Goal: Task Accomplishment & Management: Use online tool/utility

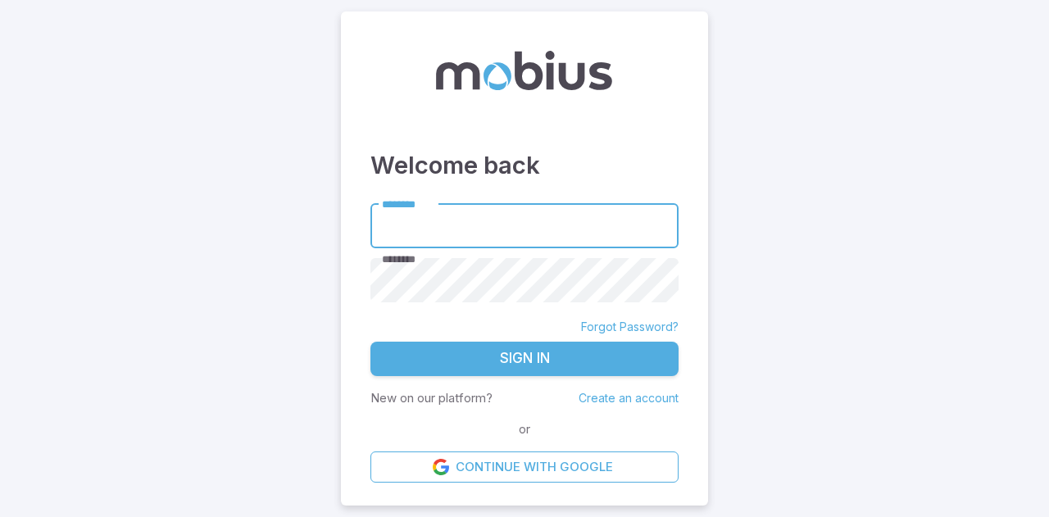
type input "**********"
click at [568, 346] on button "Sign In" at bounding box center [524, 359] width 308 height 34
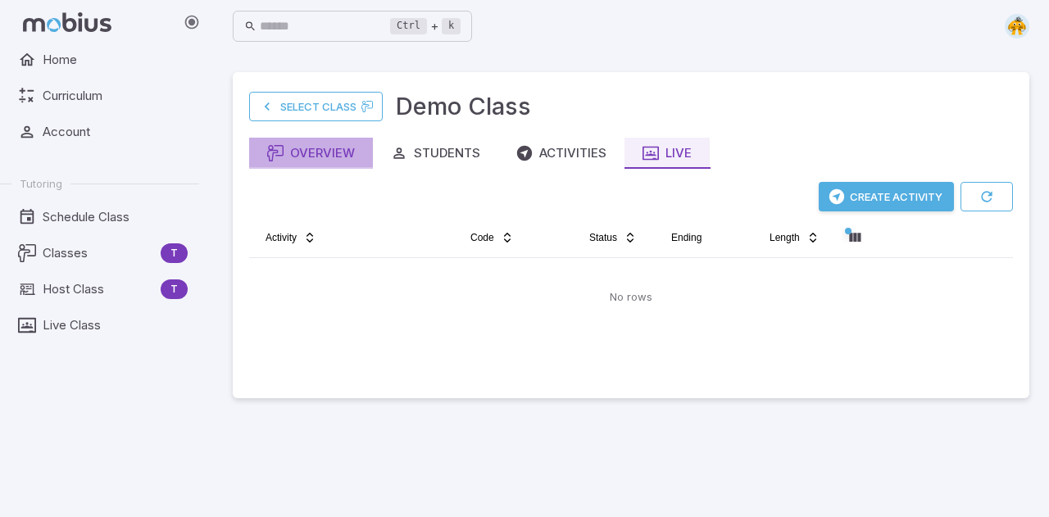
click at [341, 156] on div "Overview" at bounding box center [311, 153] width 88 height 18
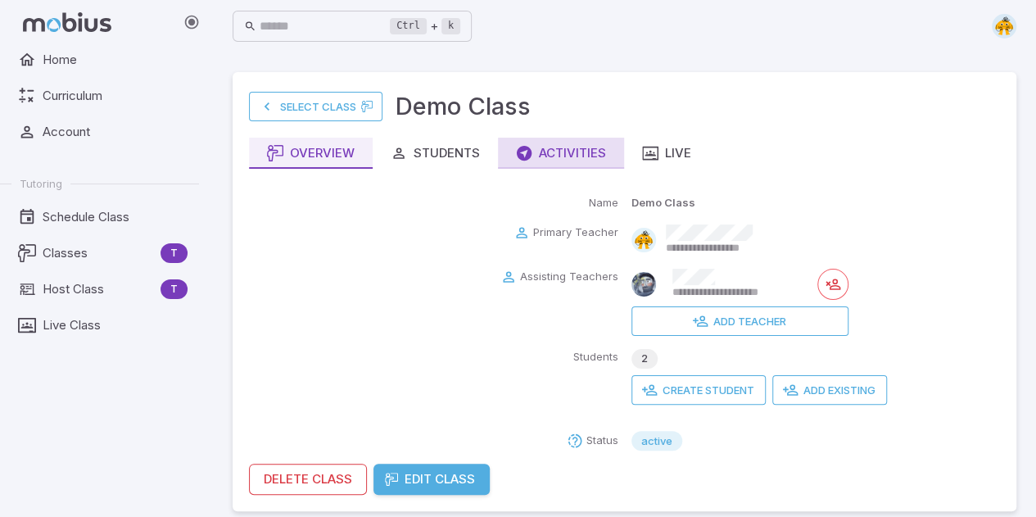
click at [573, 165] on button "Activities" at bounding box center [561, 153] width 126 height 31
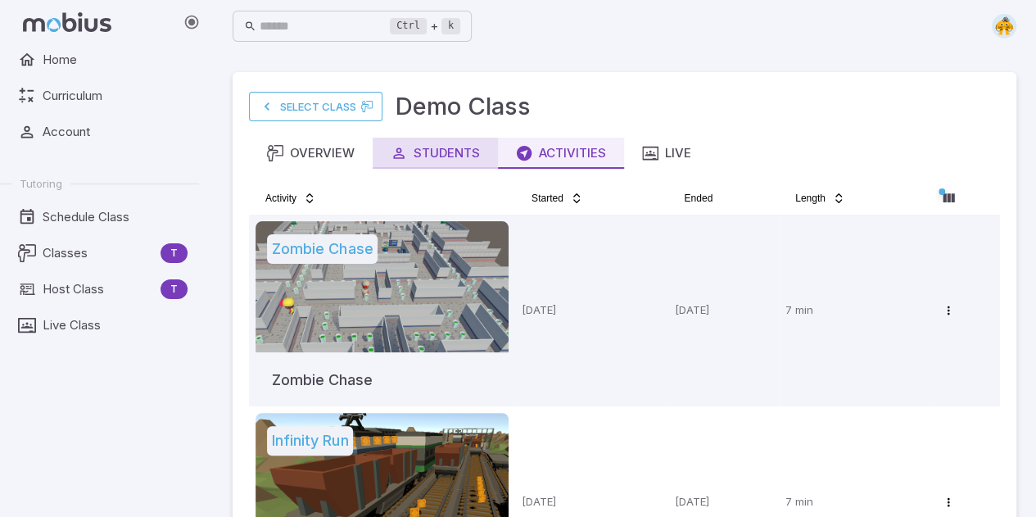
click at [471, 163] on button "Students" at bounding box center [435, 153] width 125 height 31
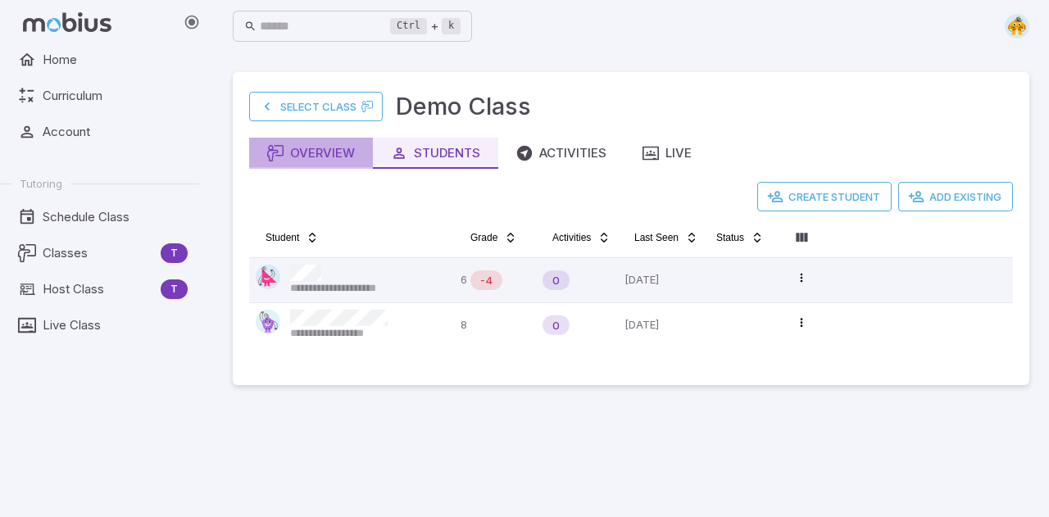
click at [354, 155] on div "Overview" at bounding box center [311, 153] width 88 height 18
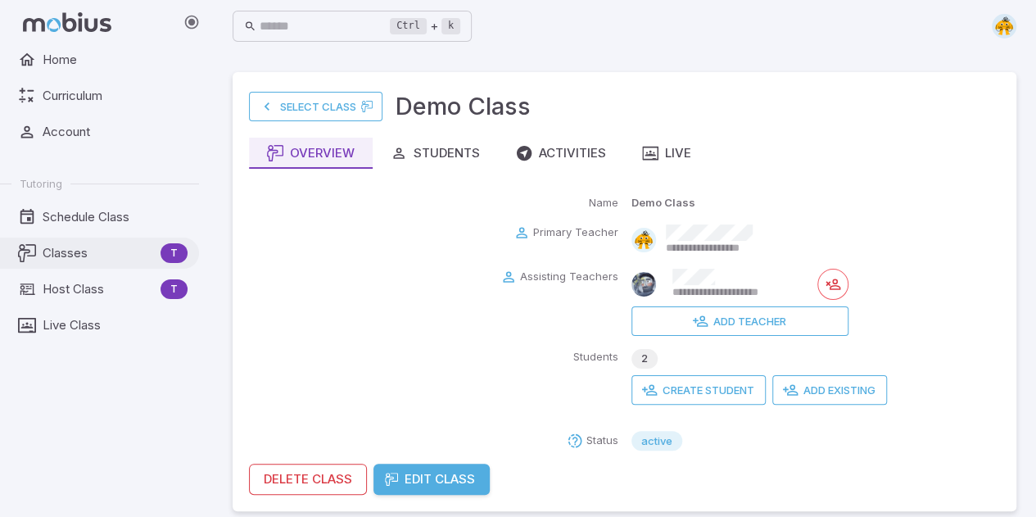
click at [61, 260] on span "Classes" at bounding box center [98, 253] width 111 height 18
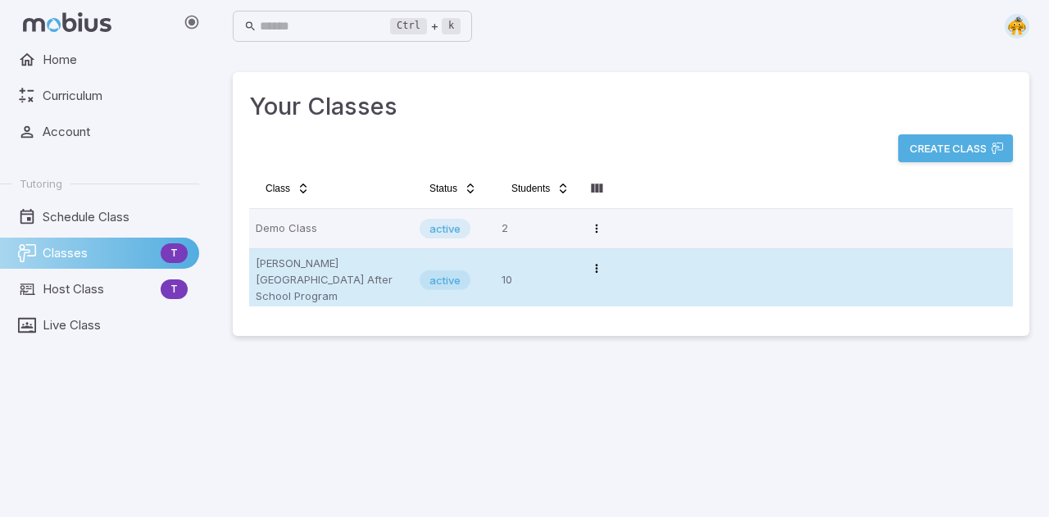
click at [338, 274] on p "[PERSON_NAME][GEOGRAPHIC_DATA] After School Program" at bounding box center [331, 280] width 151 height 49
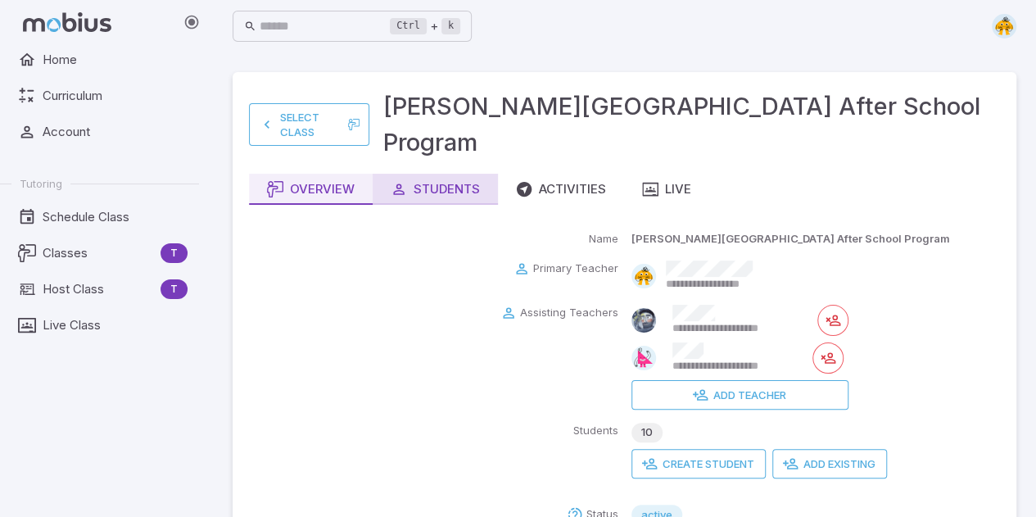
click at [457, 180] on div "Students" at bounding box center [435, 189] width 89 height 18
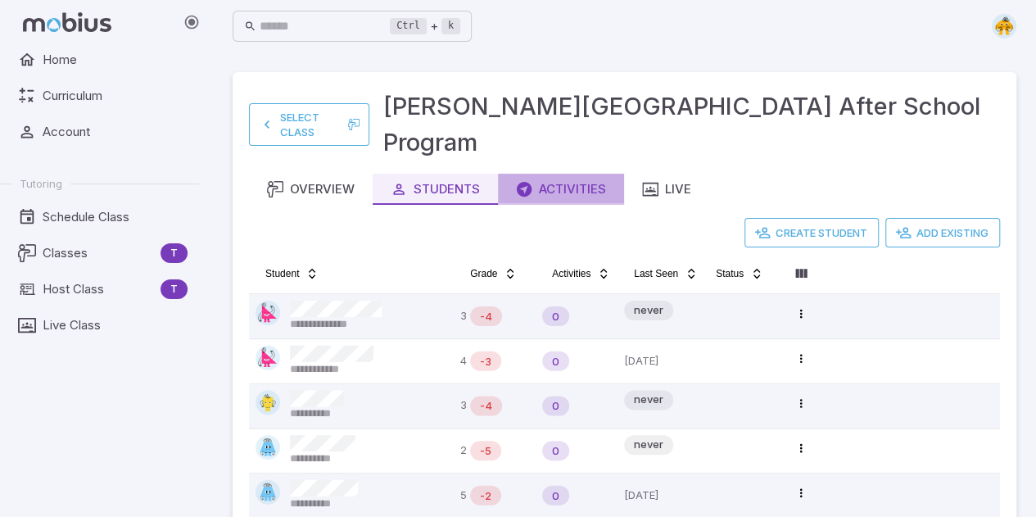
click at [558, 180] on div "Activities" at bounding box center [561, 189] width 90 height 18
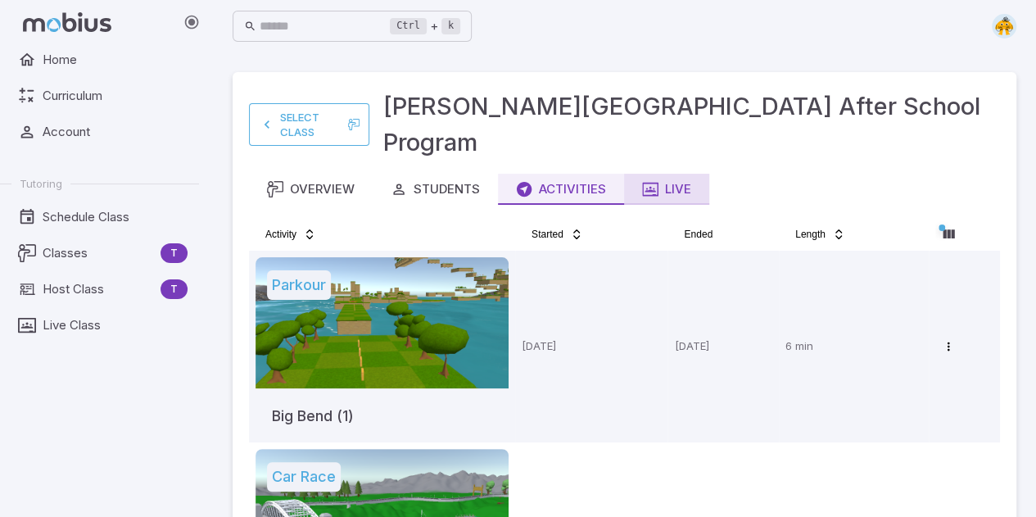
click at [687, 180] on div "Live" at bounding box center [666, 189] width 49 height 18
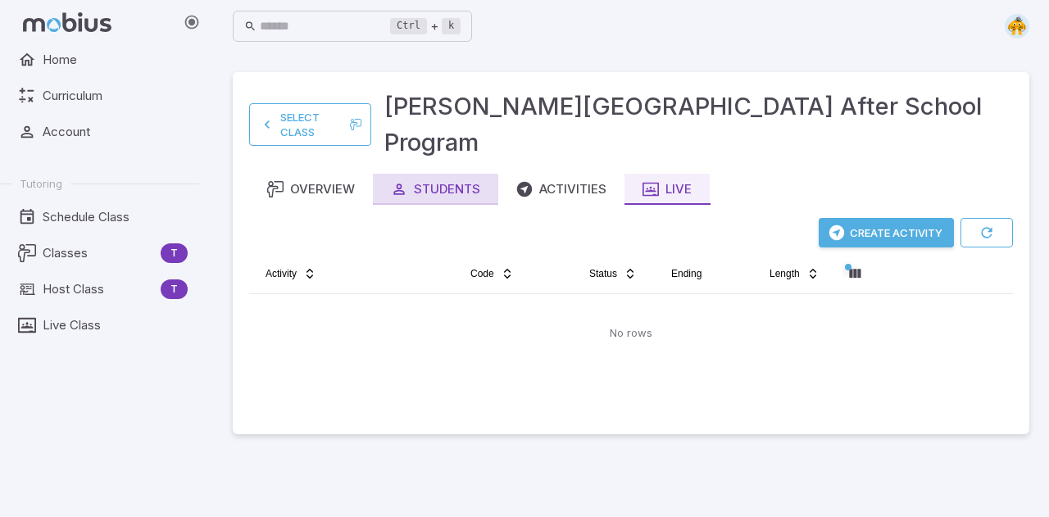
click at [340, 180] on div "Overview" at bounding box center [311, 189] width 88 height 18
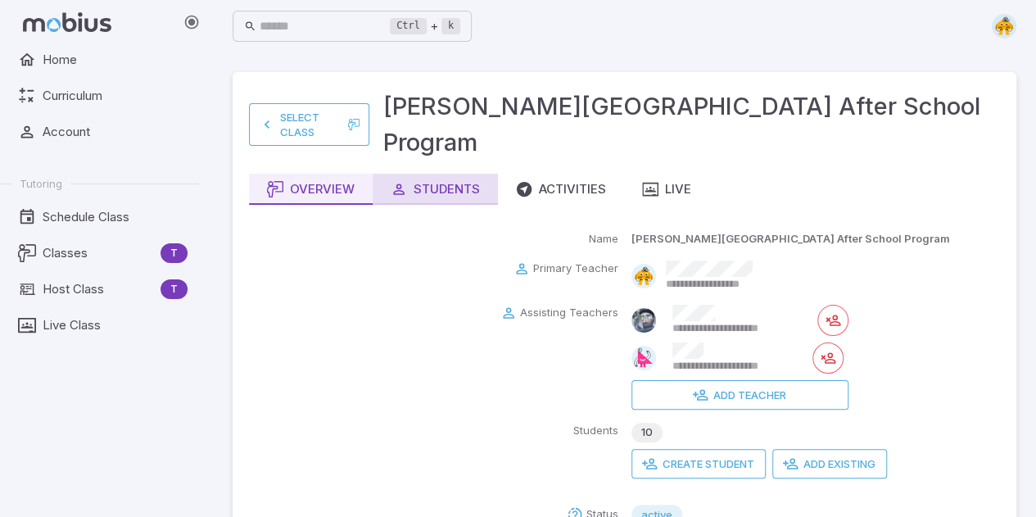
click at [442, 180] on div "Students" at bounding box center [435, 189] width 89 height 18
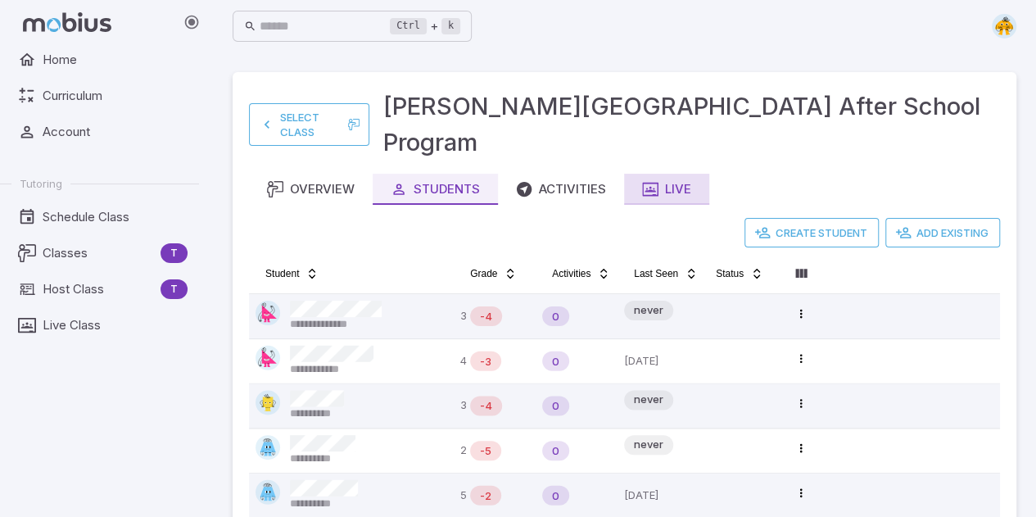
click at [690, 180] on div "Live" at bounding box center [666, 189] width 49 height 18
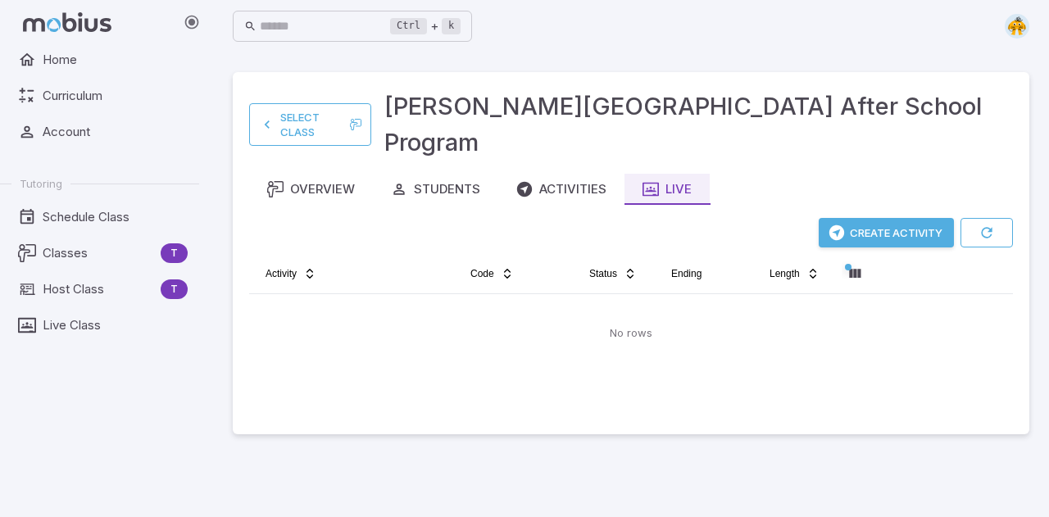
click at [922, 218] on button "Create Activity" at bounding box center [885, 232] width 135 height 29
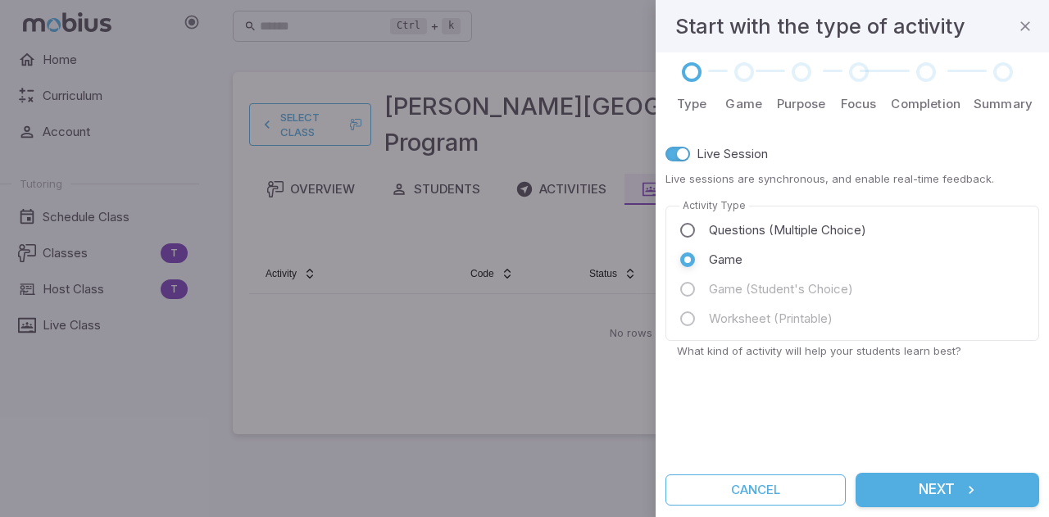
click at [939, 487] on button "Next" at bounding box center [947, 490] width 184 height 34
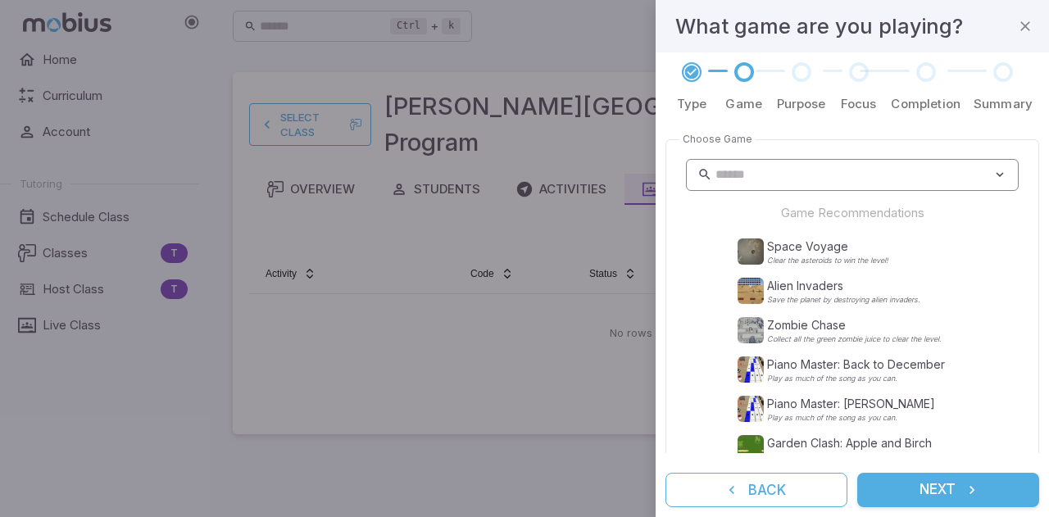
click at [794, 166] on input "text" at bounding box center [853, 175] width 277 height 32
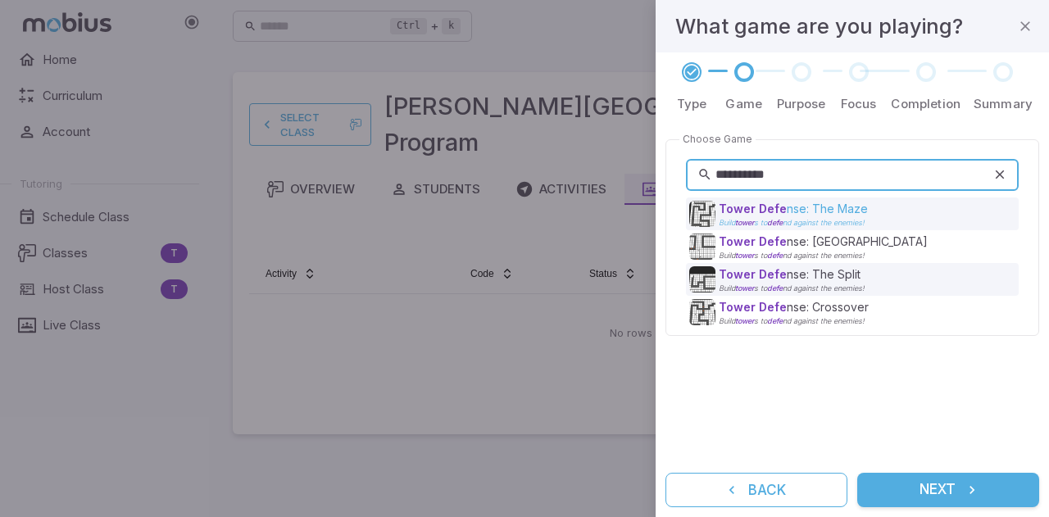
type input "**********"
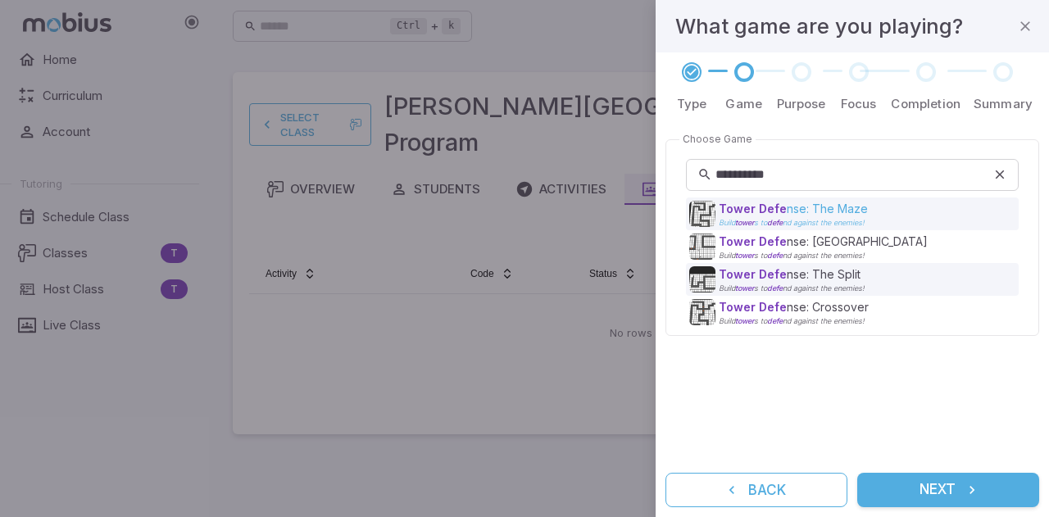
click at [907, 209] on div "Tower Defe nse: The Maze Build tower s to defe nd against the enemies!" at bounding box center [853, 214] width 329 height 26
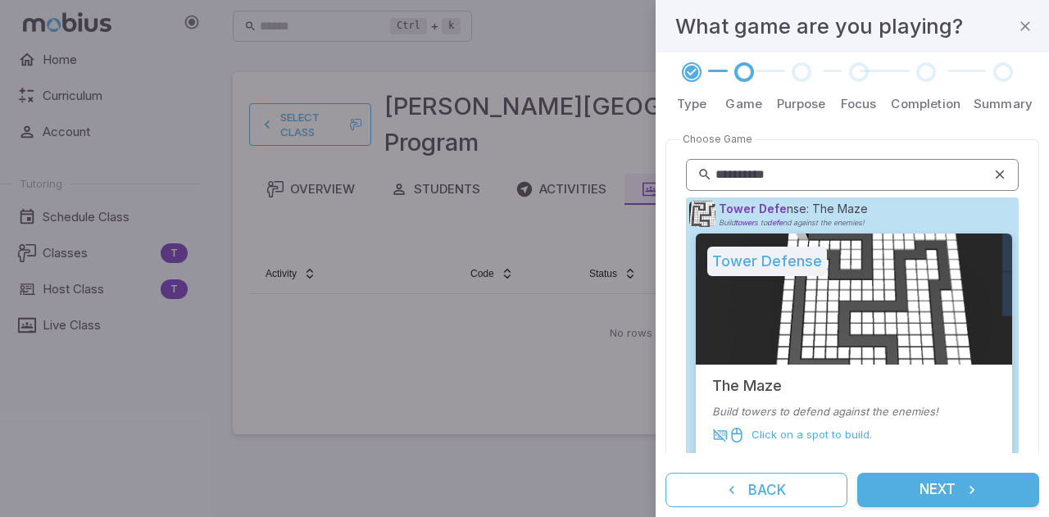
click at [992, 170] on icon at bounding box center [999, 174] width 15 height 16
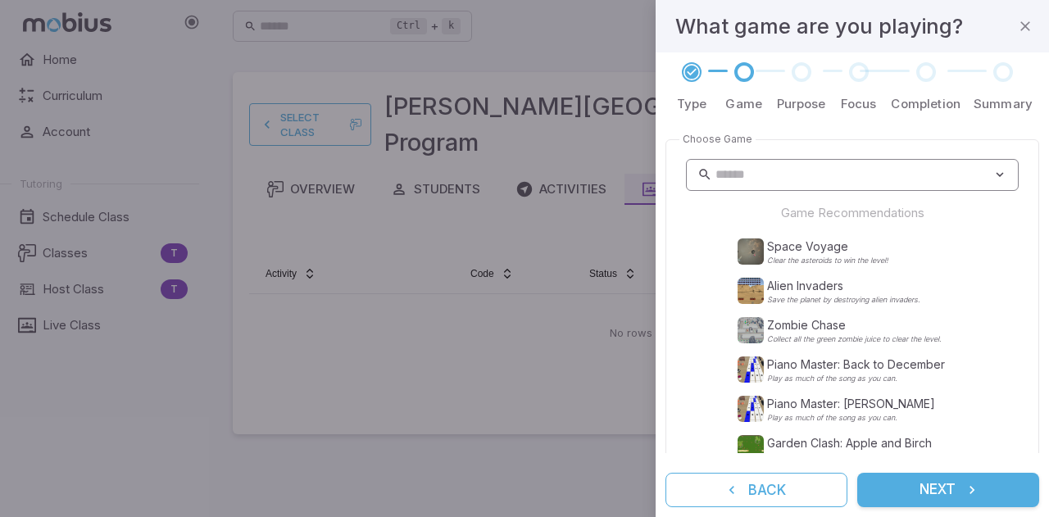
click at [853, 168] on input "text" at bounding box center [853, 175] width 277 height 32
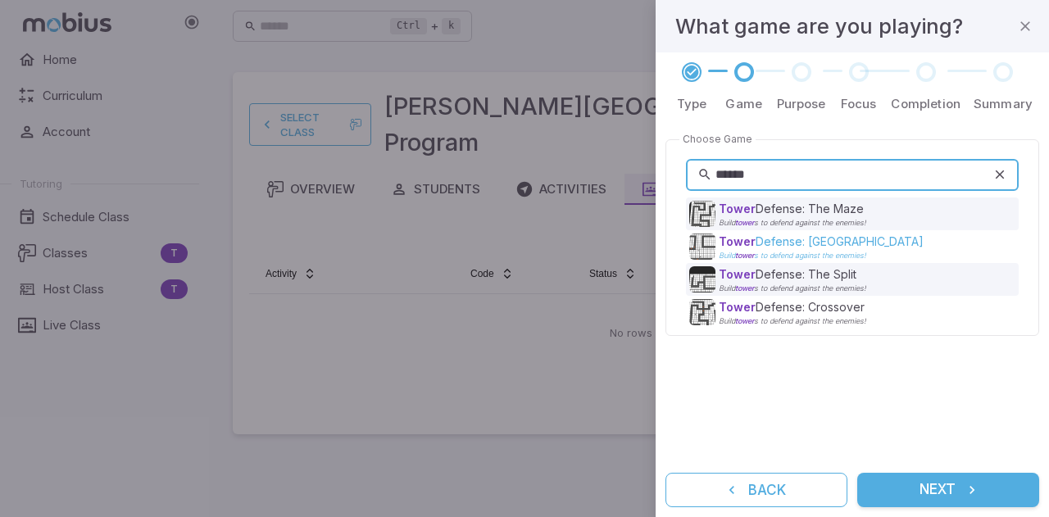
type input "*****"
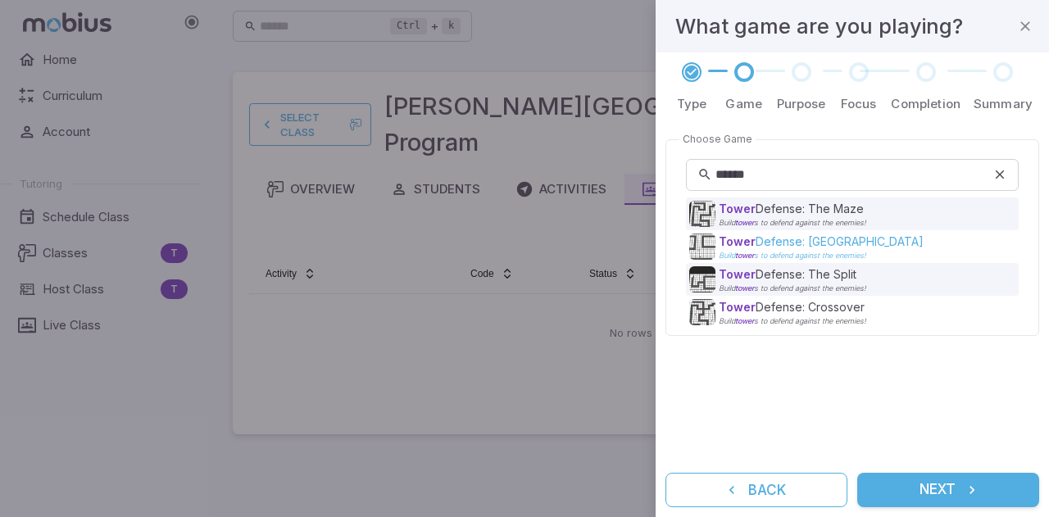
click at [890, 241] on div "Tower Defense: Long Road Build tower s to defend against the enemies!" at bounding box center [853, 246] width 329 height 26
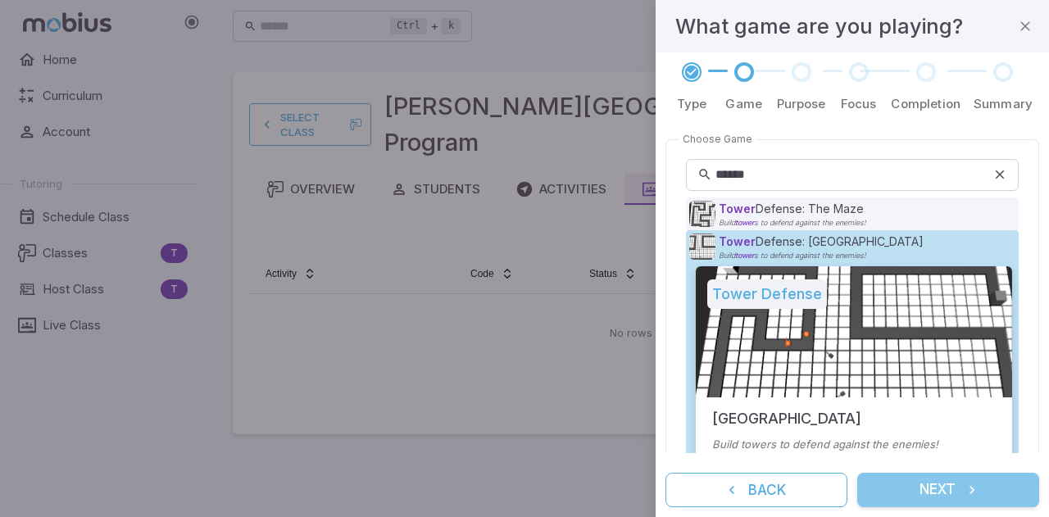
click at [965, 487] on icon "submit" at bounding box center [971, 490] width 16 height 16
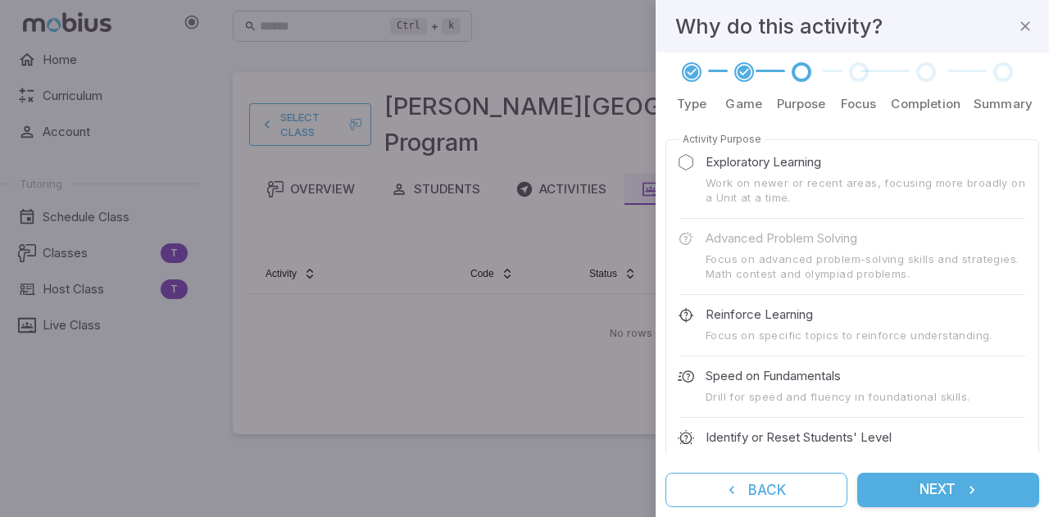
click at [957, 487] on button "Next" at bounding box center [948, 490] width 182 height 34
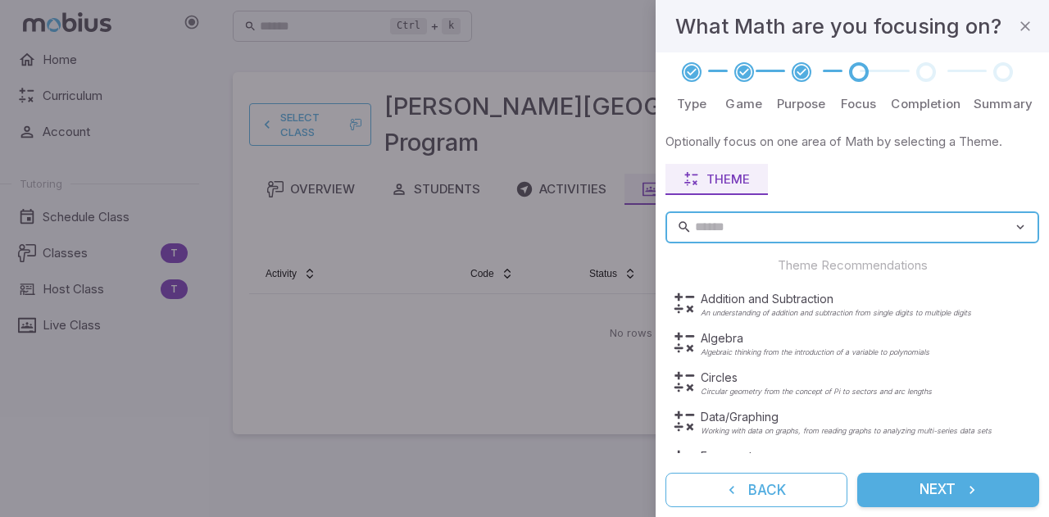
click at [957, 487] on button "Next" at bounding box center [948, 490] width 182 height 34
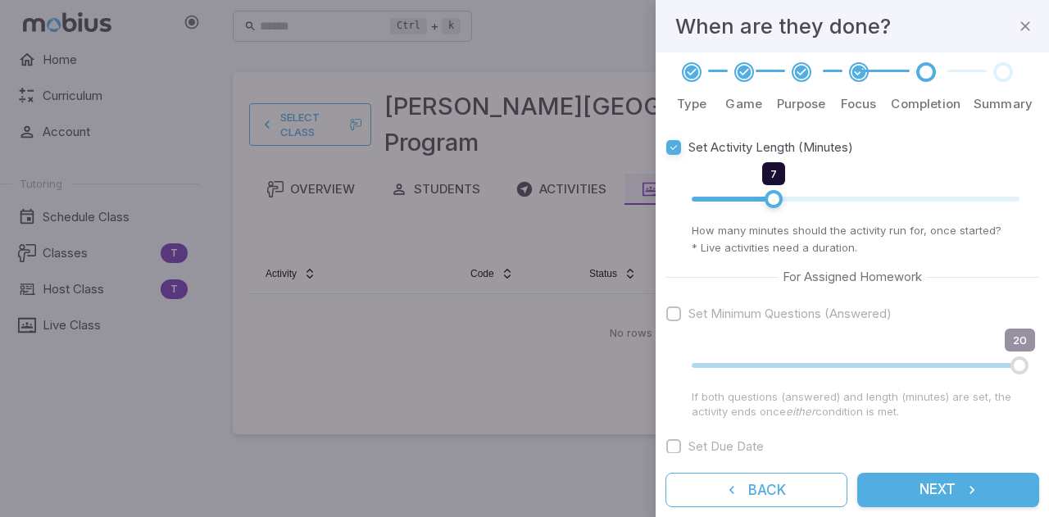
click at [957, 487] on button "Next" at bounding box center [948, 490] width 182 height 34
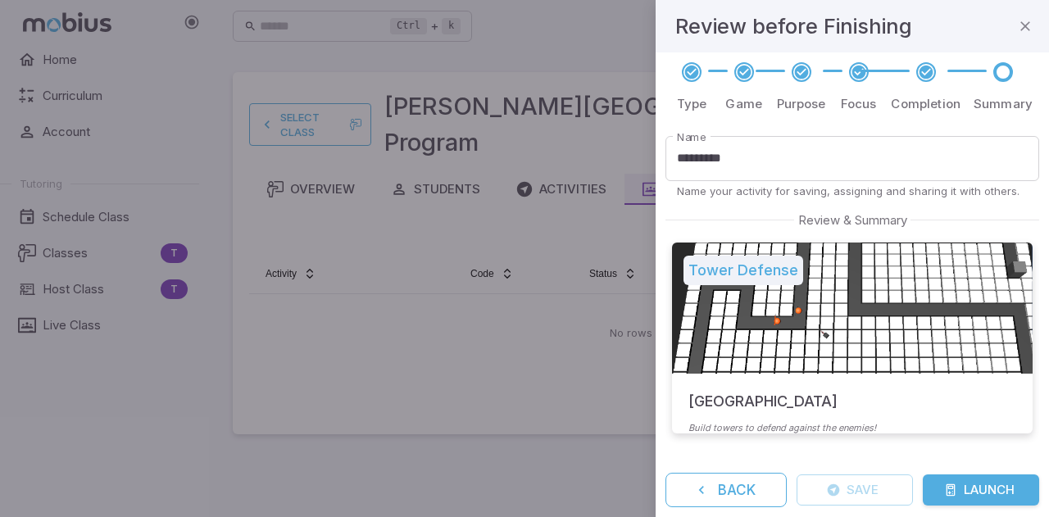
drag, startPoint x: 957, startPoint y: 487, endPoint x: 1036, endPoint y: 494, distance: 79.7
click at [1044, 504] on div "Type Game Purpose Focus Completion Summary Name ********* Name Name your activi…" at bounding box center [851, 284] width 393 height 465
click at [999, 484] on button "Launch" at bounding box center [980, 489] width 116 height 31
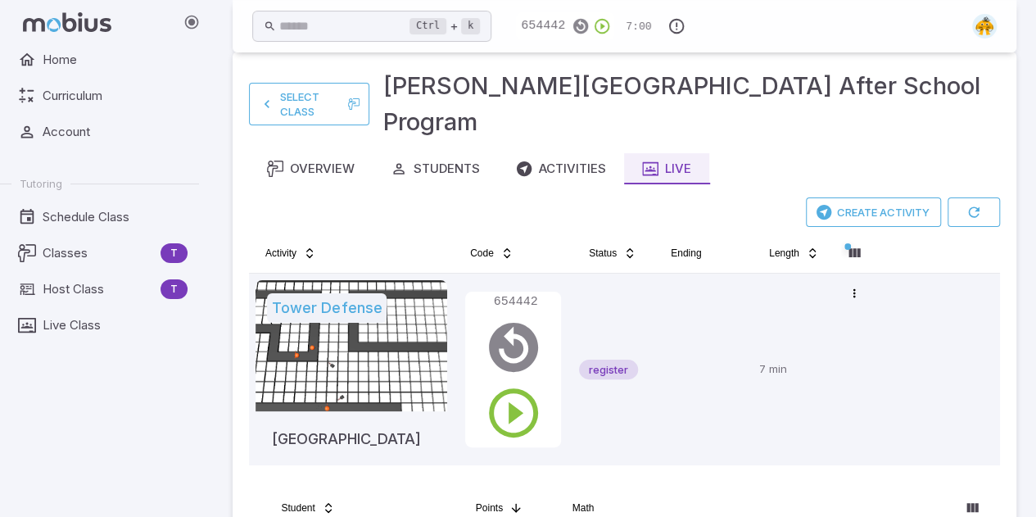
scroll to position [4, 0]
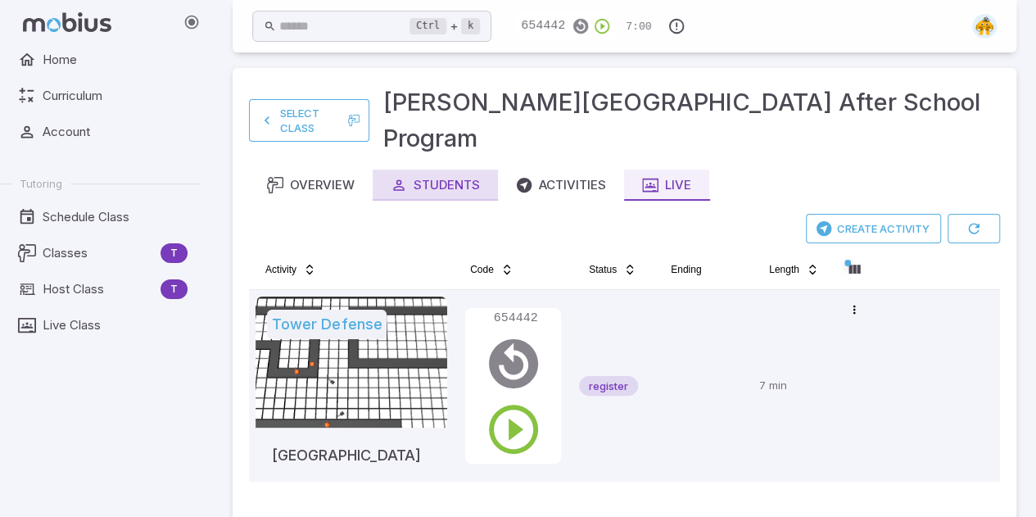
click at [460, 176] on div "Students" at bounding box center [435, 185] width 89 height 18
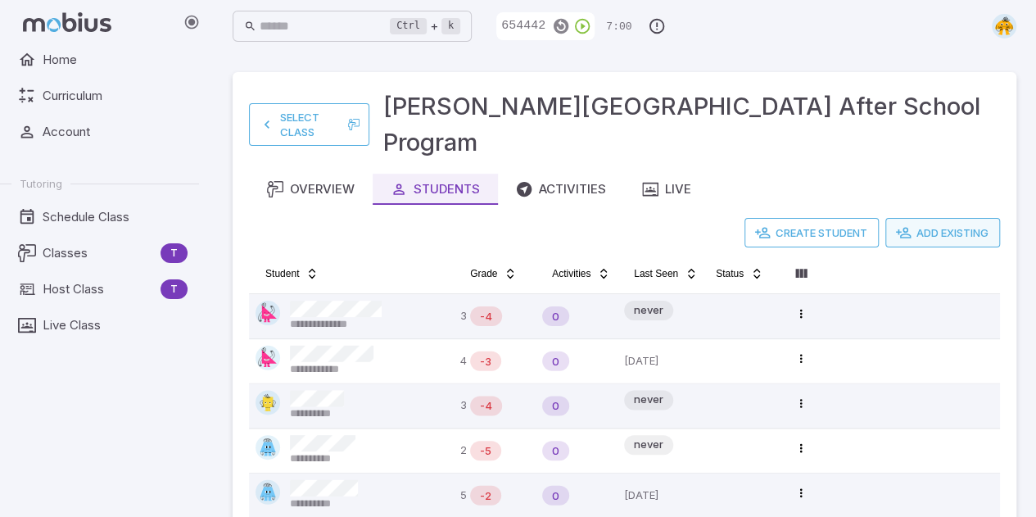
click at [956, 218] on button "Add Existing" at bounding box center [943, 232] width 115 height 29
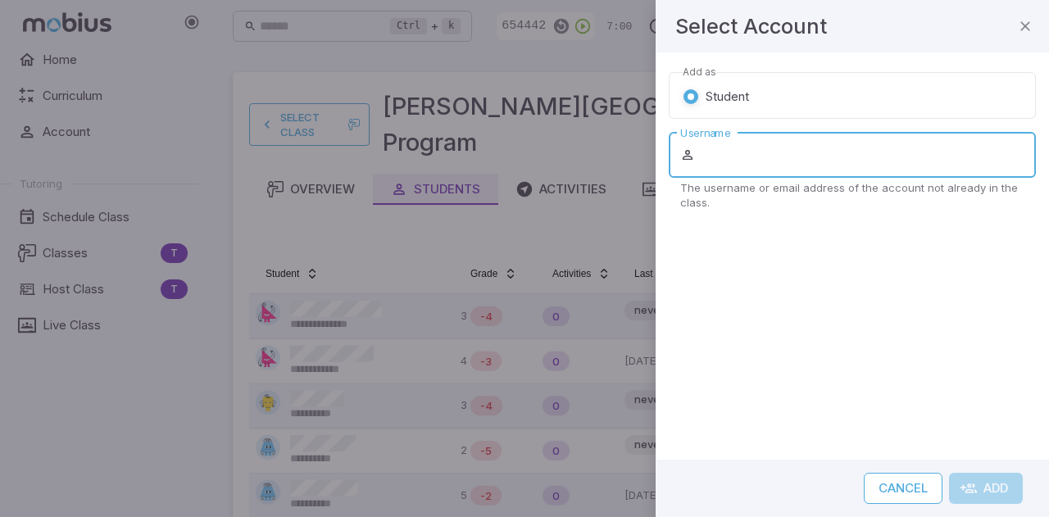
click at [760, 164] on input "Username" at bounding box center [867, 155] width 338 height 46
type input "*"
click at [564, 205] on div at bounding box center [524, 258] width 1049 height 517
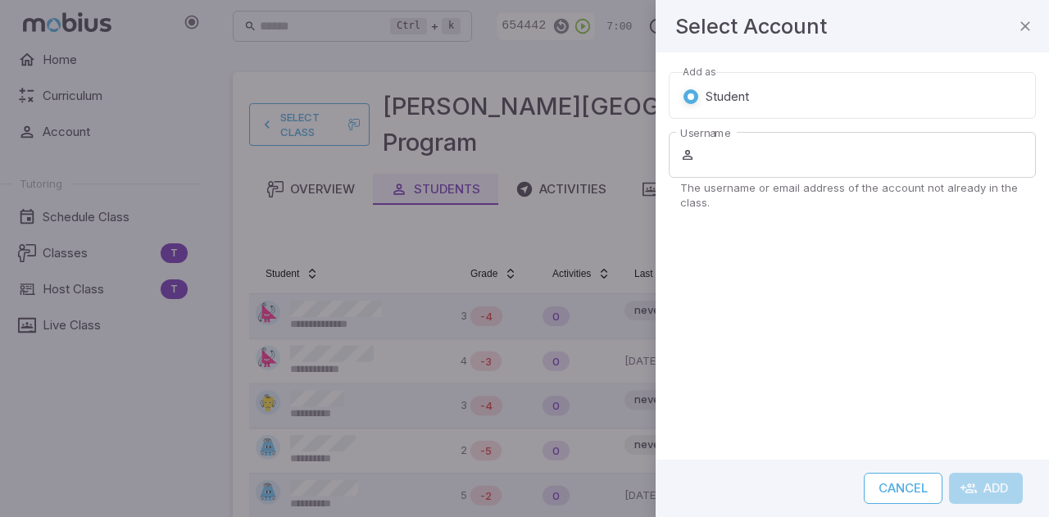
click at [894, 486] on button "Cancel" at bounding box center [903, 488] width 79 height 31
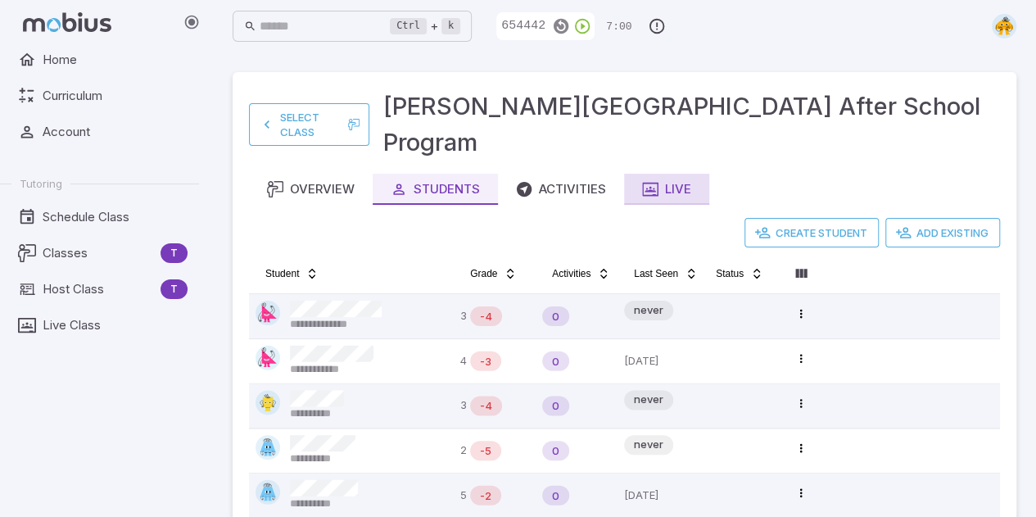
click at [664, 174] on button "Live" at bounding box center [666, 189] width 85 height 31
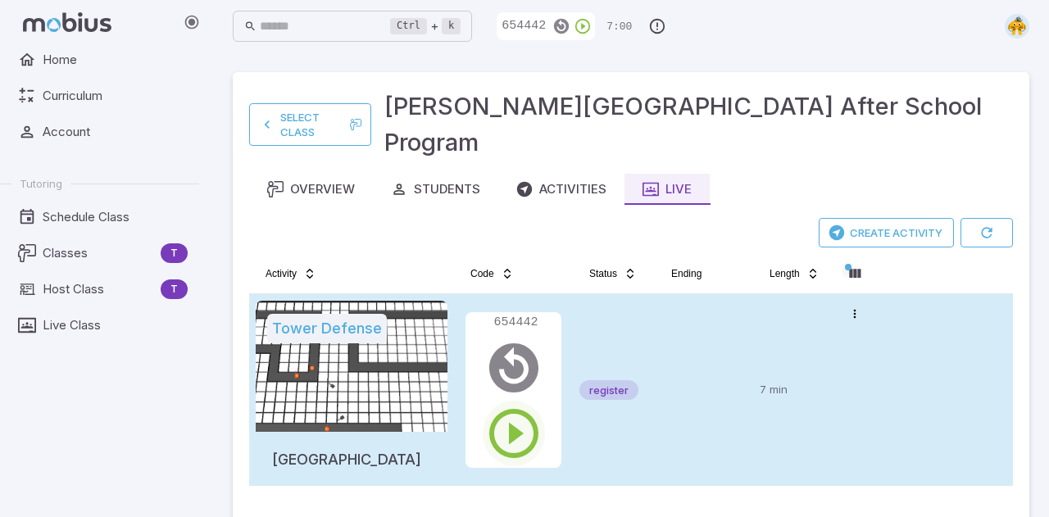
click at [518, 404] on icon "button" at bounding box center [513, 433] width 59 height 59
click at [517, 404] on icon "button" at bounding box center [513, 433] width 59 height 59
click at [626, 382] on span "register" at bounding box center [608, 390] width 59 height 16
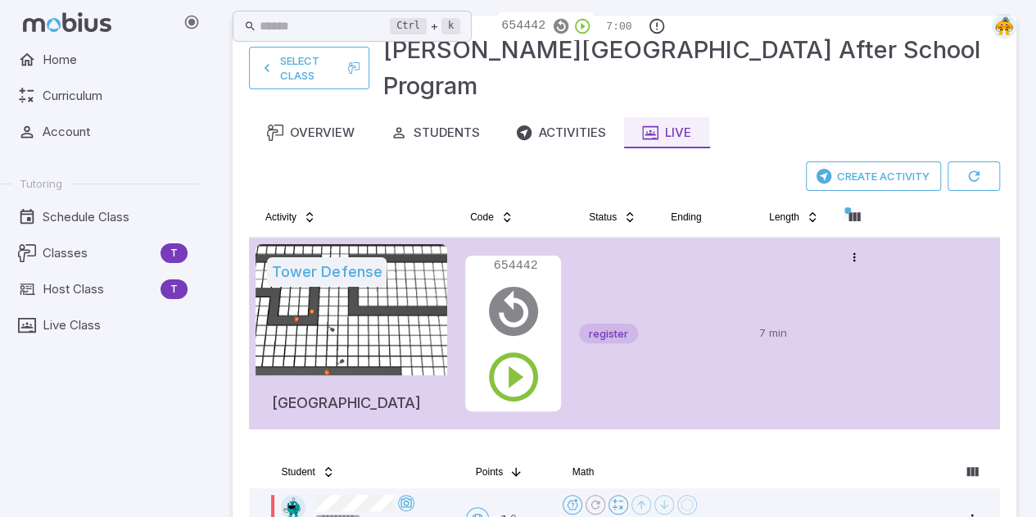
scroll to position [58, 0]
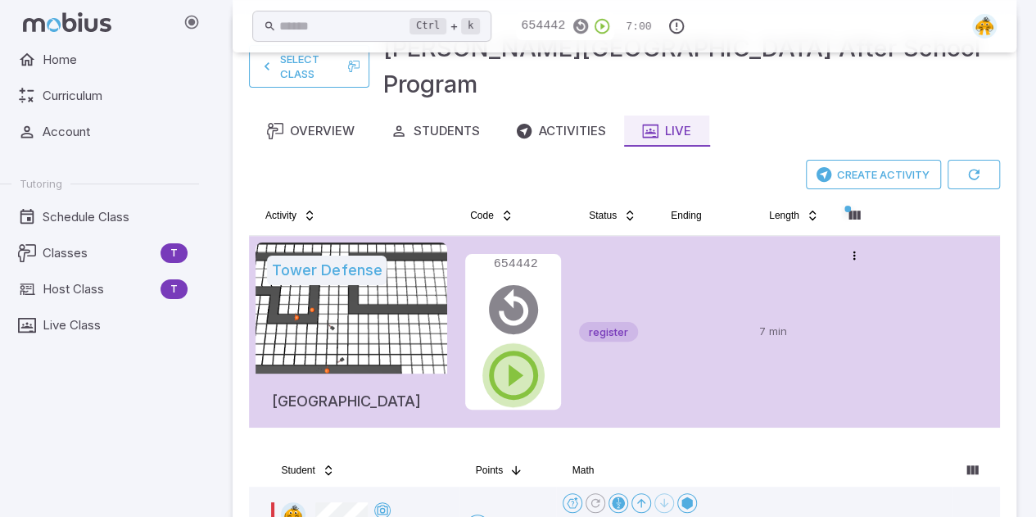
click at [519, 346] on icon "button" at bounding box center [513, 375] width 59 height 59
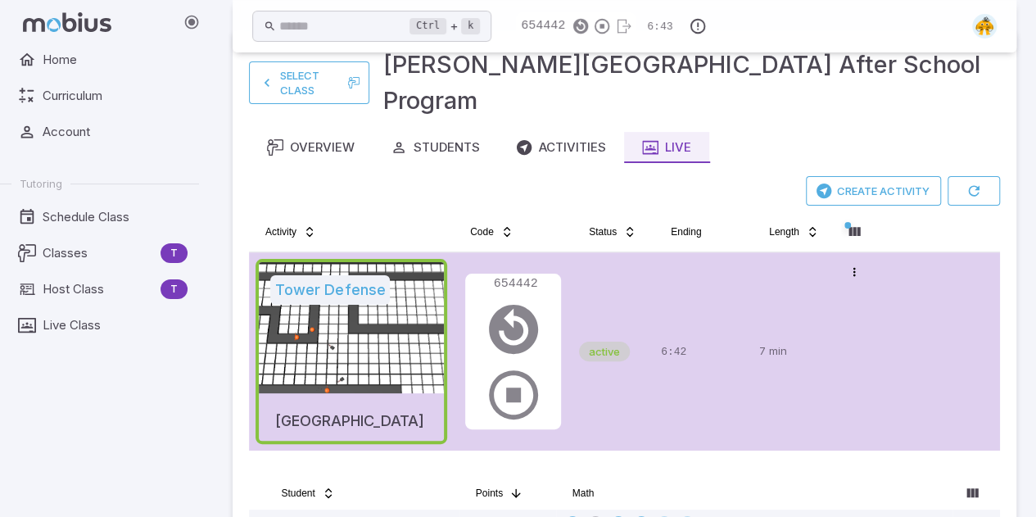
scroll to position [0, 0]
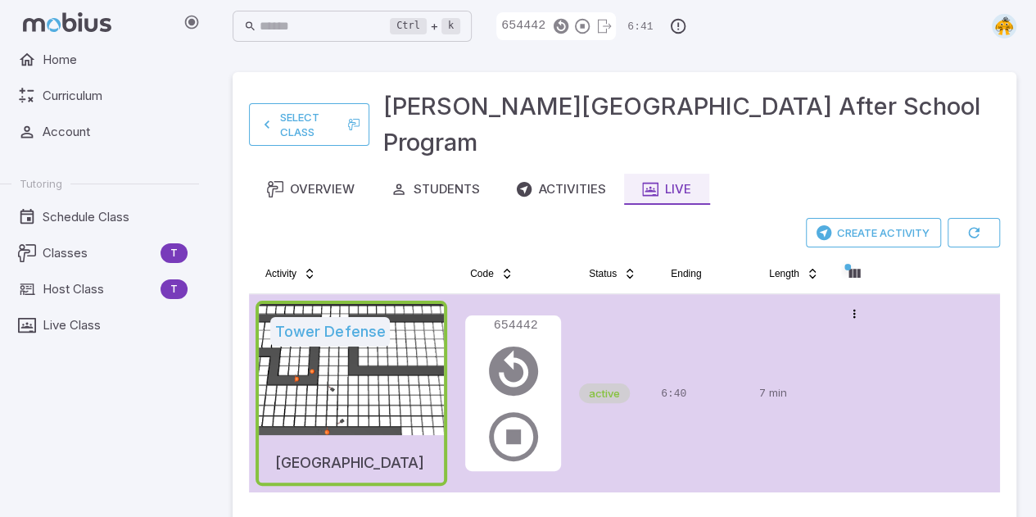
click at [1001, 26] on img at bounding box center [1004, 26] width 25 height 25
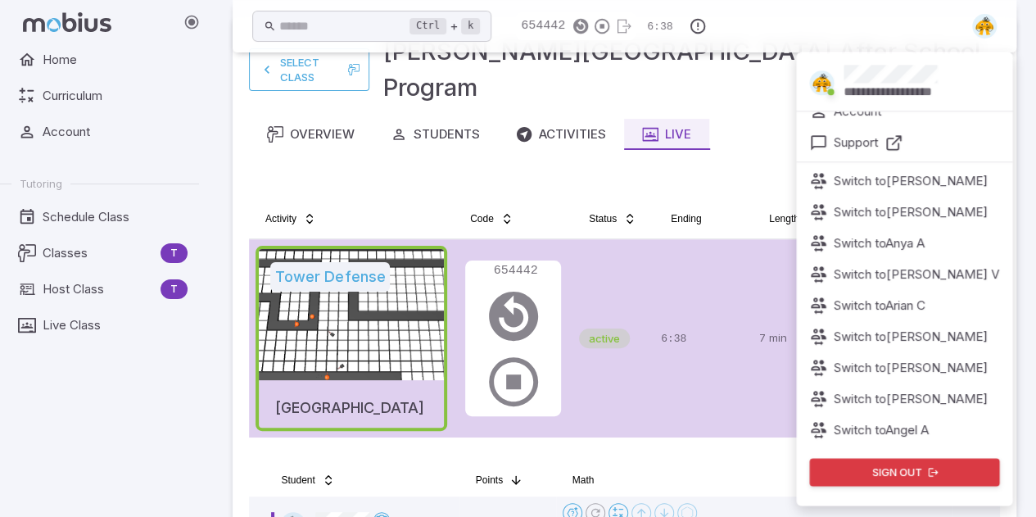
scroll to position [57, 0]
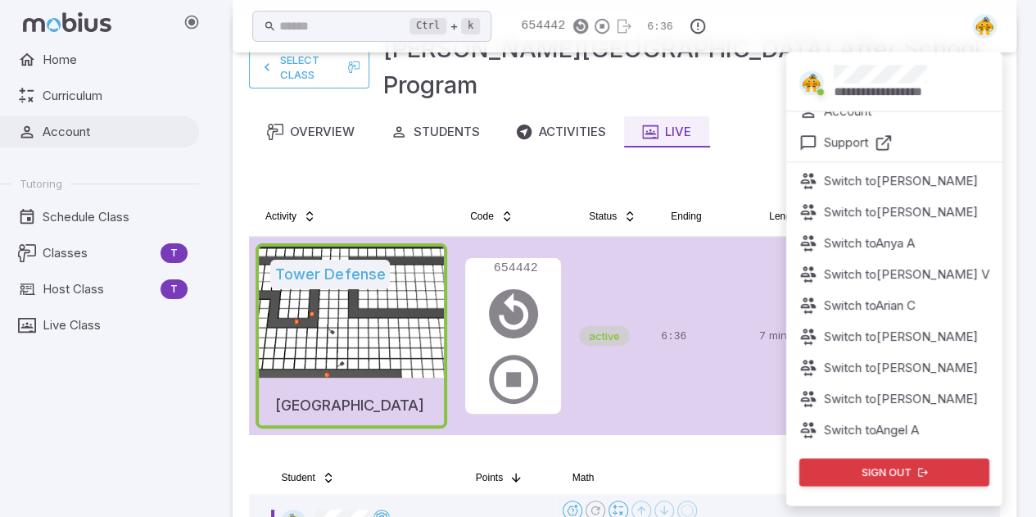
click at [88, 134] on span "Account" at bounding box center [115, 132] width 145 height 18
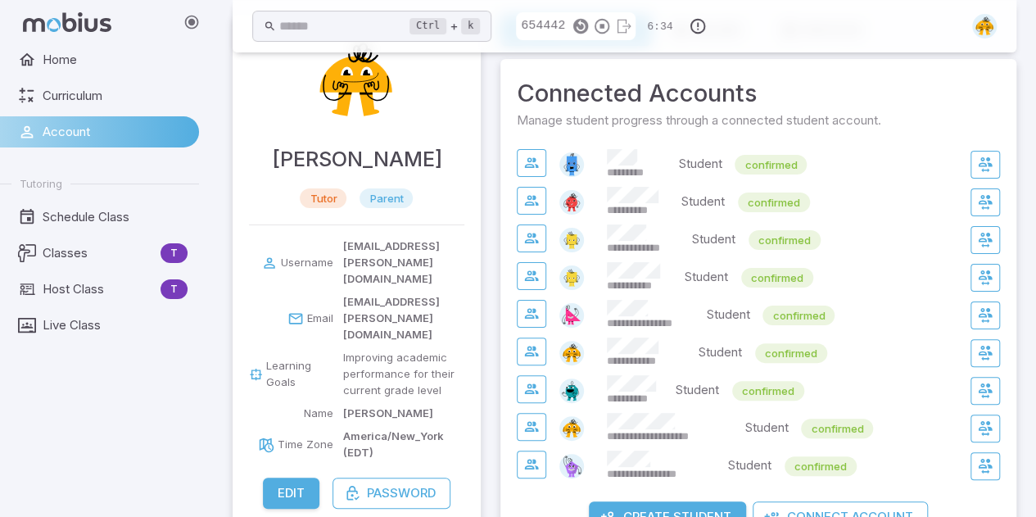
scroll to position [108, 0]
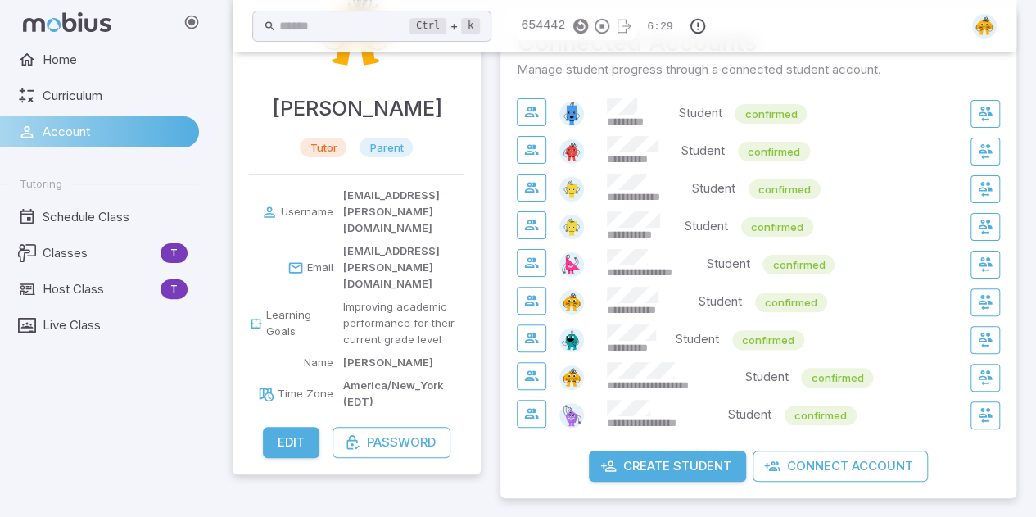
click at [695, 388] on span "**********" at bounding box center [669, 385] width 125 height 15
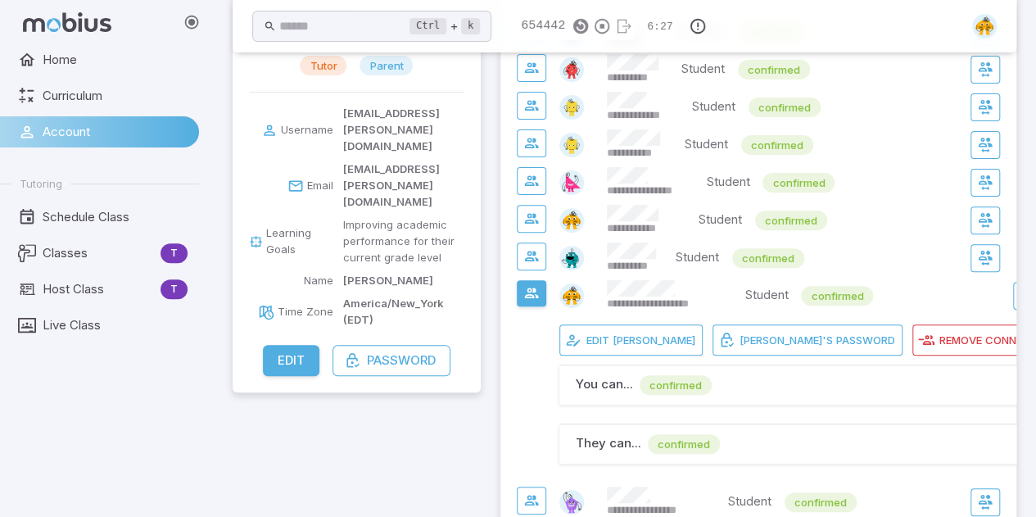
scroll to position [223, 0]
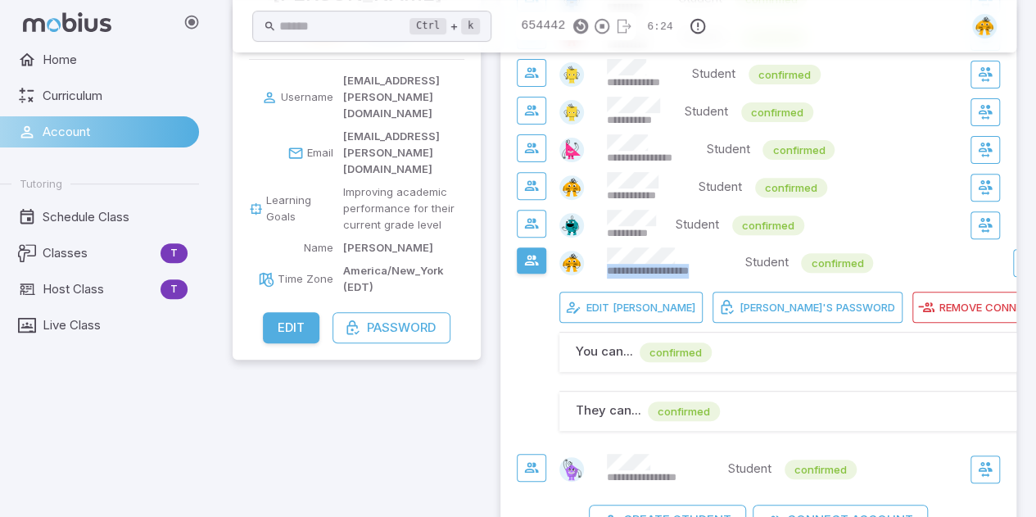
drag, startPoint x: 588, startPoint y: 274, endPoint x: 732, endPoint y: 281, distance: 143.5
click at [732, 281] on div "**********" at bounding box center [801, 347] width 483 height 200
click at [353, 393] on div "Joseph tutor parent Username joseph8@rogers.com Email joseph8@rogers.com Learni…" at bounding box center [357, 200] width 248 height 703
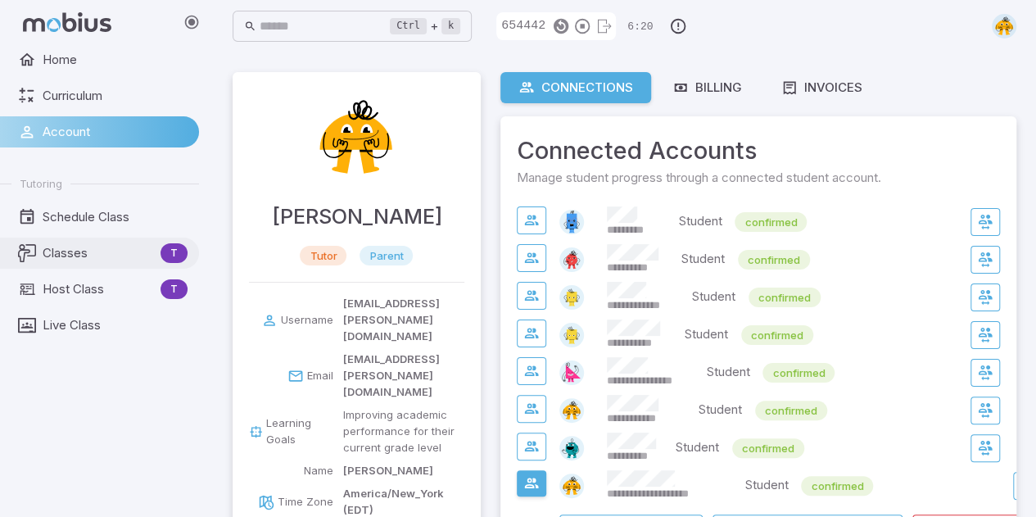
click at [98, 259] on span "Classes" at bounding box center [98, 253] width 111 height 18
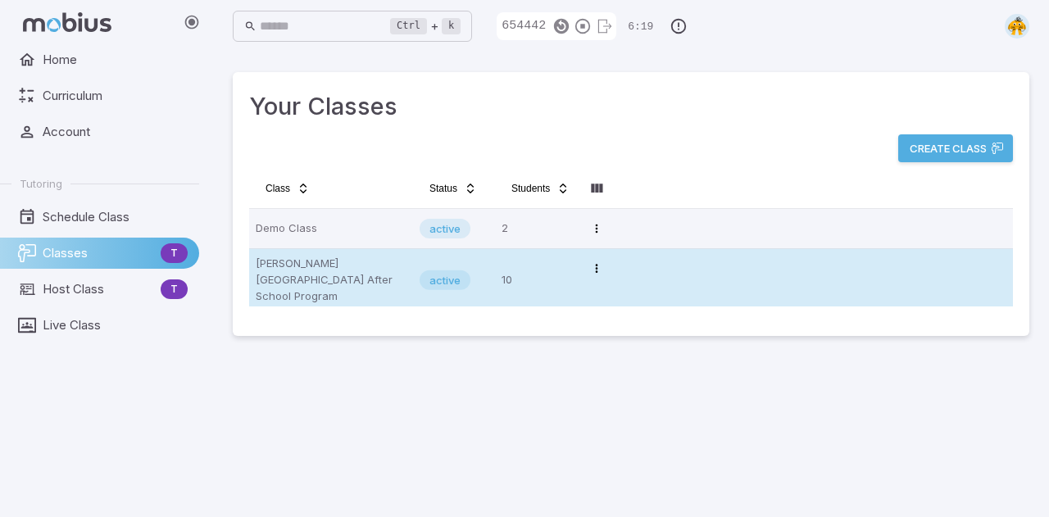
click at [329, 266] on p "[PERSON_NAME][GEOGRAPHIC_DATA] After School Program" at bounding box center [331, 280] width 151 height 49
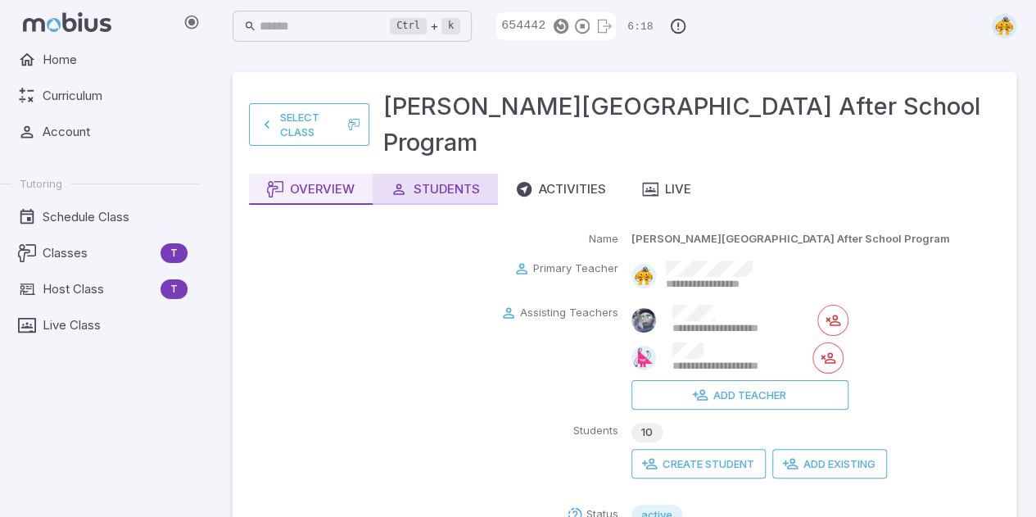
click at [449, 180] on div "Students" at bounding box center [435, 189] width 89 height 18
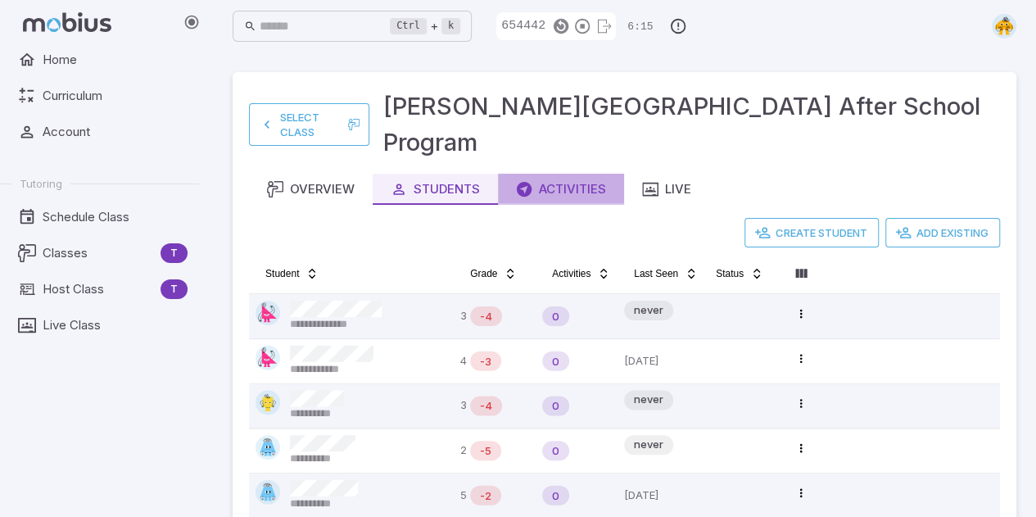
click at [567, 180] on div "Activities" at bounding box center [561, 189] width 90 height 18
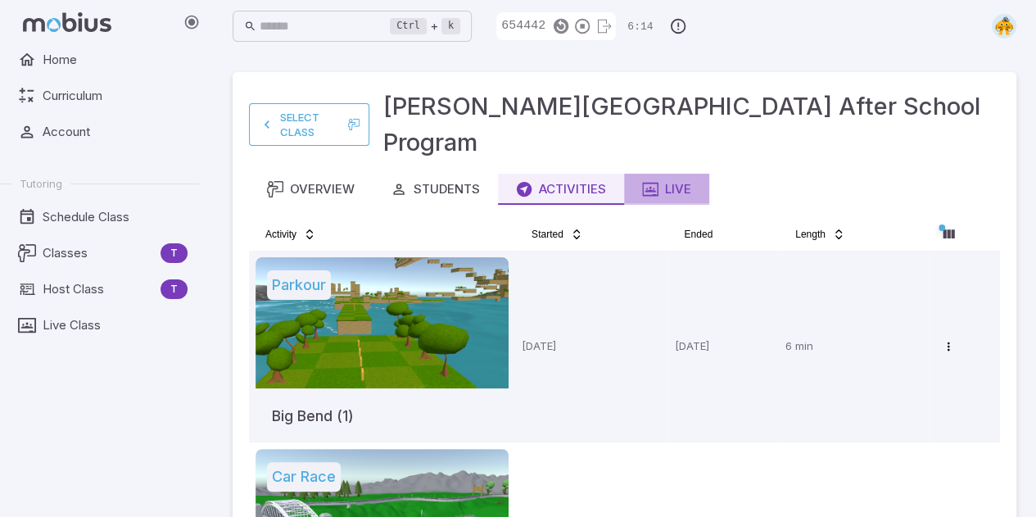
click at [691, 180] on div "Live" at bounding box center [666, 189] width 49 height 18
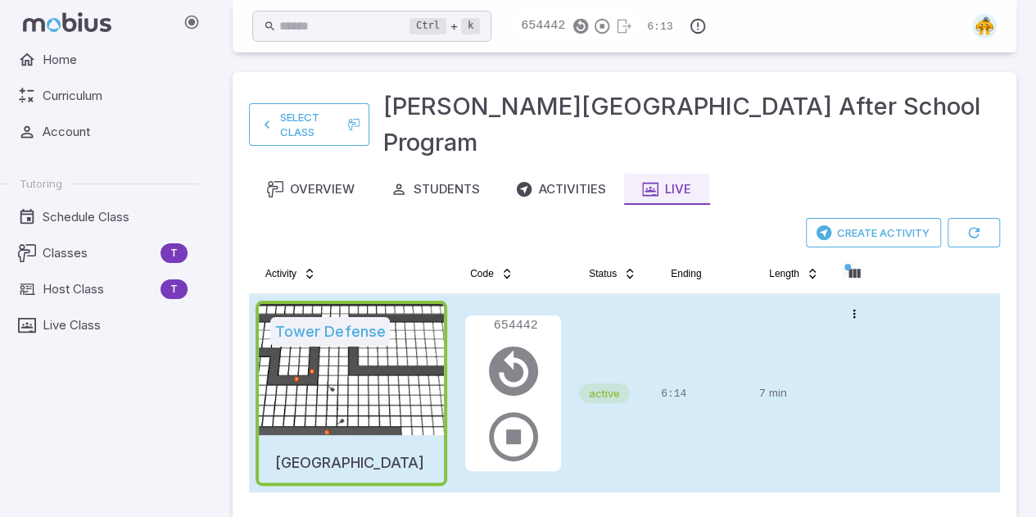
click at [798, 310] on p "7 min" at bounding box center [793, 393] width 69 height 185
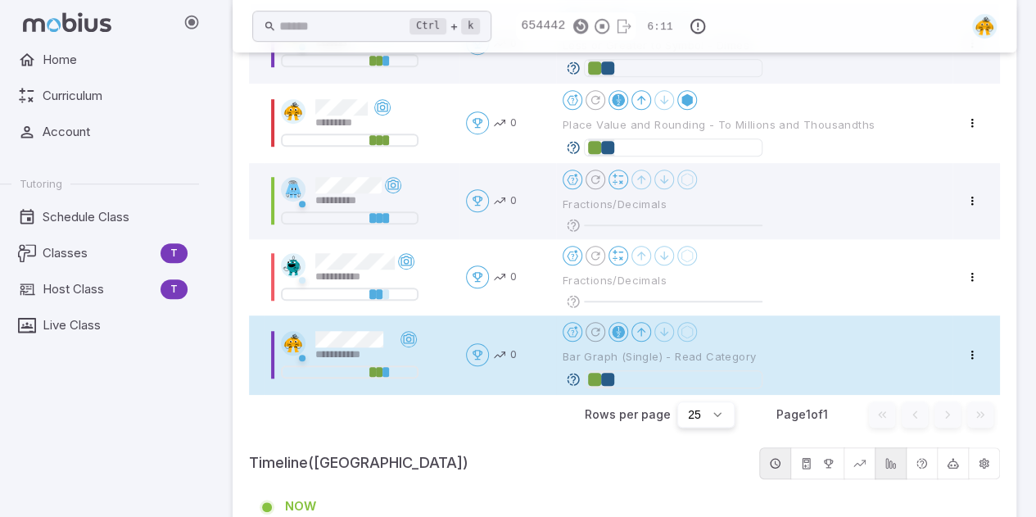
scroll to position [547, 0]
click at [973, 315] on html "**********" at bounding box center [518, 353] width 1036 height 1800
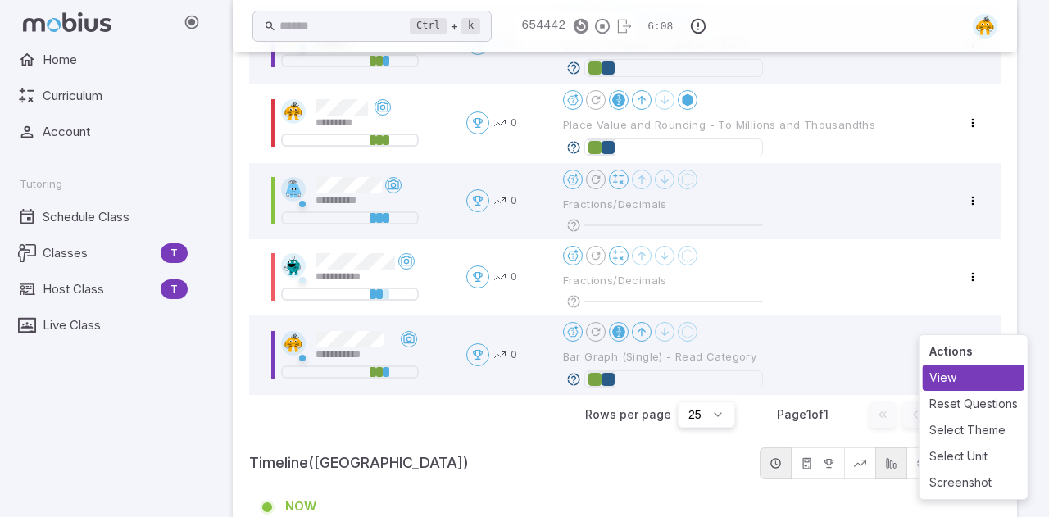
click at [972, 379] on div "View" at bounding box center [973, 378] width 102 height 26
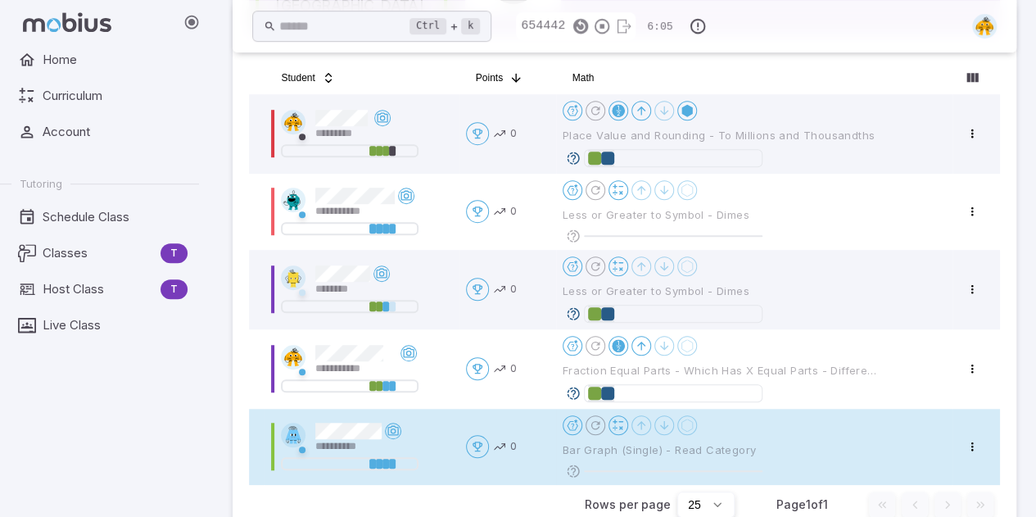
scroll to position [456, 0]
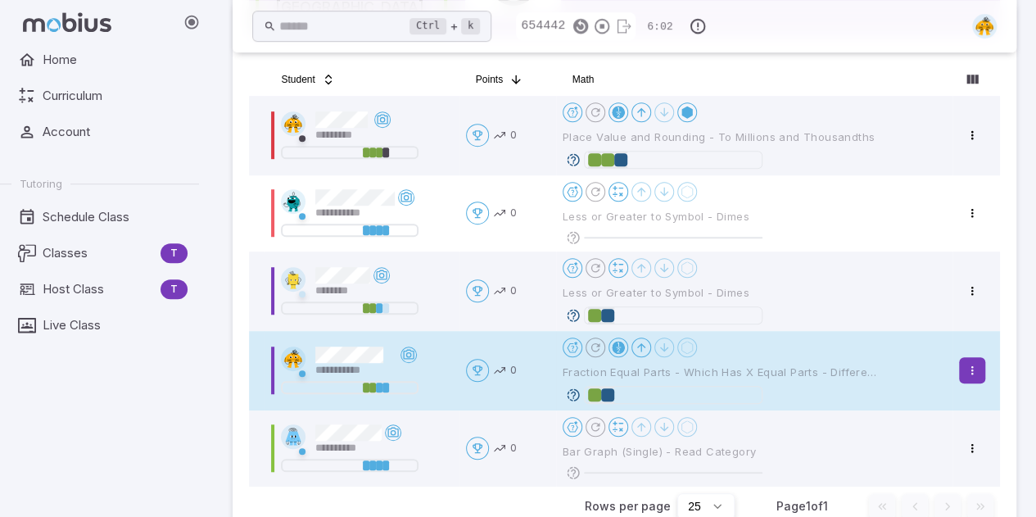
click at [980, 330] on html "**********" at bounding box center [518, 492] width 1036 height 1897
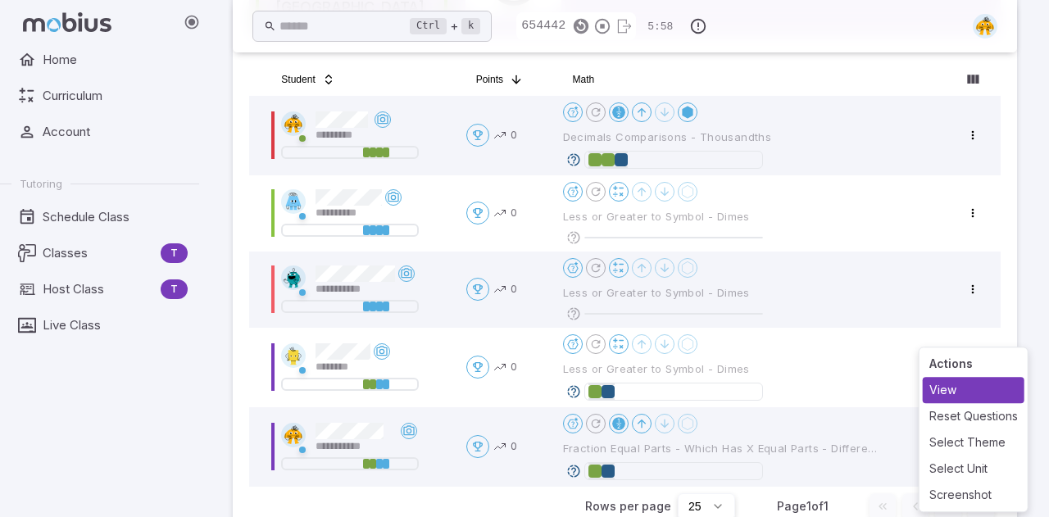
click at [959, 393] on div "View" at bounding box center [973, 390] width 102 height 26
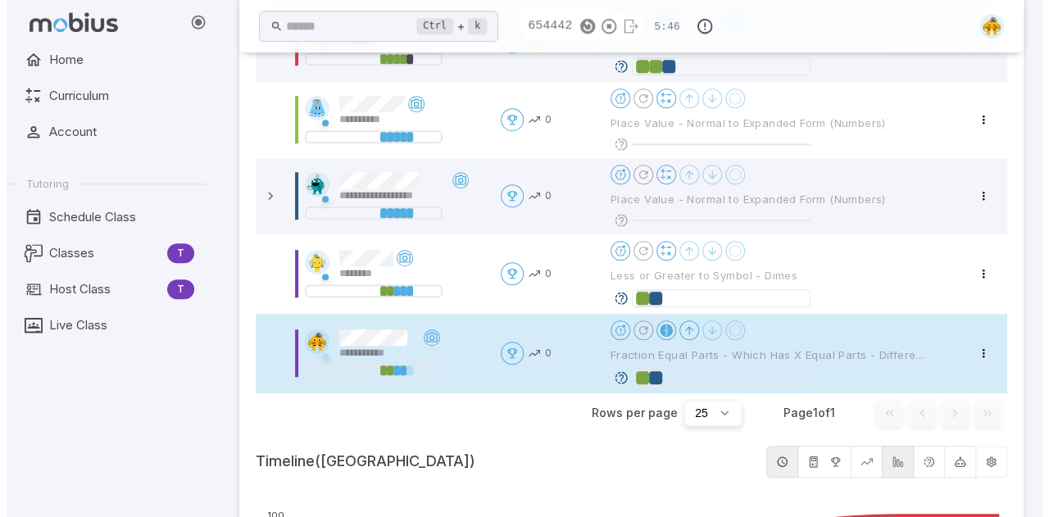
scroll to position [547, 0]
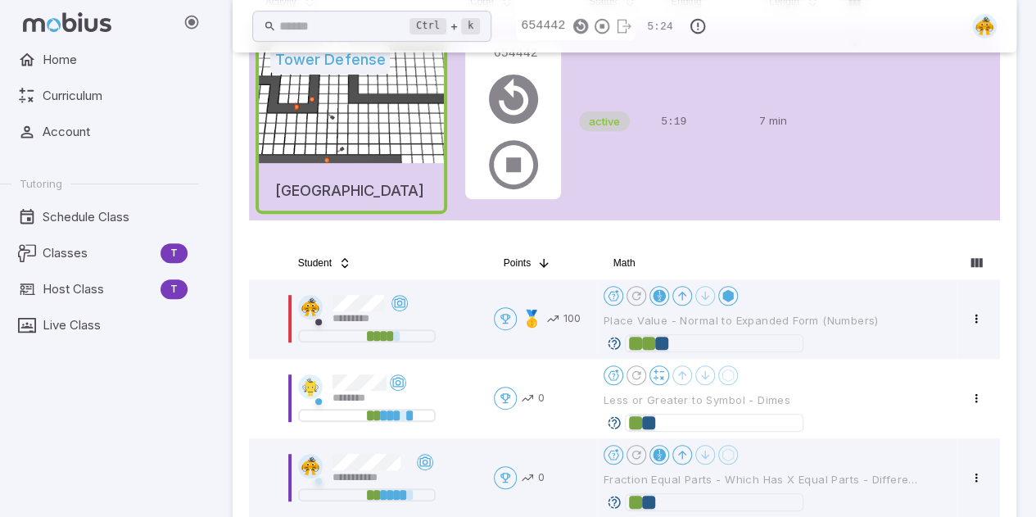
scroll to position [151, 0]
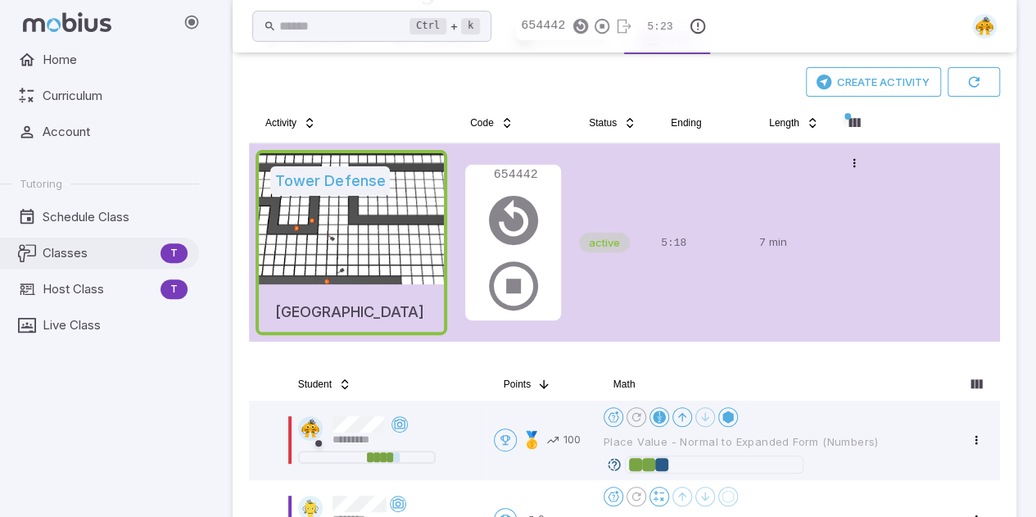
click at [87, 252] on span "Classes" at bounding box center [98, 253] width 111 height 18
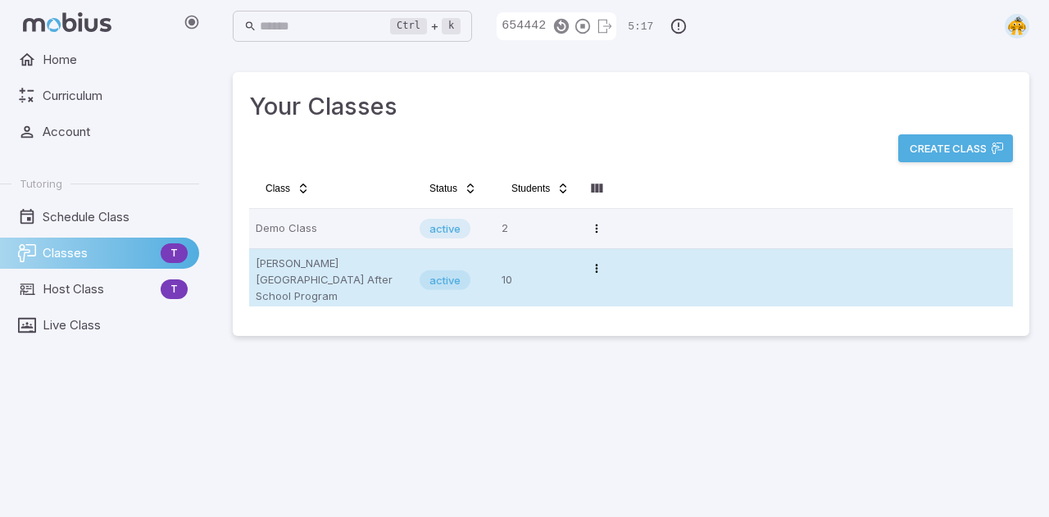
click at [351, 274] on p "[PERSON_NAME][GEOGRAPHIC_DATA] After School Program" at bounding box center [331, 280] width 151 height 49
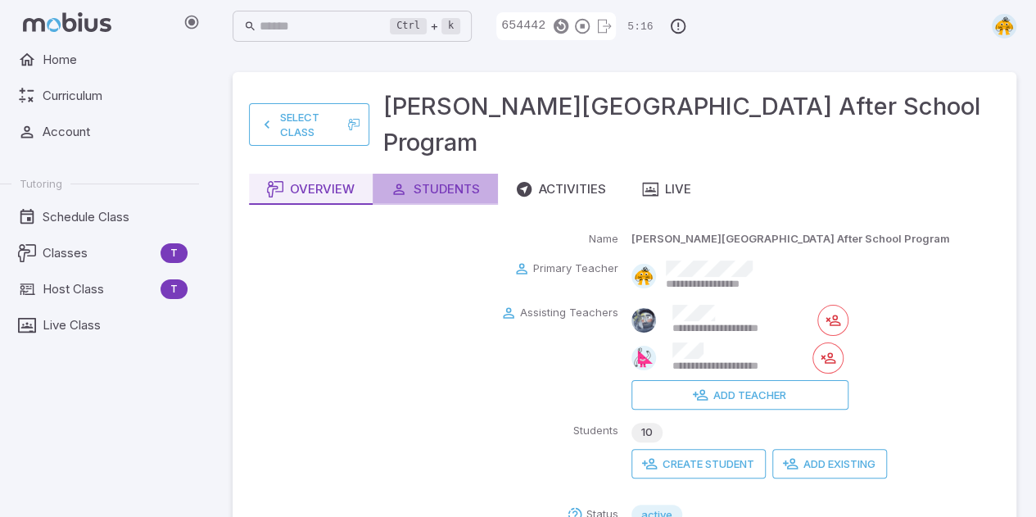
click at [454, 180] on div "Students" at bounding box center [435, 189] width 89 height 18
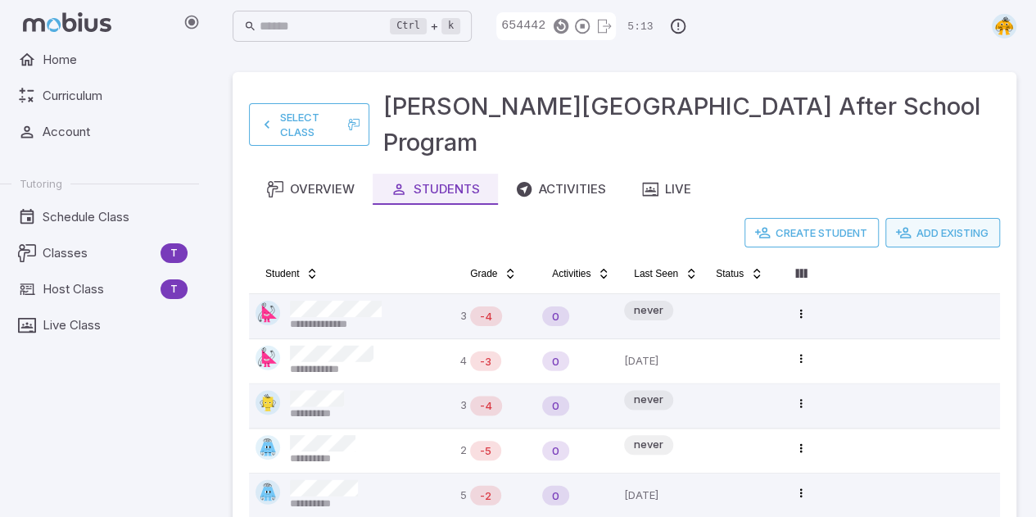
click at [937, 218] on button "Add Existing" at bounding box center [943, 232] width 115 height 29
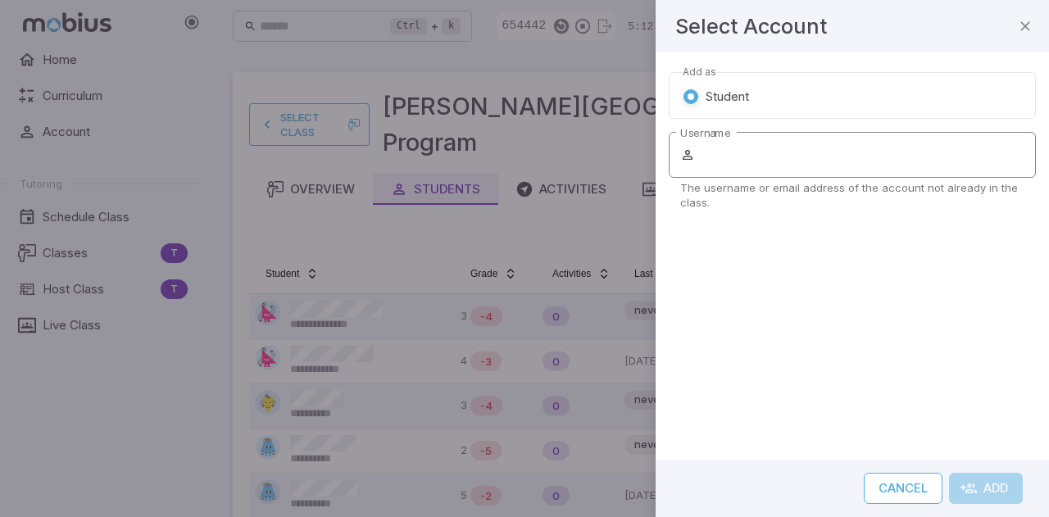
click at [790, 155] on input "Username" at bounding box center [867, 155] width 338 height 46
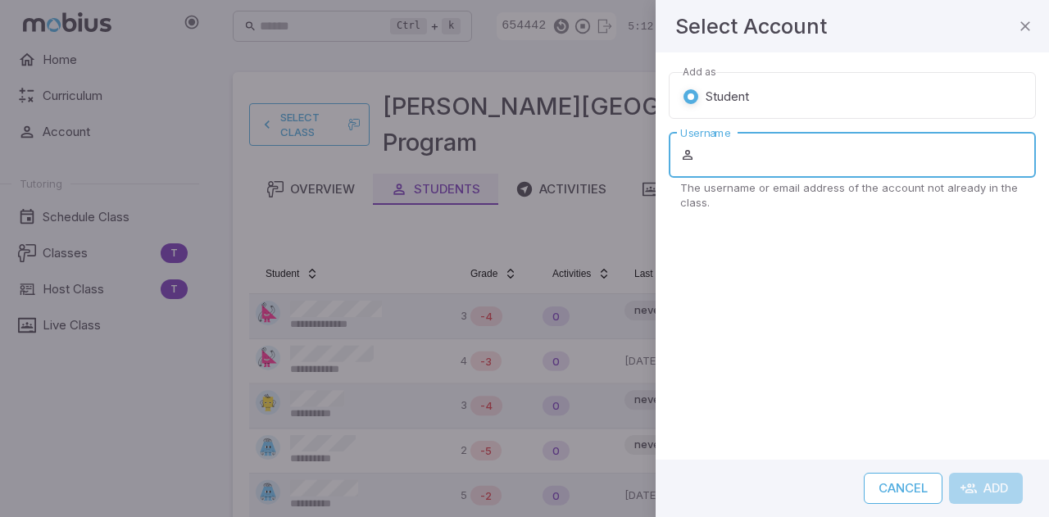
paste input "**********"
drag, startPoint x: 777, startPoint y: 153, endPoint x: 672, endPoint y: 147, distance: 105.8
click at [672, 147] on div "**********" at bounding box center [852, 155] width 367 height 46
click at [939, 155] on input "**********" at bounding box center [867, 155] width 338 height 46
type input "**********"
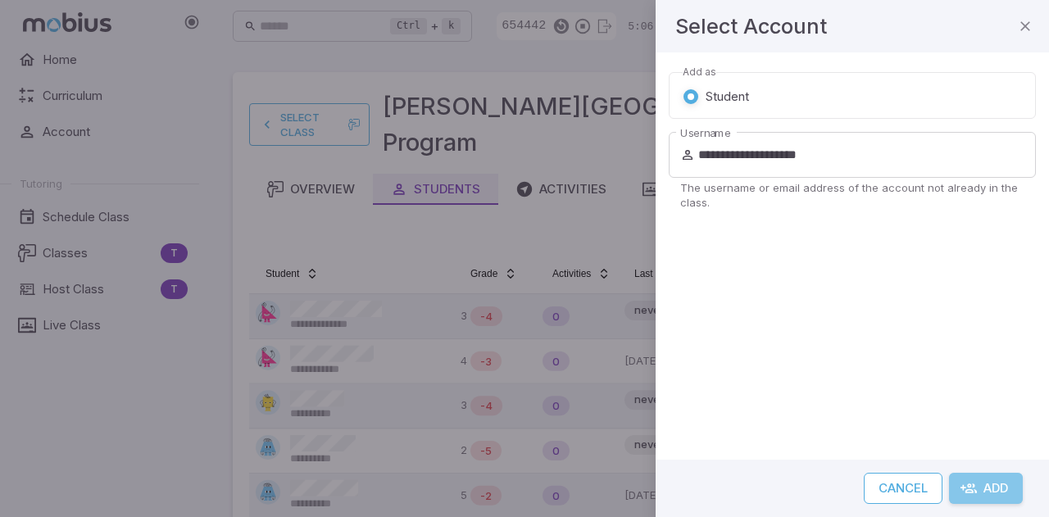
click at [990, 489] on button "Add" at bounding box center [986, 488] width 74 height 31
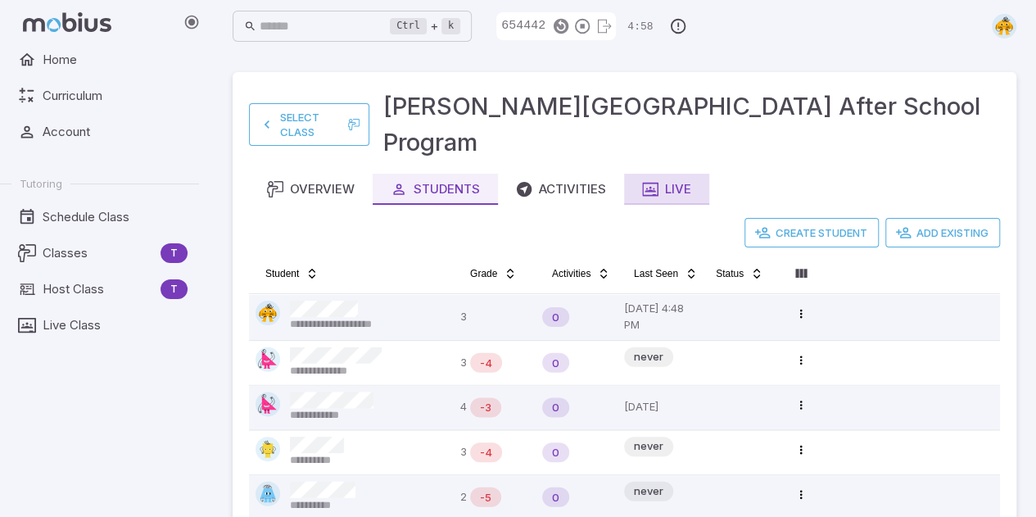
click at [691, 180] on div "Live" at bounding box center [666, 189] width 49 height 18
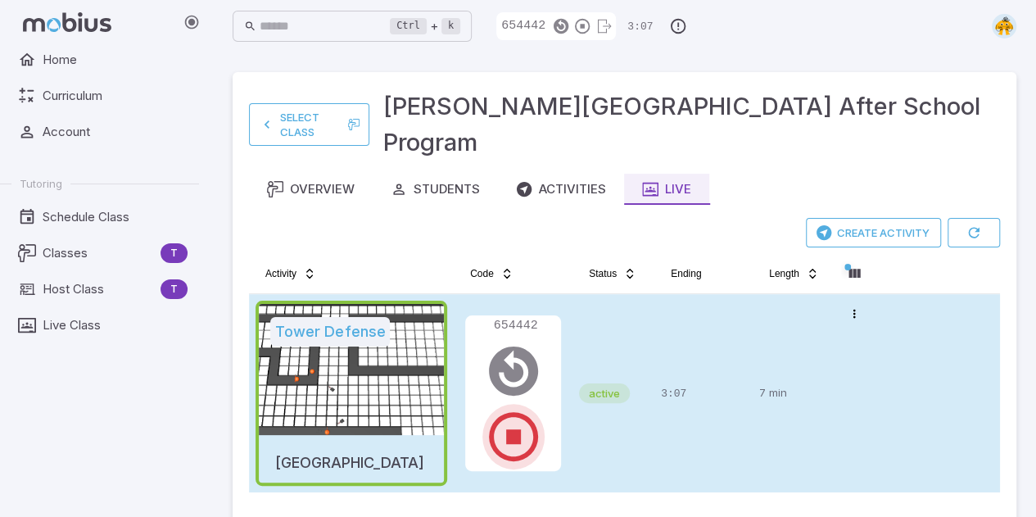
click at [514, 407] on icon "button" at bounding box center [513, 436] width 59 height 59
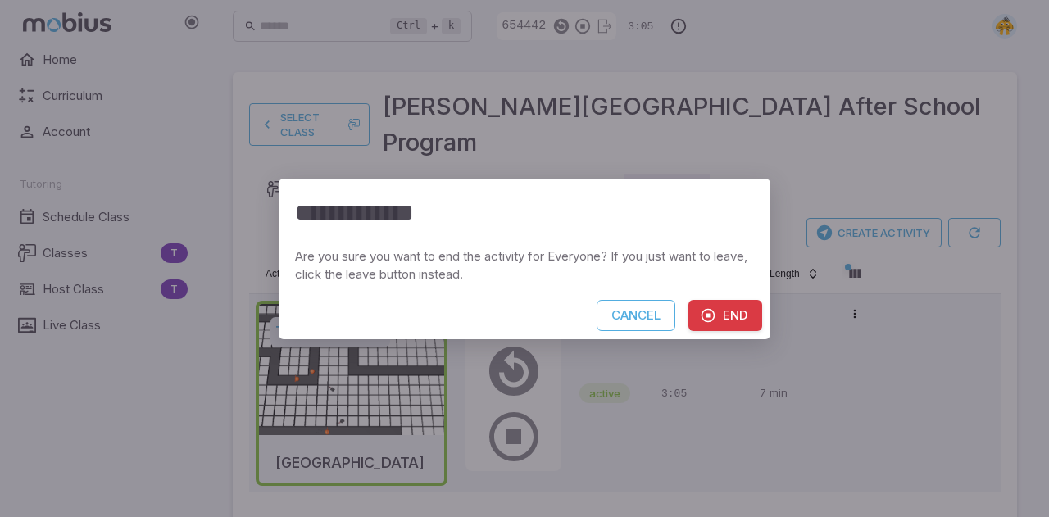
click at [730, 318] on button "End" at bounding box center [725, 315] width 74 height 31
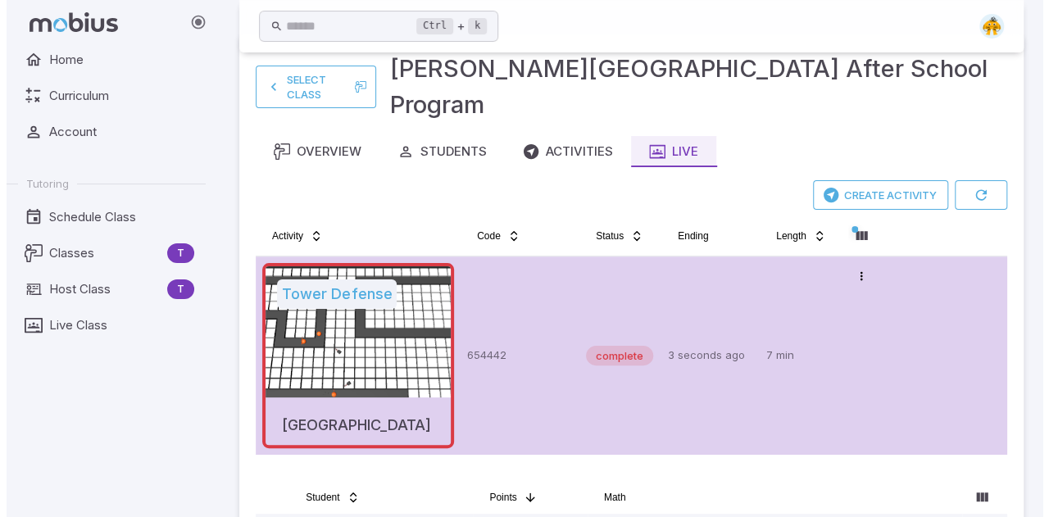
scroll to position [8, 0]
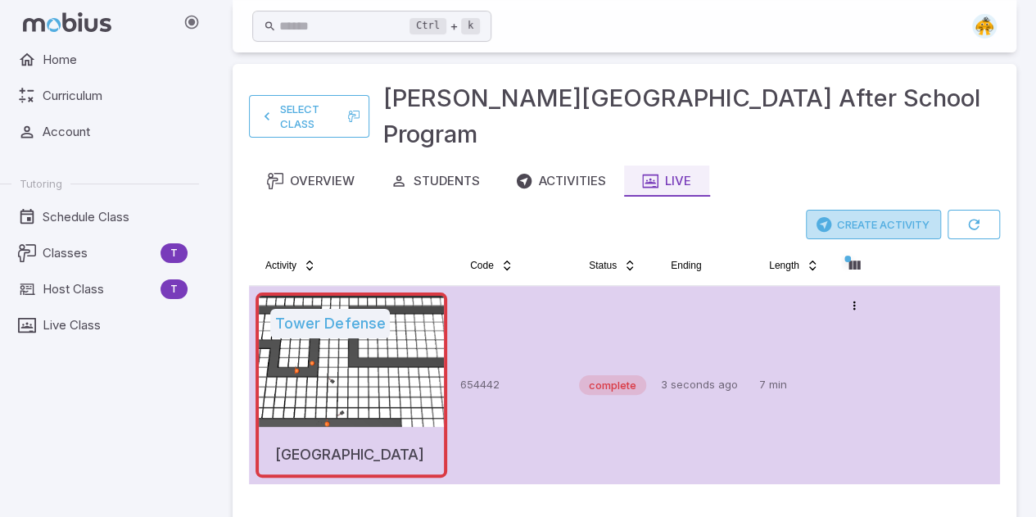
click at [867, 210] on button "Create Activity" at bounding box center [873, 224] width 135 height 29
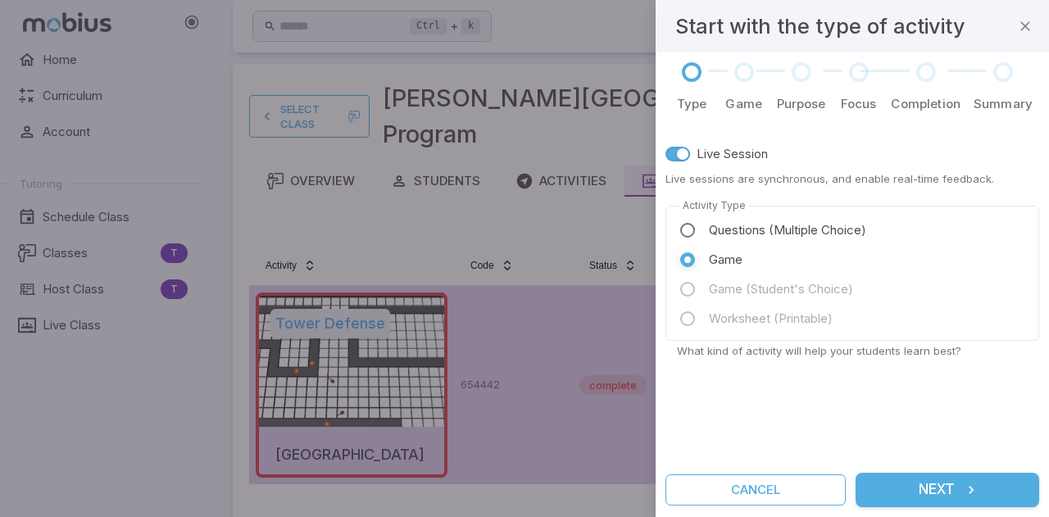
click at [934, 499] on button "Next" at bounding box center [947, 490] width 184 height 34
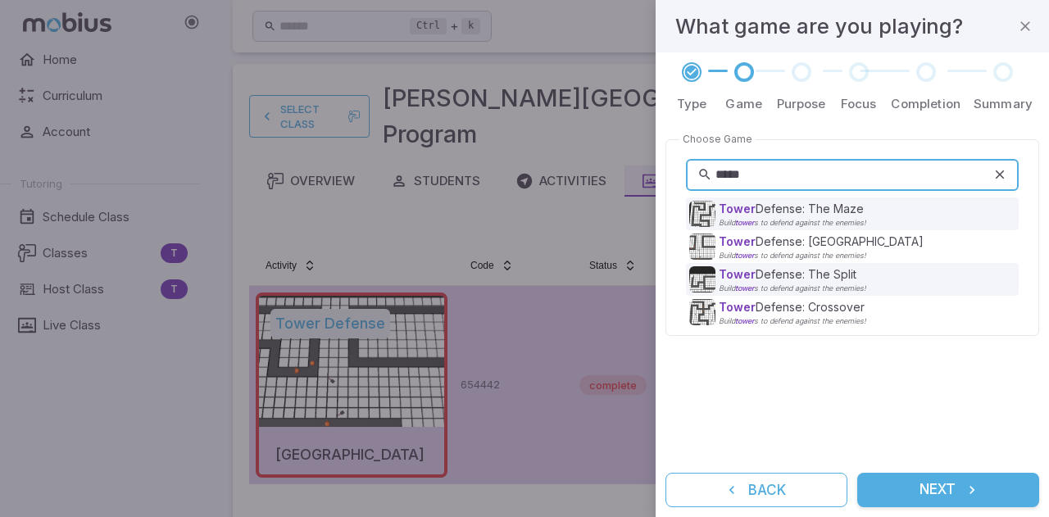
type input "*****"
click at [1002, 173] on icon at bounding box center [999, 174] width 15 height 16
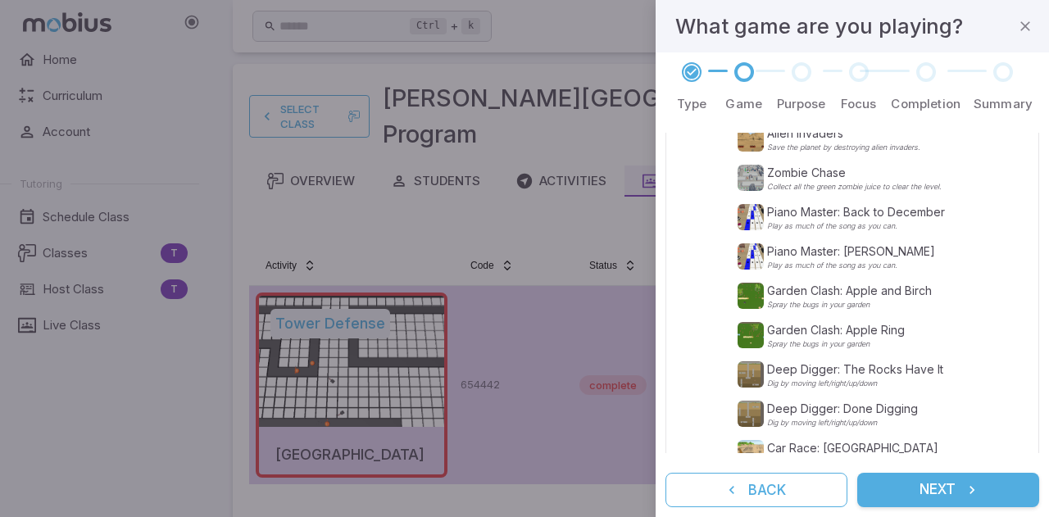
scroll to position [154, 0]
click at [924, 297] on div "Garden Clash: Apple and Birch Spray the bugs in your garden" at bounding box center [849, 294] width 165 height 26
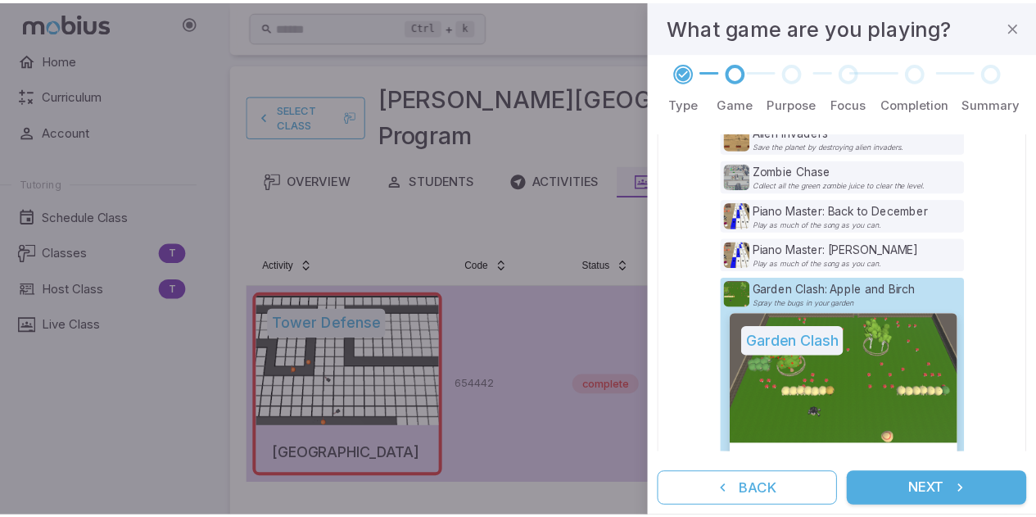
scroll to position [202, 0]
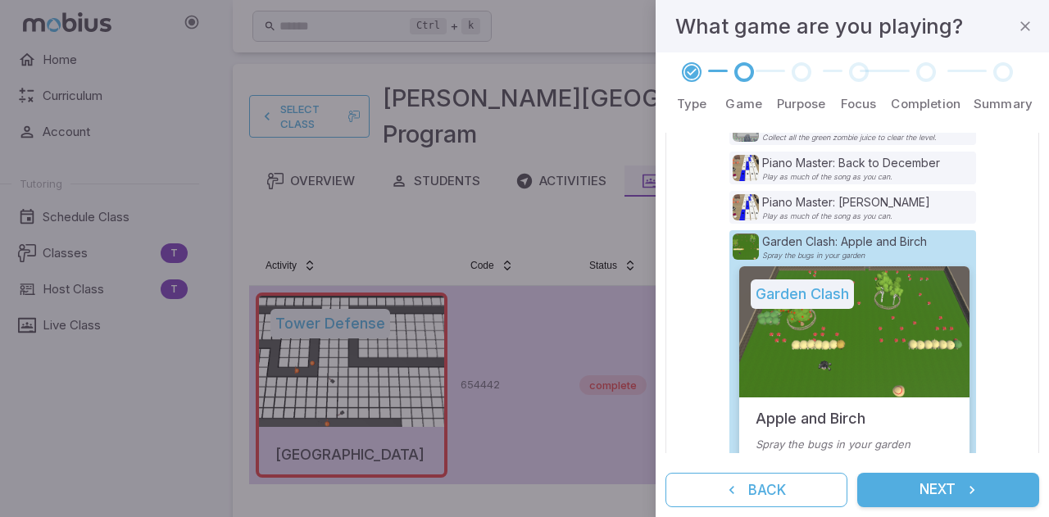
click at [944, 471] on form "Type Game Purpose Focus Completion Summary Choose Game ​ Suggested Search Terms…" at bounding box center [852, 284] width 374 height 445
click at [945, 483] on button "Next" at bounding box center [948, 490] width 182 height 34
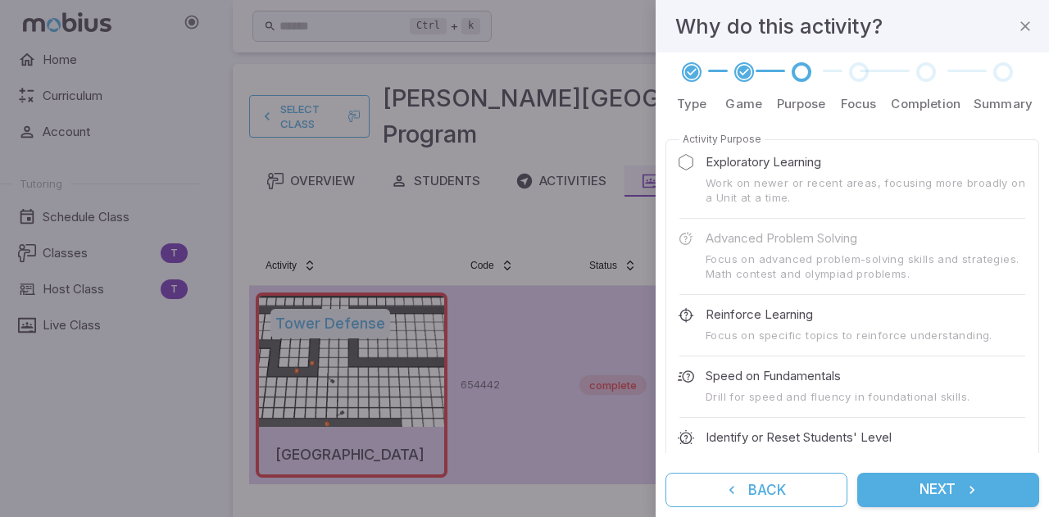
click at [952, 487] on button "Next" at bounding box center [948, 490] width 182 height 34
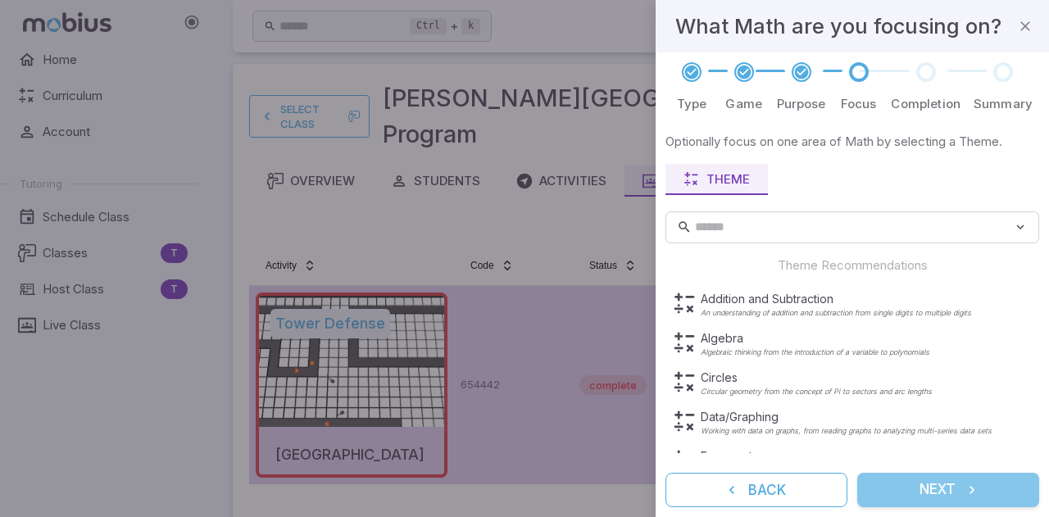
click at [954, 493] on button "Next" at bounding box center [948, 490] width 182 height 34
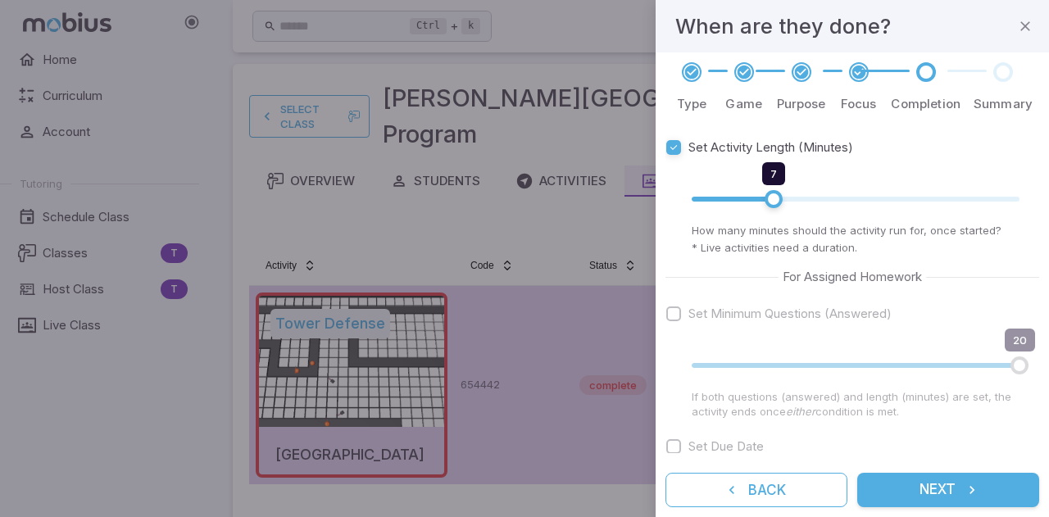
click at [954, 492] on button "Next" at bounding box center [948, 490] width 182 height 34
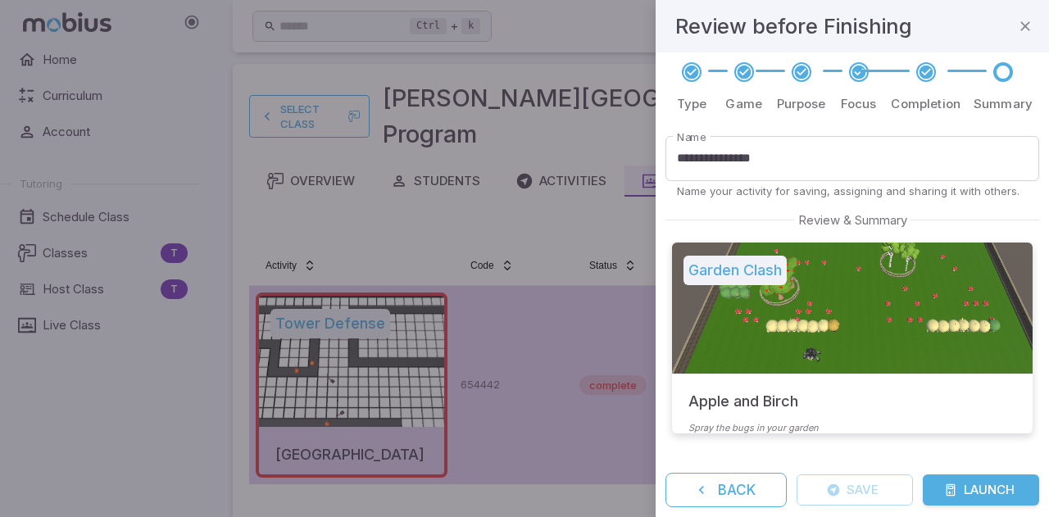
click at [979, 481] on button "Launch" at bounding box center [980, 489] width 116 height 31
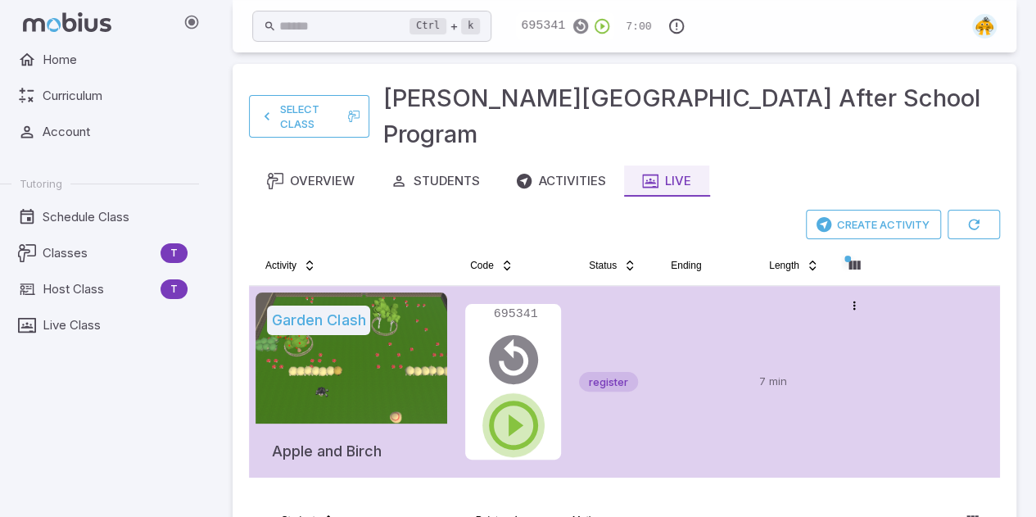
click at [513, 396] on icon "button" at bounding box center [513, 425] width 59 height 59
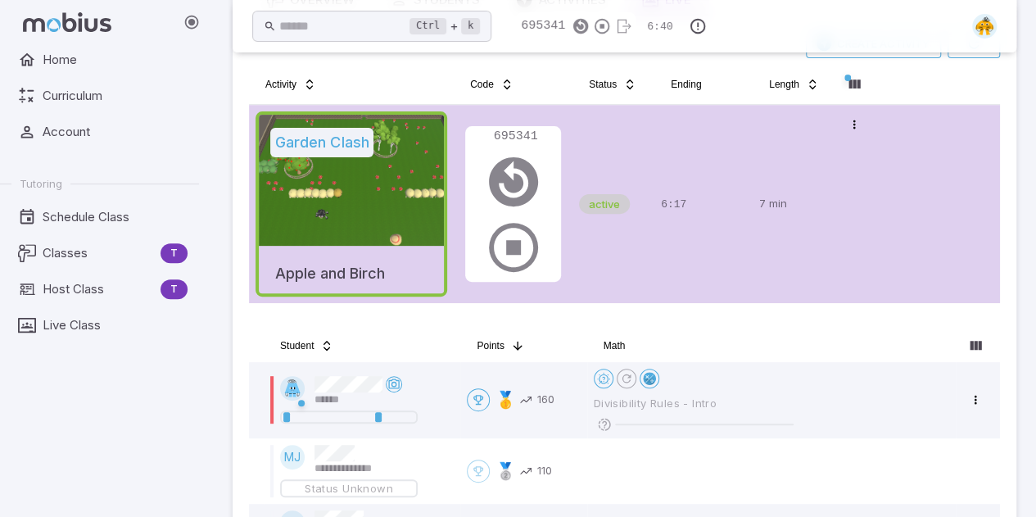
scroll to position [7, 0]
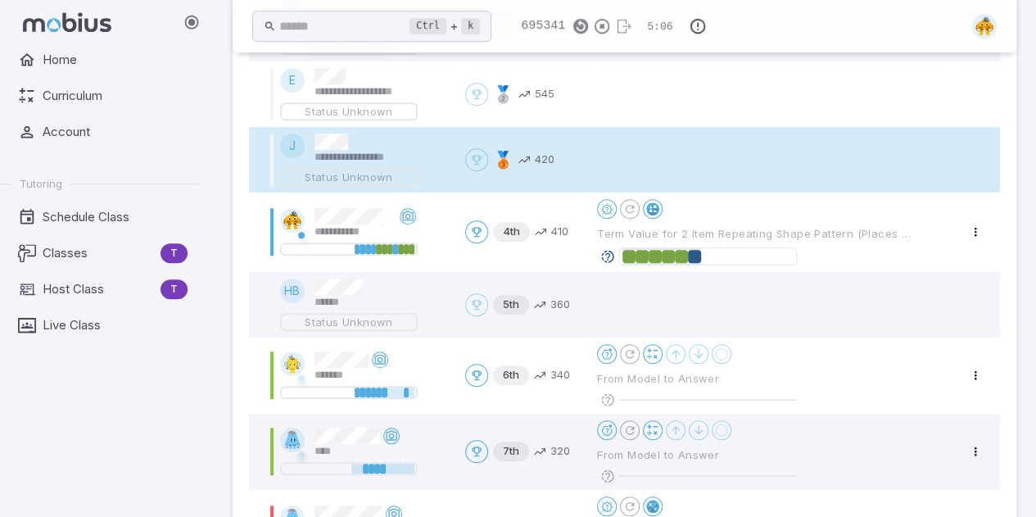
scroll to position [556, 0]
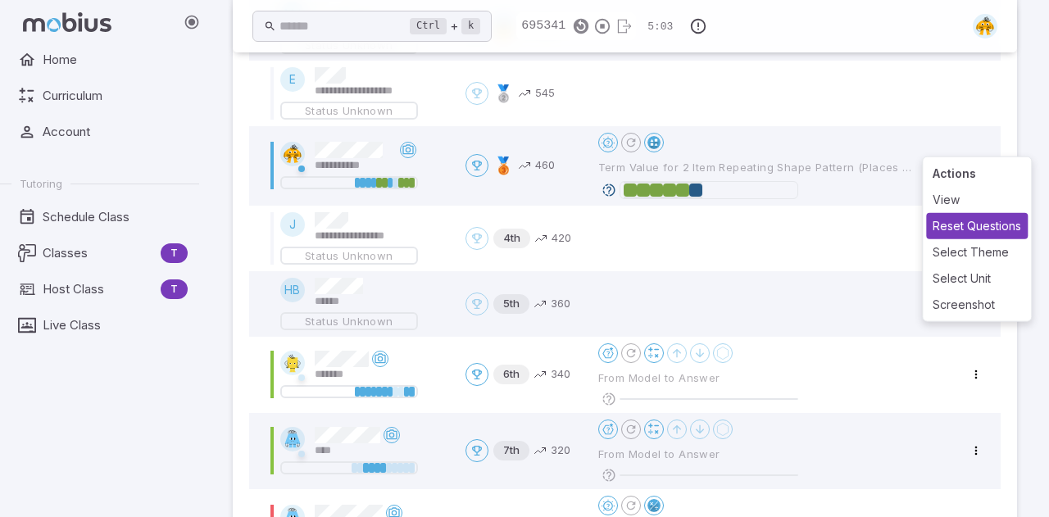
click at [1001, 229] on div "Reset Questions" at bounding box center [977, 226] width 102 height 26
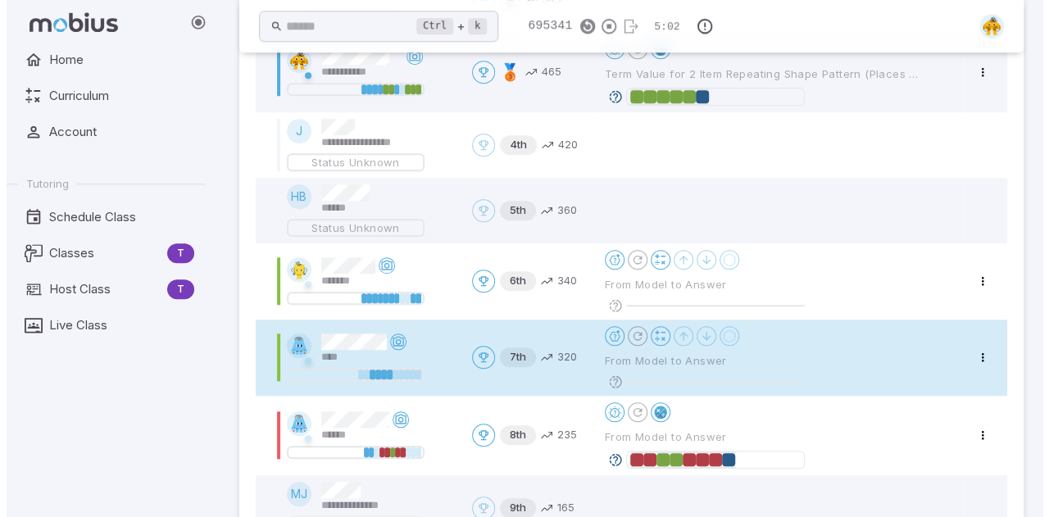
scroll to position [669, 0]
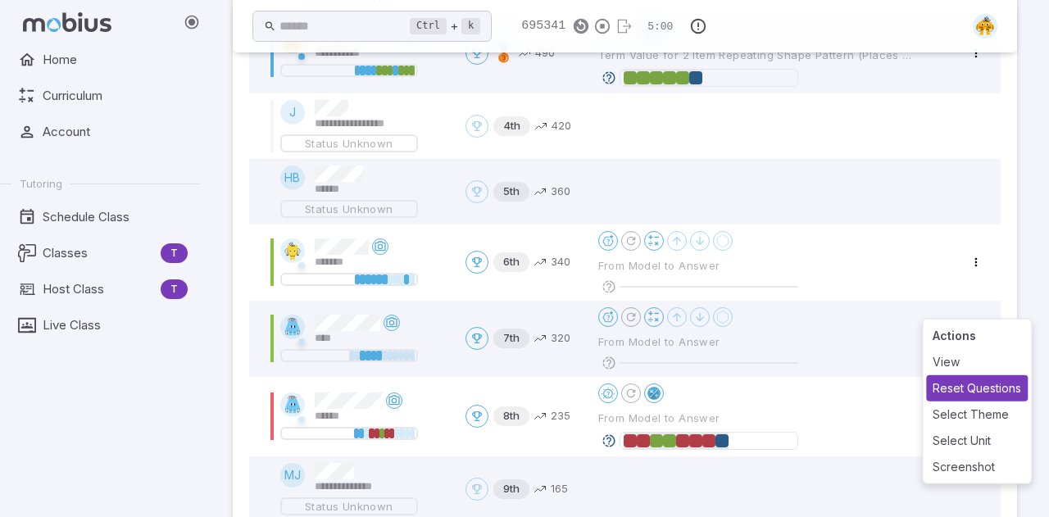
click at [968, 391] on div "Reset Questions" at bounding box center [977, 388] width 102 height 26
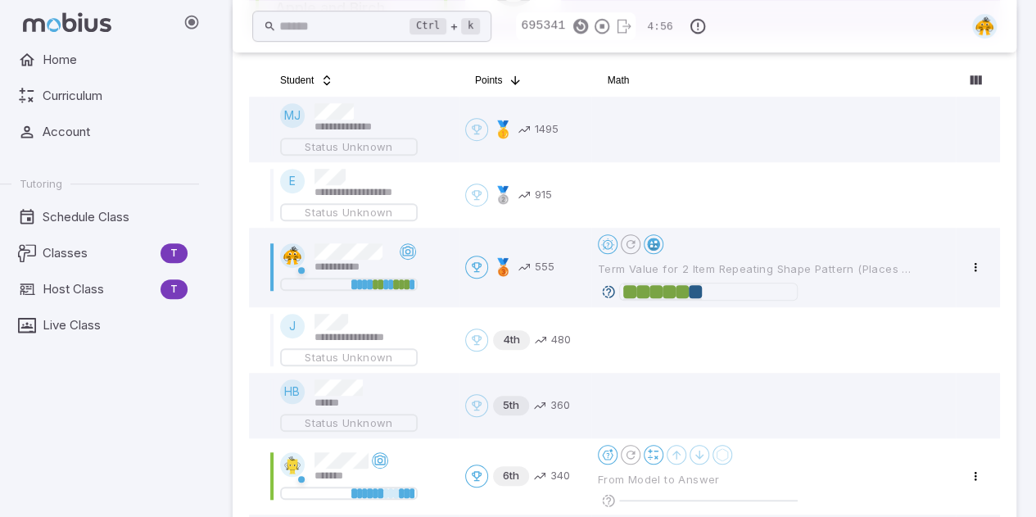
scroll to position [361, 0]
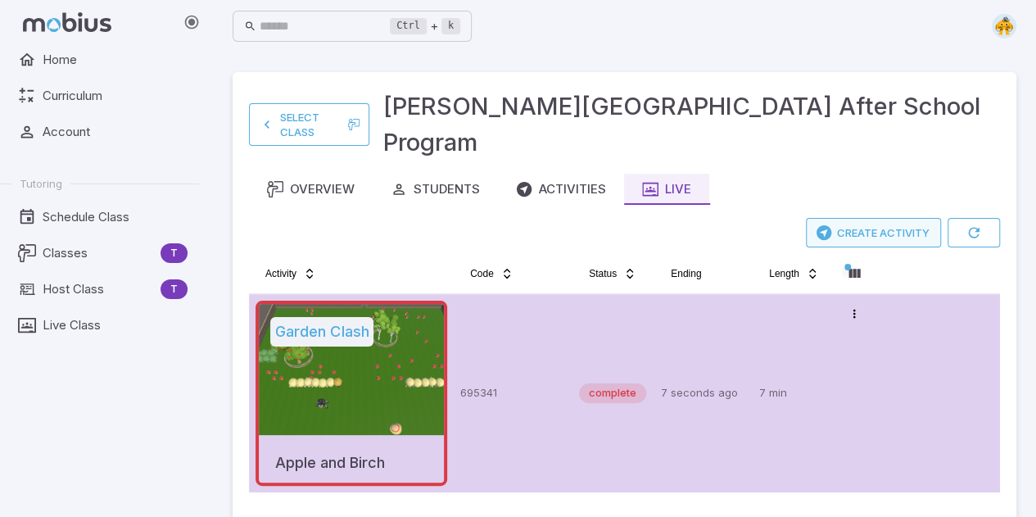
click at [868, 218] on button "Create Activity" at bounding box center [873, 232] width 135 height 29
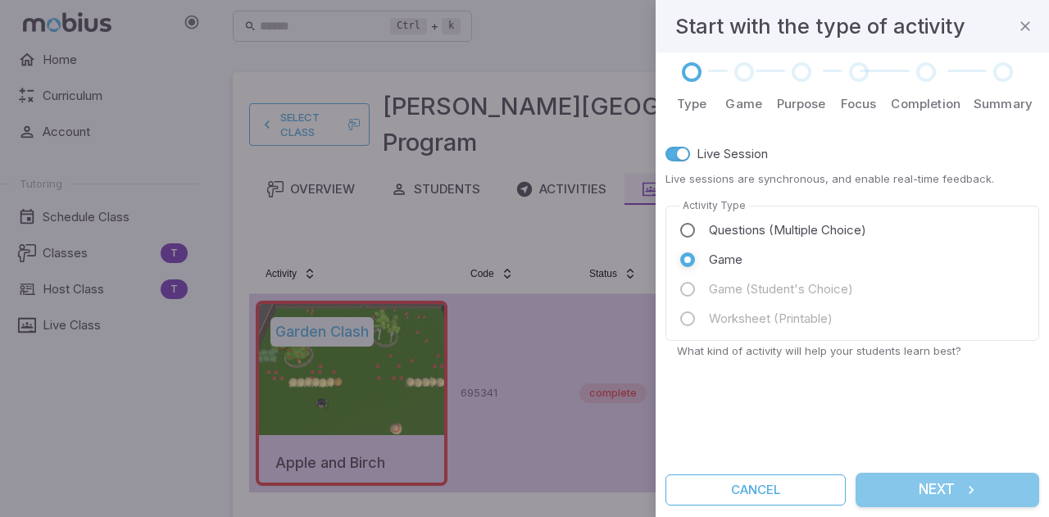
click at [933, 489] on button "Next" at bounding box center [947, 490] width 184 height 34
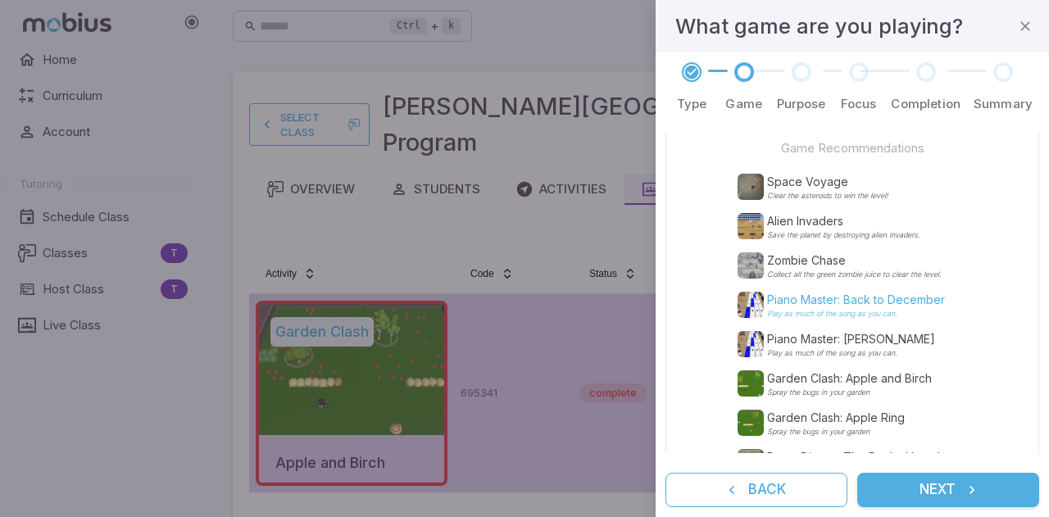
scroll to position [66, 0]
click at [843, 270] on p "Collect all the green zombie juice to clear the level." at bounding box center [854, 274] width 175 height 8
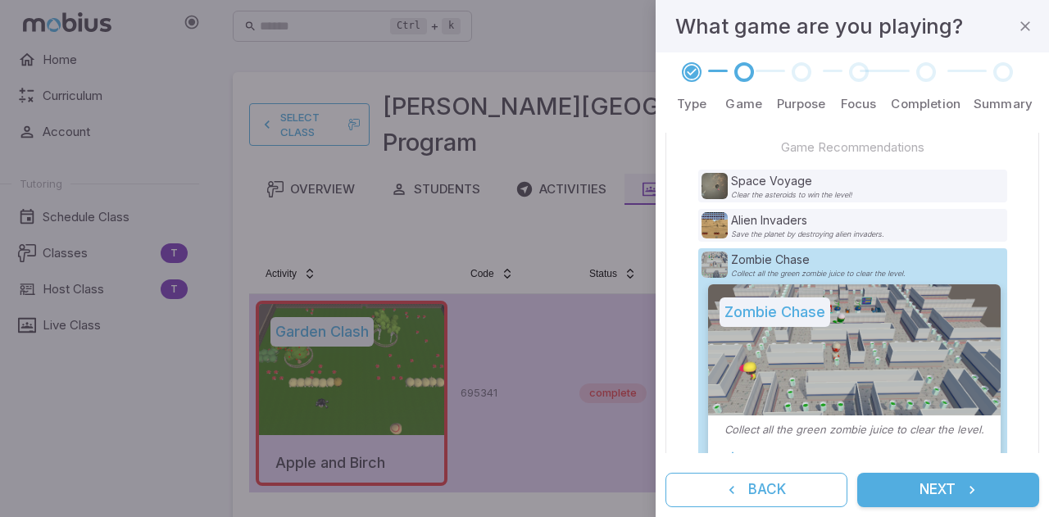
scroll to position [220, 0]
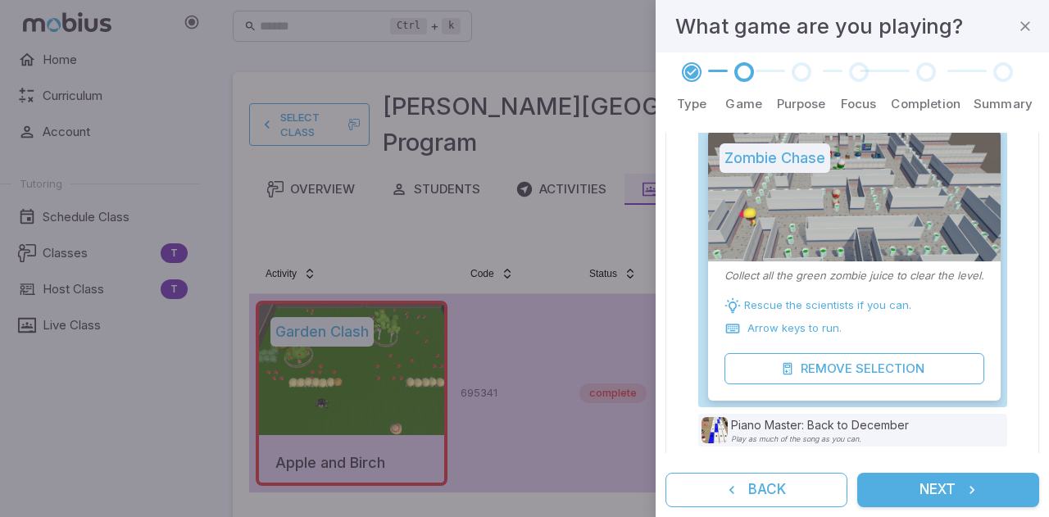
click at [950, 483] on button "Next" at bounding box center [948, 490] width 182 height 34
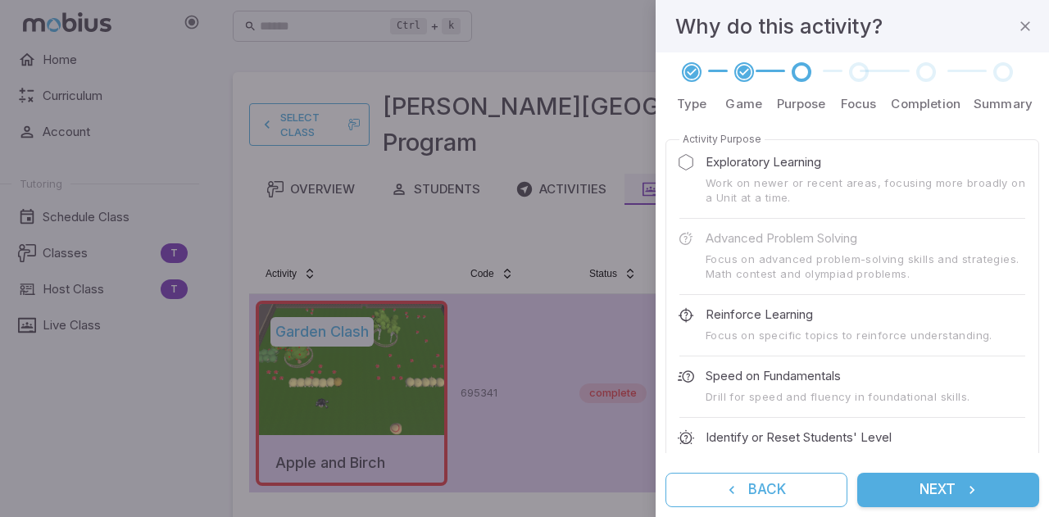
click at [980, 497] on button "Next" at bounding box center [948, 490] width 182 height 34
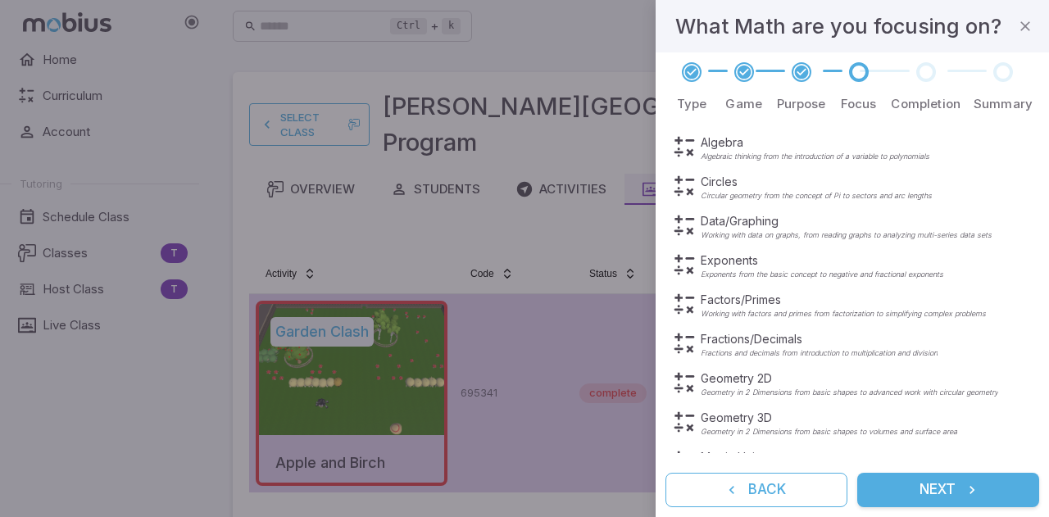
scroll to position [201, 0]
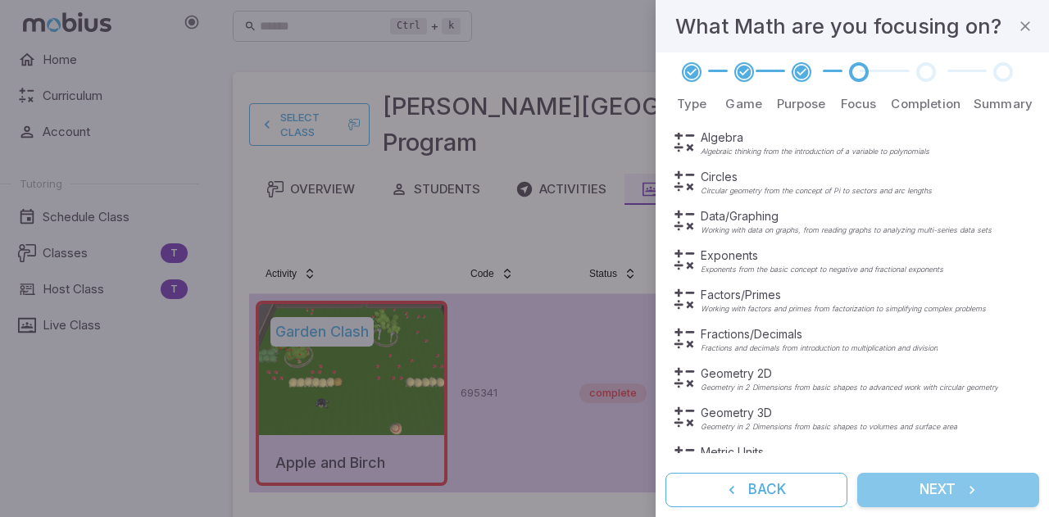
click at [980, 489] on icon "submit" at bounding box center [971, 490] width 16 height 16
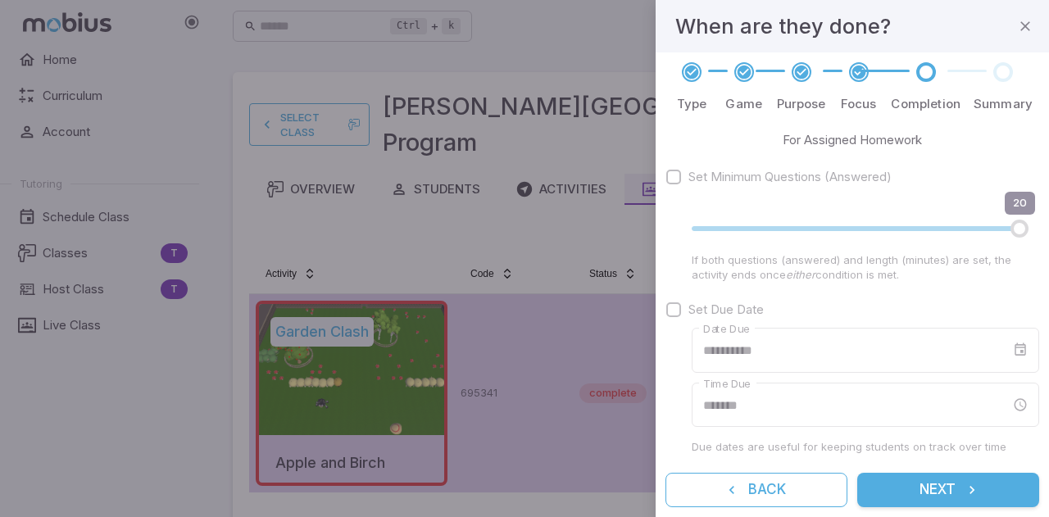
scroll to position [0, 0]
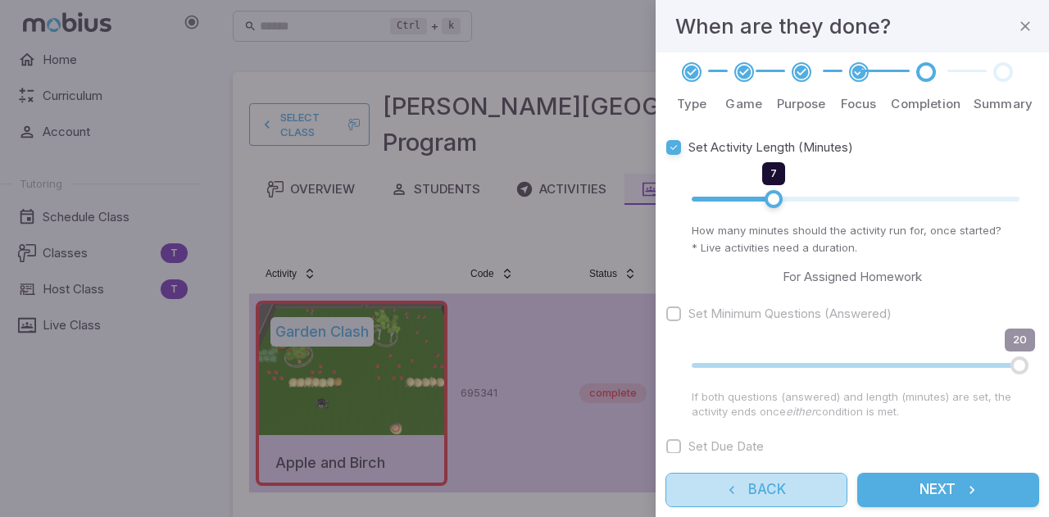
click at [803, 491] on button "Back" at bounding box center [756, 490] width 182 height 34
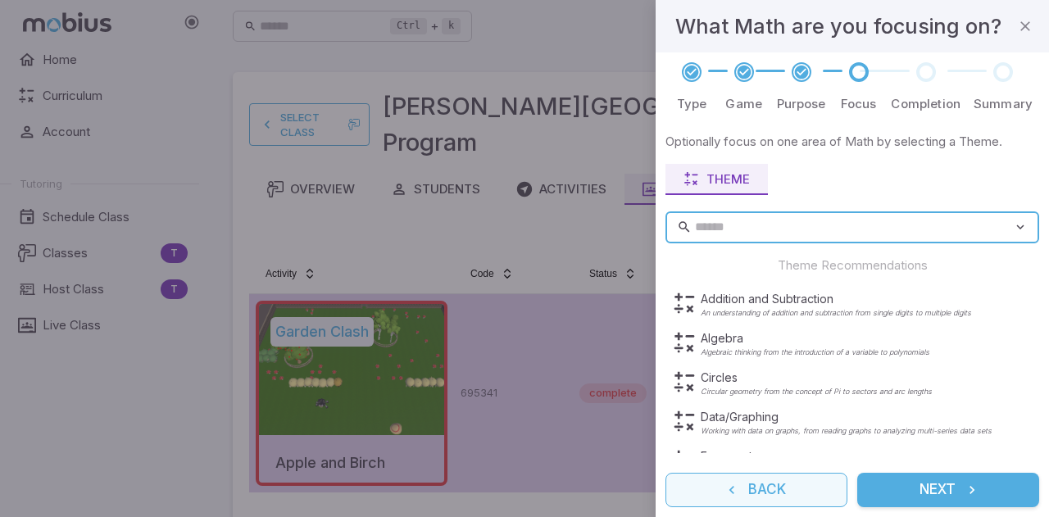
click at [812, 492] on button "Back" at bounding box center [756, 490] width 182 height 34
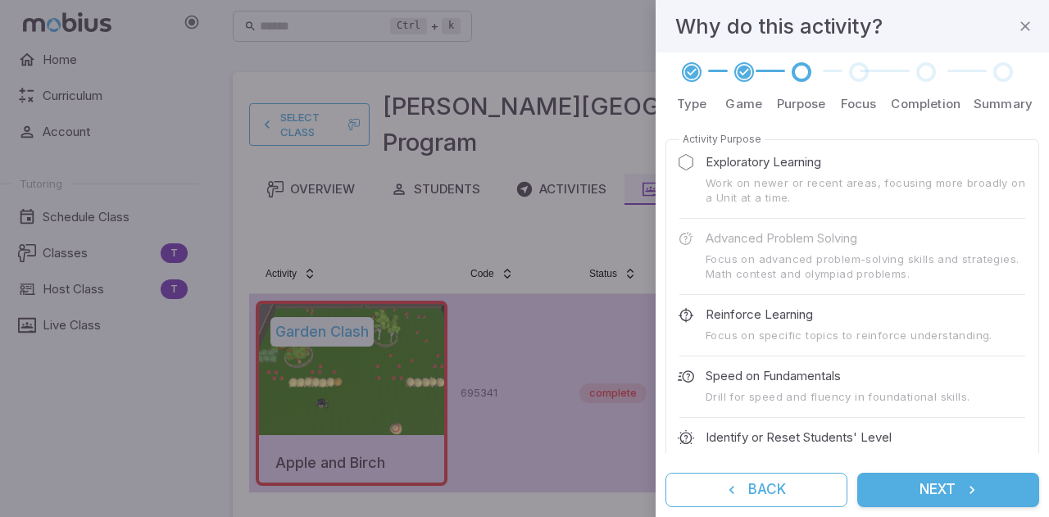
scroll to position [115, 0]
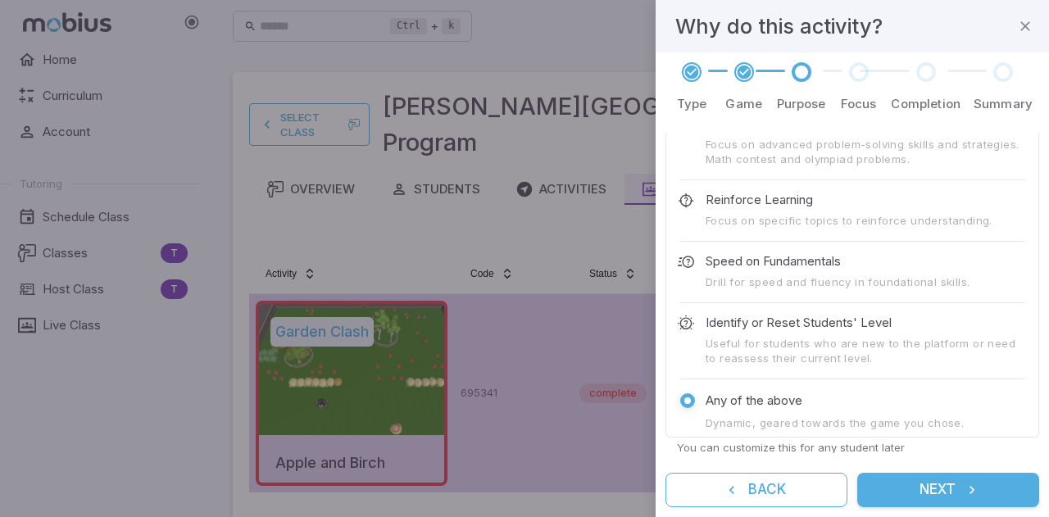
click at [919, 486] on button "Next" at bounding box center [948, 490] width 182 height 34
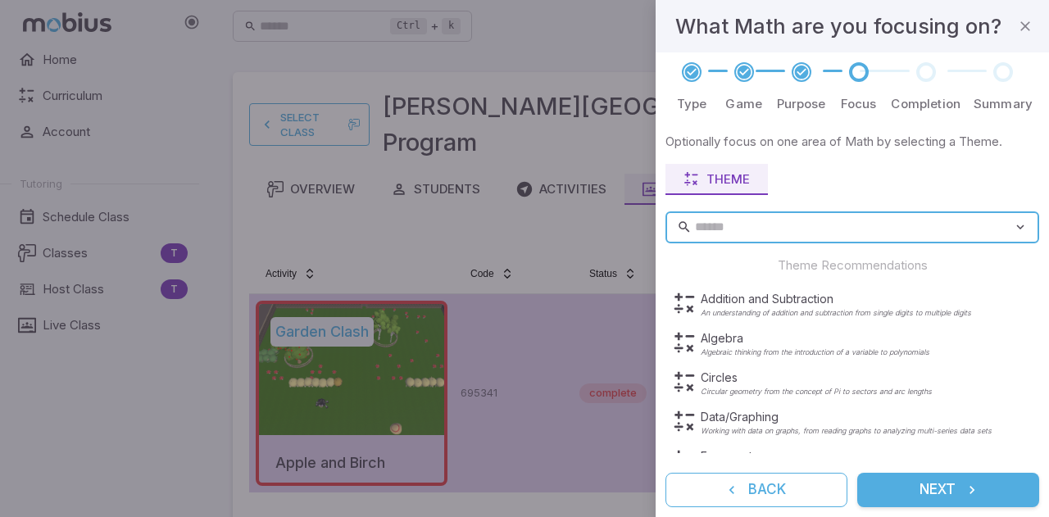
click at [932, 487] on button "Next" at bounding box center [948, 490] width 182 height 34
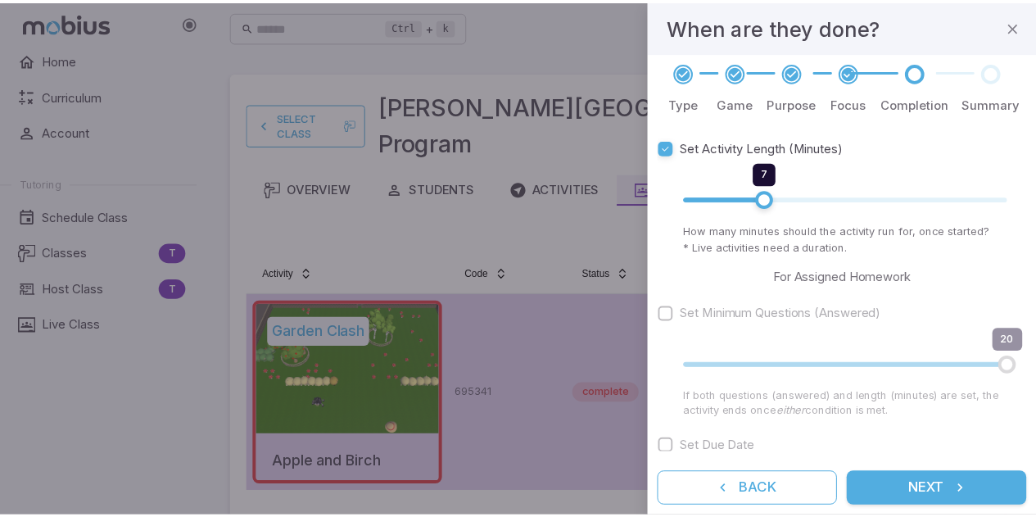
scroll to position [137, 0]
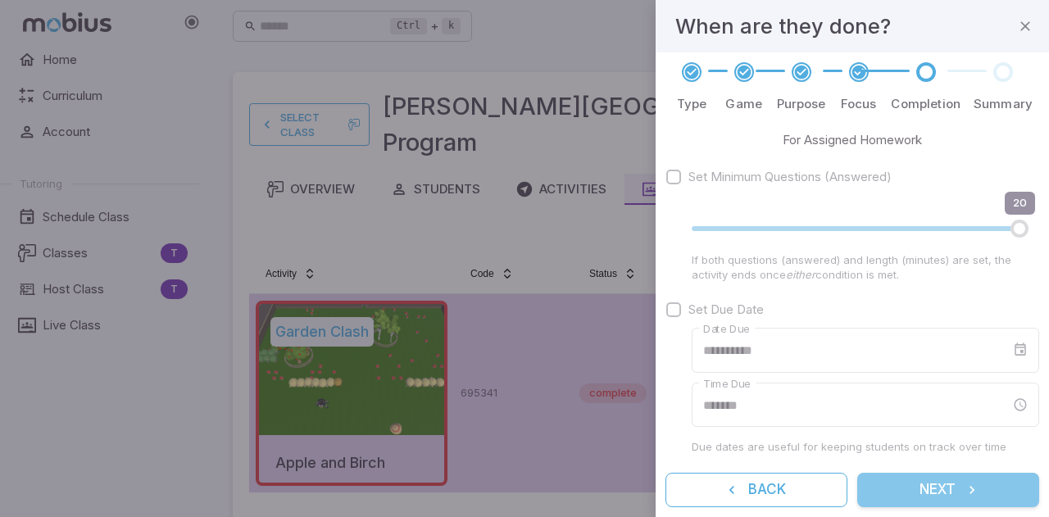
click at [973, 484] on icon "submit" at bounding box center [971, 490] width 16 height 16
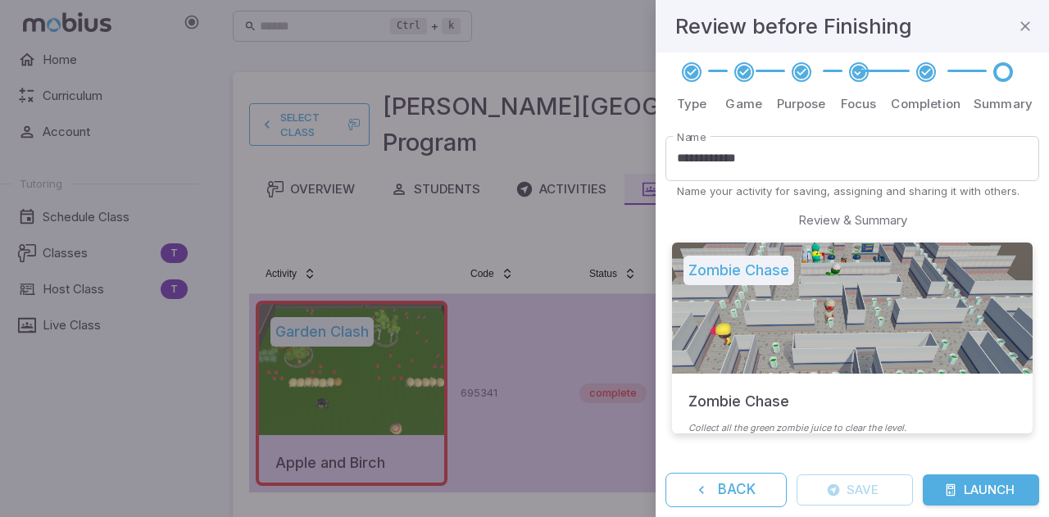
click at [985, 484] on button "Launch" at bounding box center [980, 489] width 116 height 31
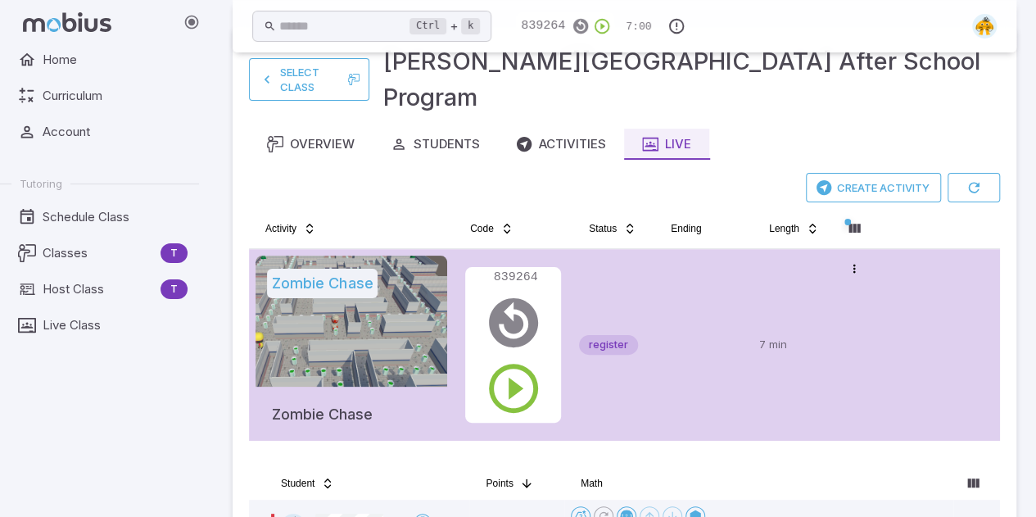
scroll to position [0, 0]
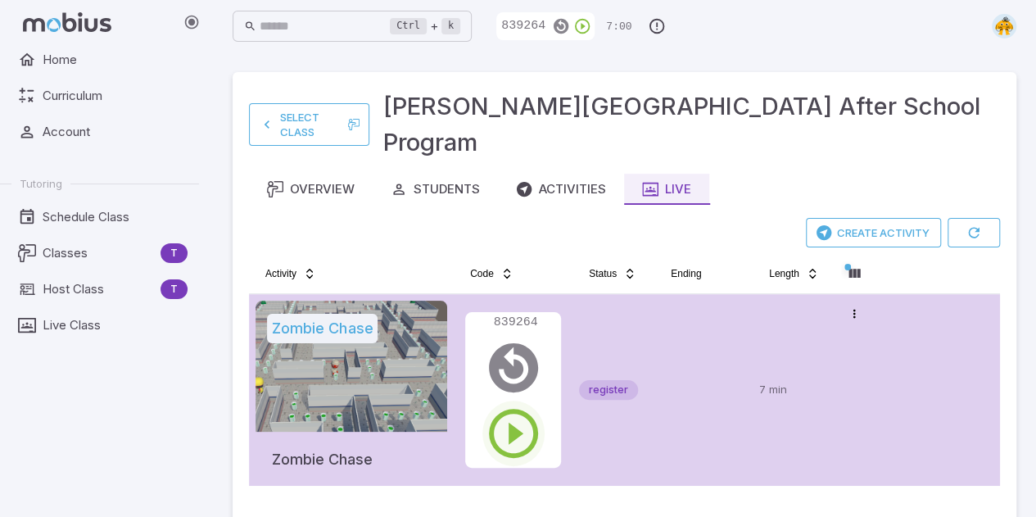
click at [516, 404] on icon "button" at bounding box center [513, 433] width 59 height 59
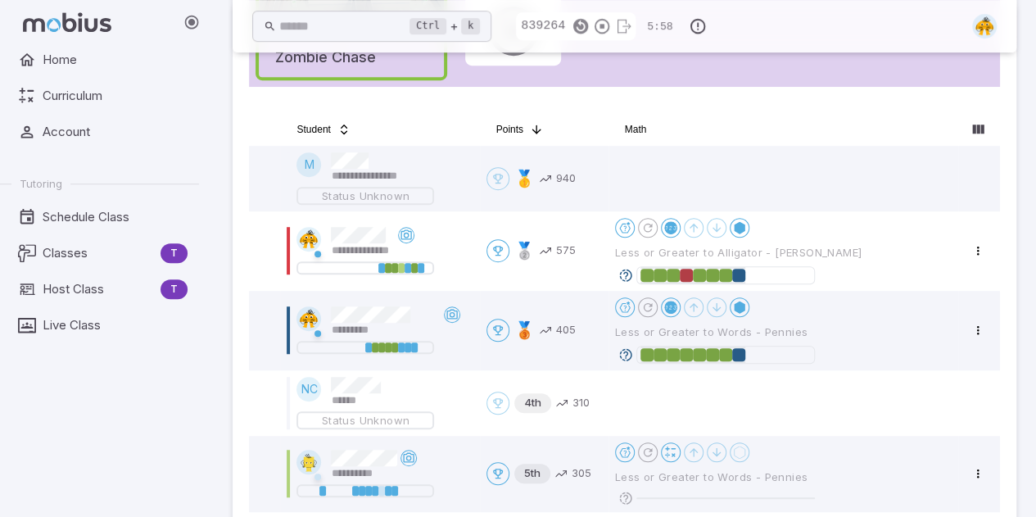
scroll to position [1062, 0]
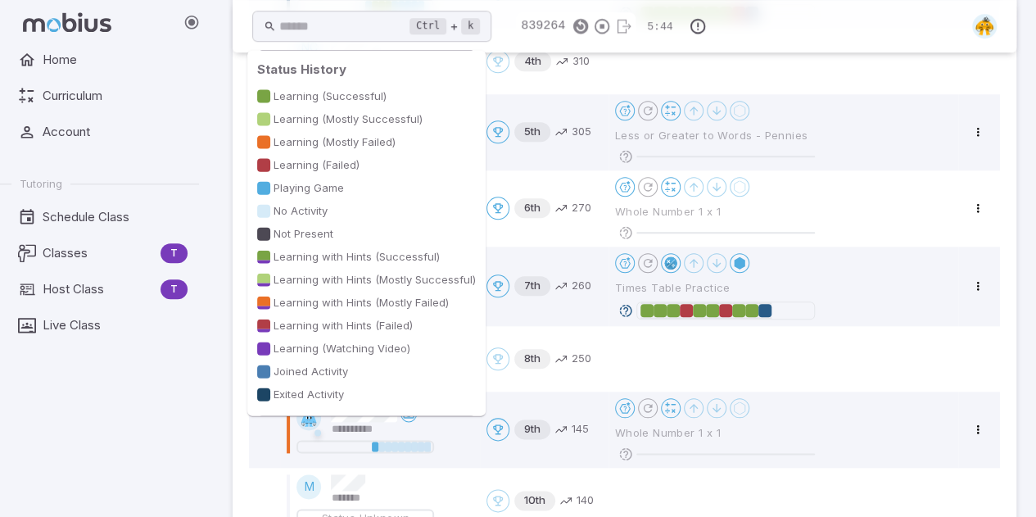
scroll to position [602, 0]
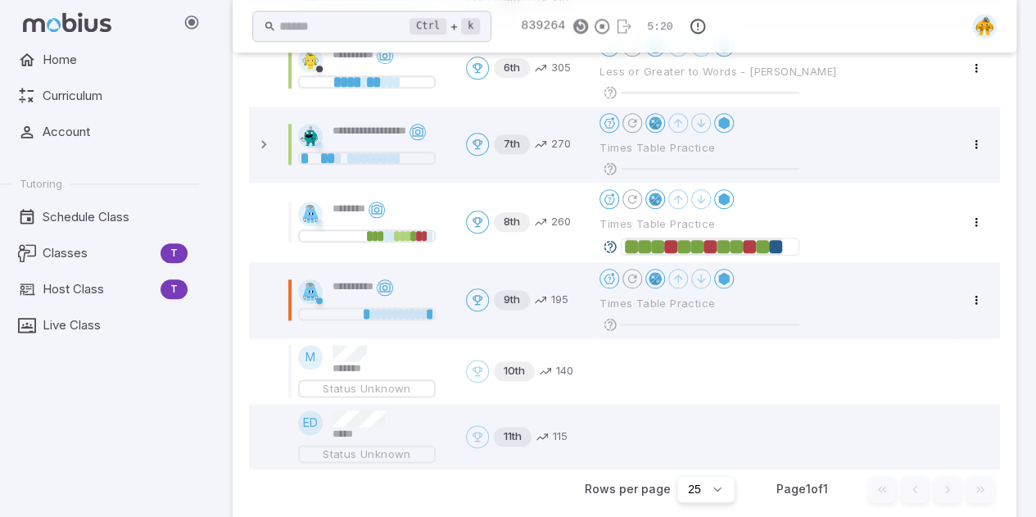
scroll to position [132, 0]
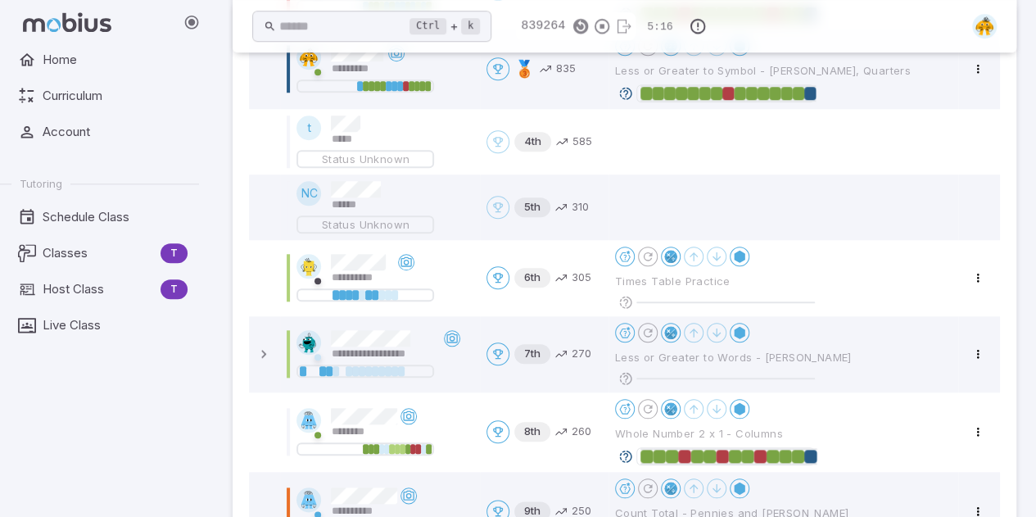
scroll to position [145, 0]
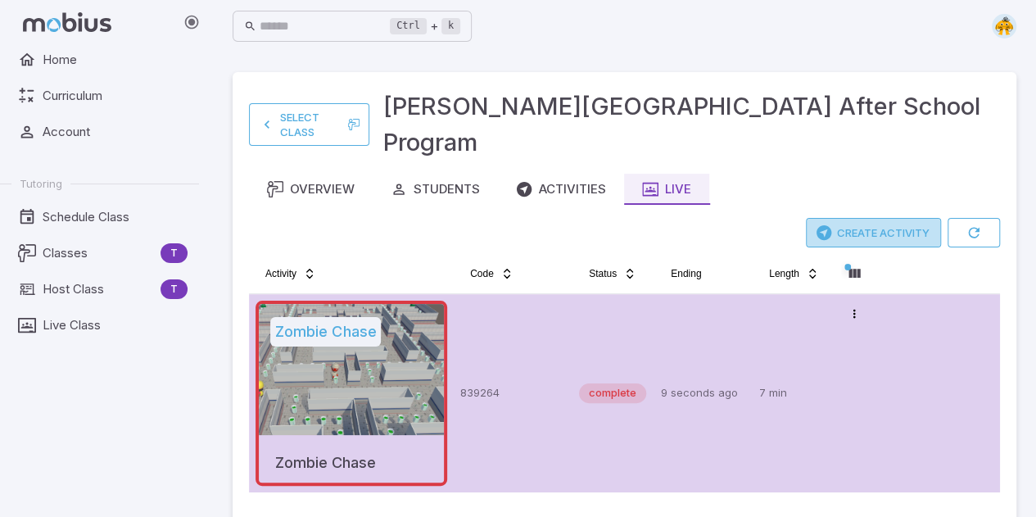
click at [849, 218] on button "Create Activity" at bounding box center [873, 232] width 135 height 29
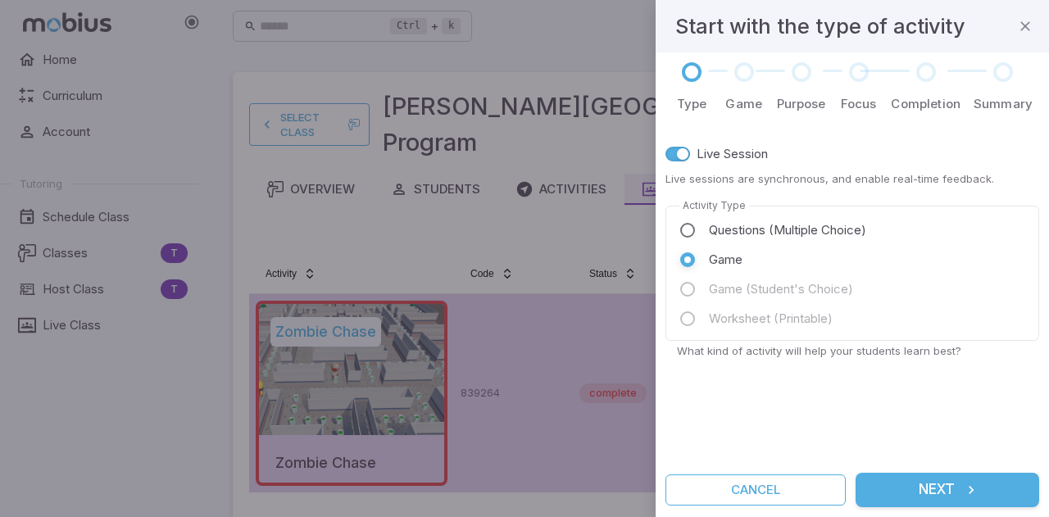
click at [933, 496] on button "Next" at bounding box center [947, 490] width 184 height 34
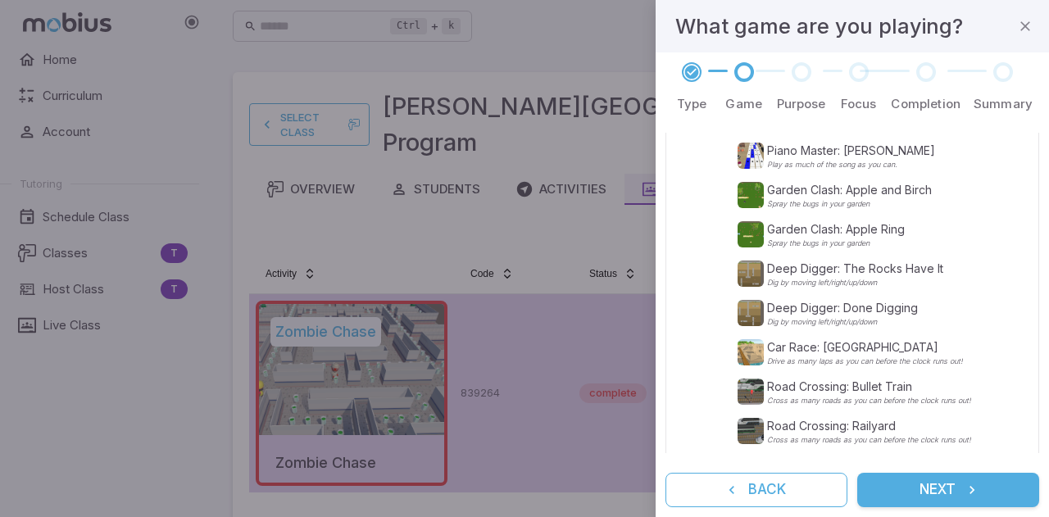
scroll to position [283, 0]
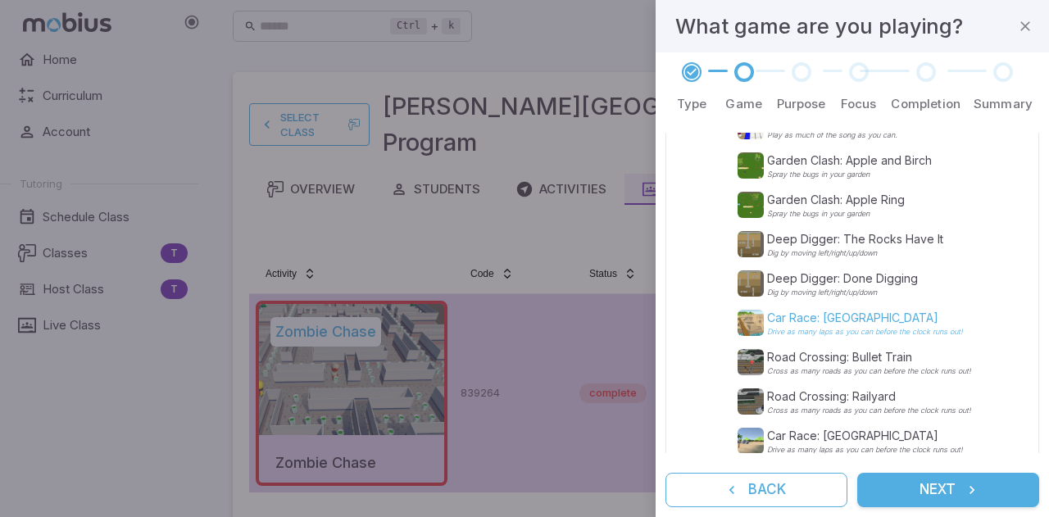
click at [865, 316] on p "Car Race: [GEOGRAPHIC_DATA]" at bounding box center [865, 318] width 196 height 16
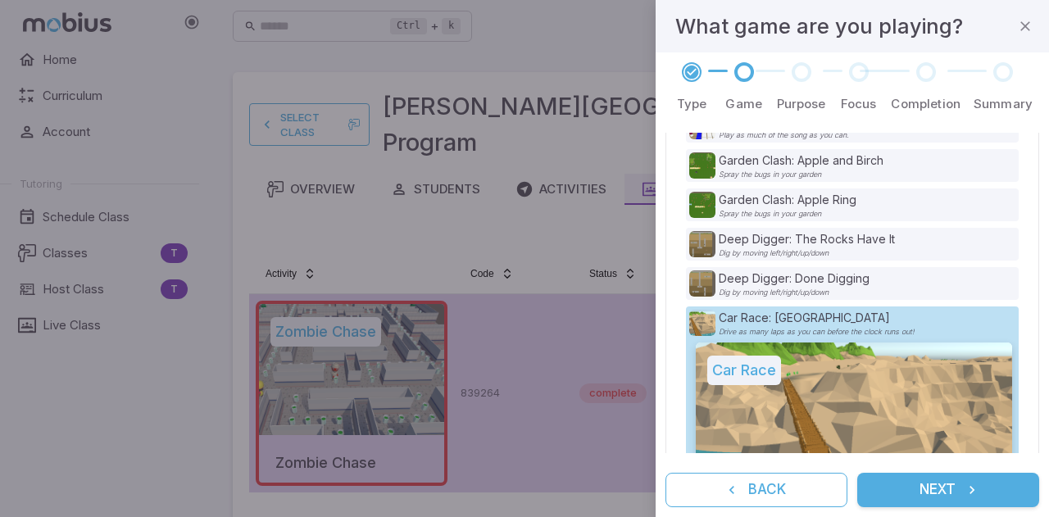
click at [926, 478] on button "Next" at bounding box center [948, 490] width 182 height 34
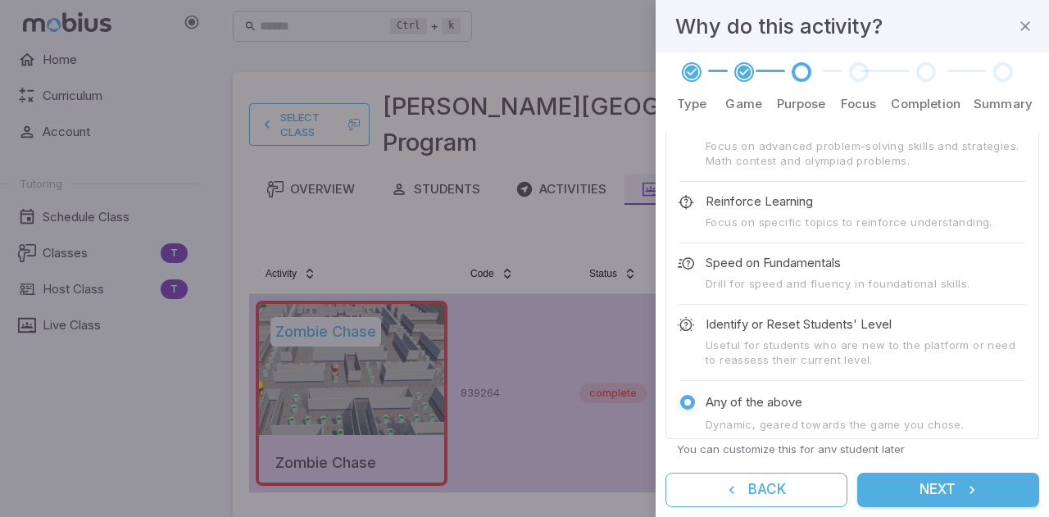
scroll to position [115, 0]
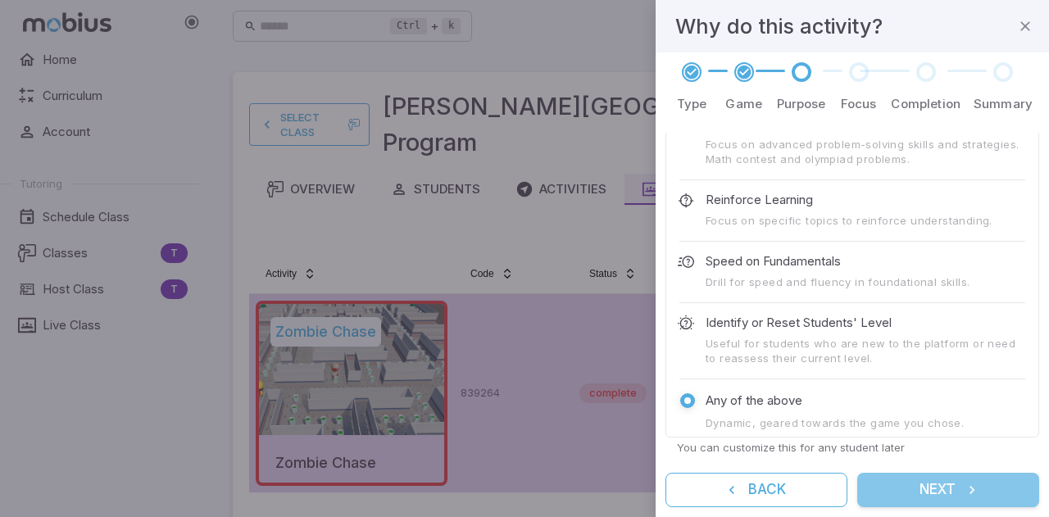
click at [952, 485] on button "Next" at bounding box center [948, 490] width 182 height 34
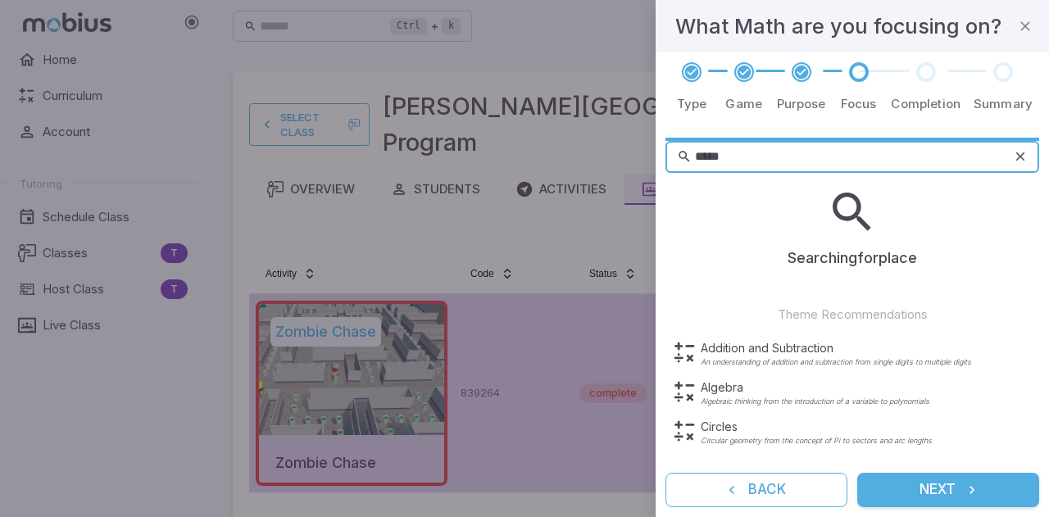
scroll to position [0, 0]
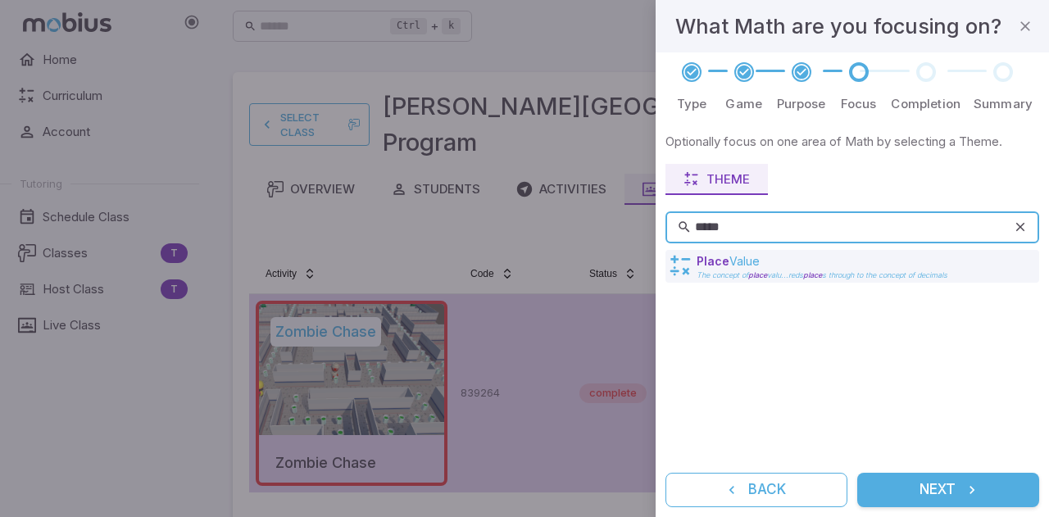
type input "*****"
click at [773, 261] on p "Place Value" at bounding box center [821, 261] width 251 height 16
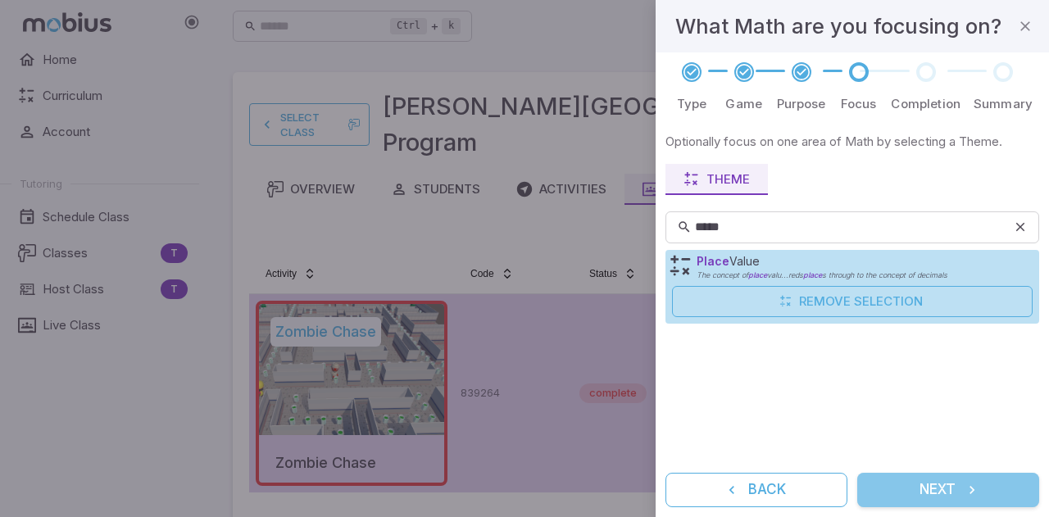
click at [957, 488] on button "Next" at bounding box center [948, 490] width 182 height 34
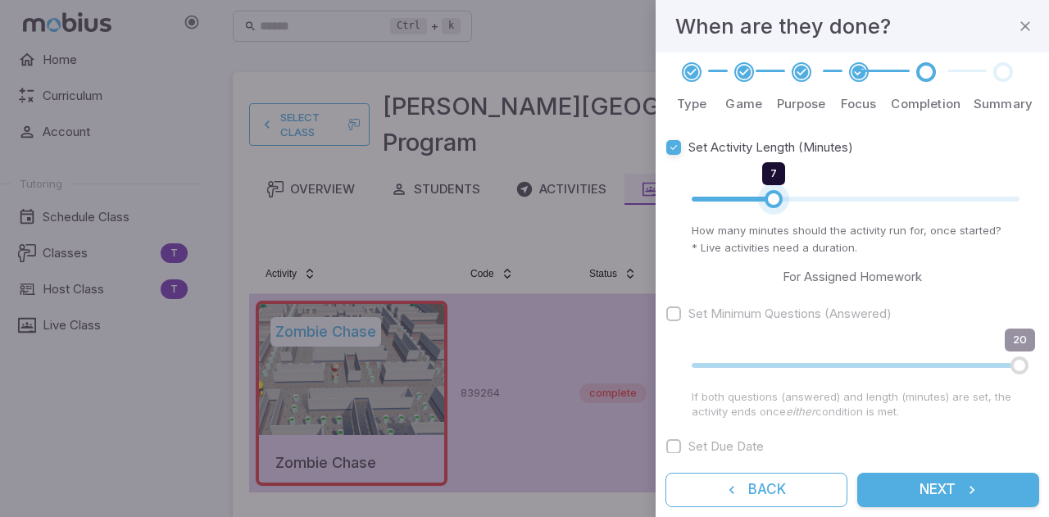
type input "*"
drag, startPoint x: 773, startPoint y: 197, endPoint x: 754, endPoint y: 201, distance: 19.9
click at [754, 201] on span "6" at bounding box center [759, 199] width 18 height 18
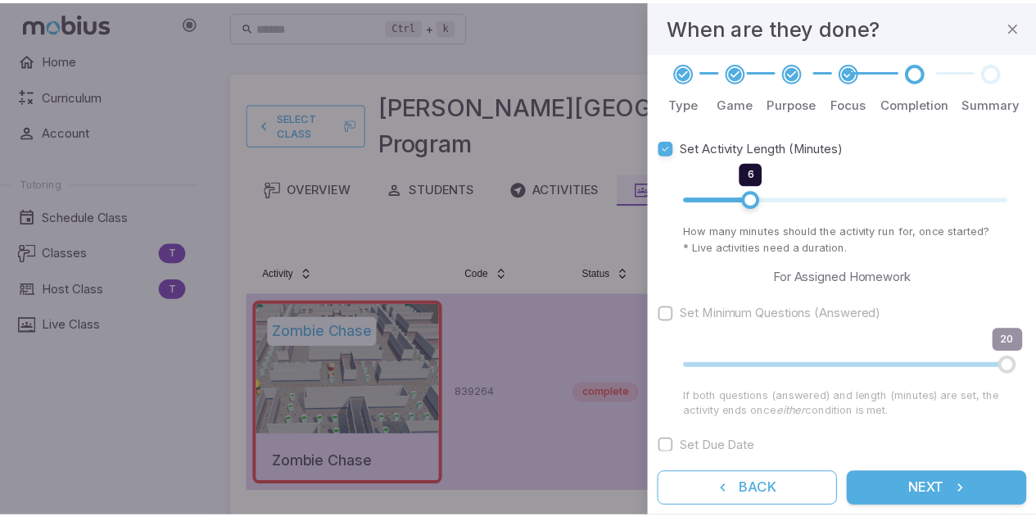
scroll to position [137, 0]
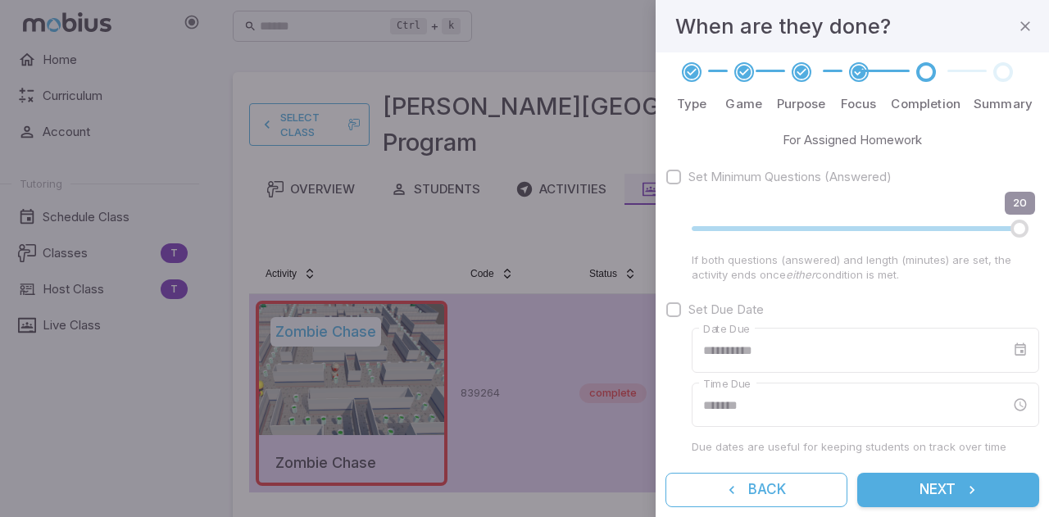
click at [963, 488] on button "Next" at bounding box center [948, 490] width 182 height 34
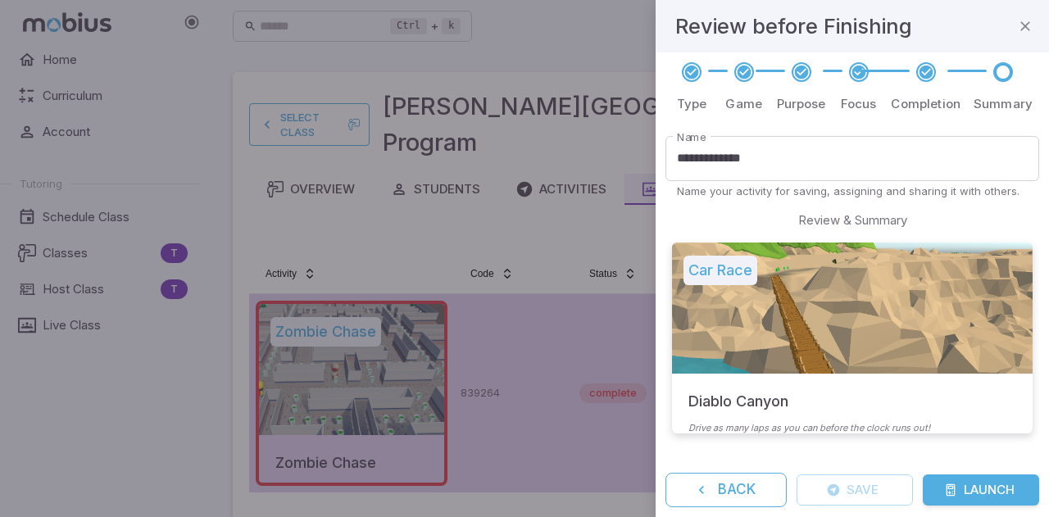
click at [974, 491] on button "Launch" at bounding box center [980, 489] width 116 height 31
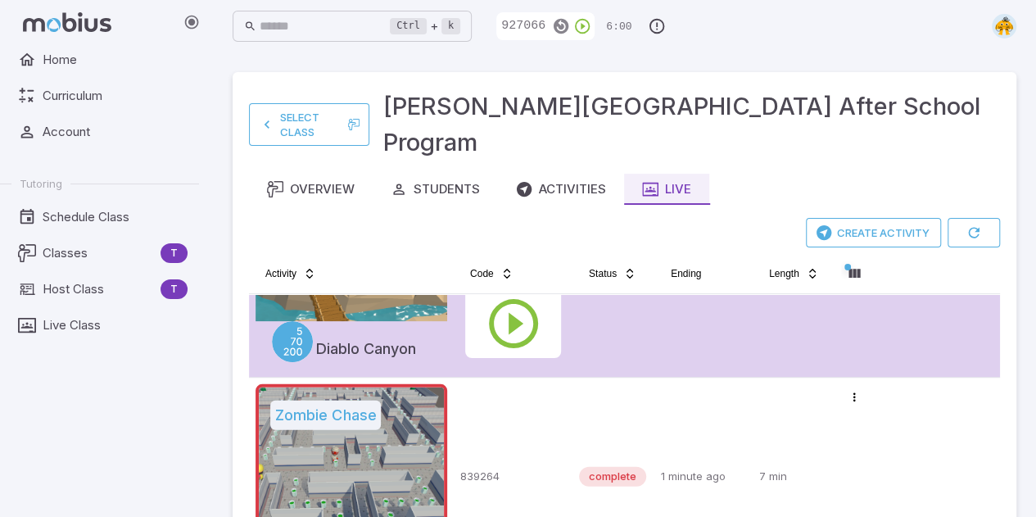
scroll to position [0, 0]
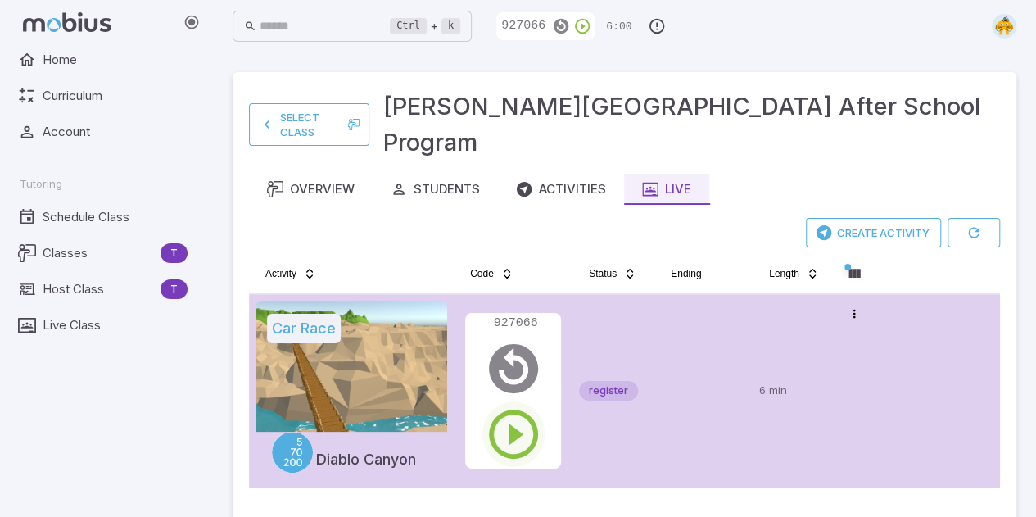
click at [510, 405] on icon "button" at bounding box center [513, 434] width 59 height 59
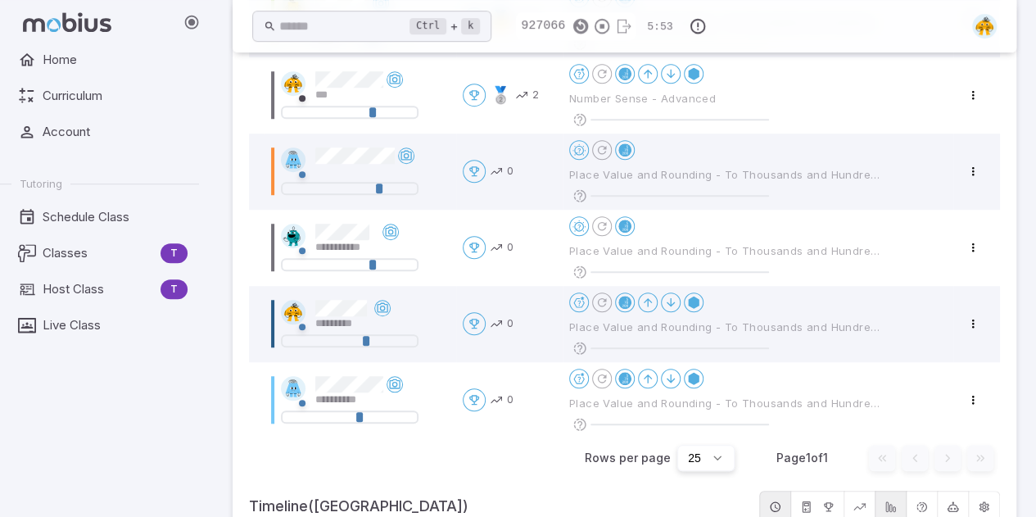
scroll to position [171, 0]
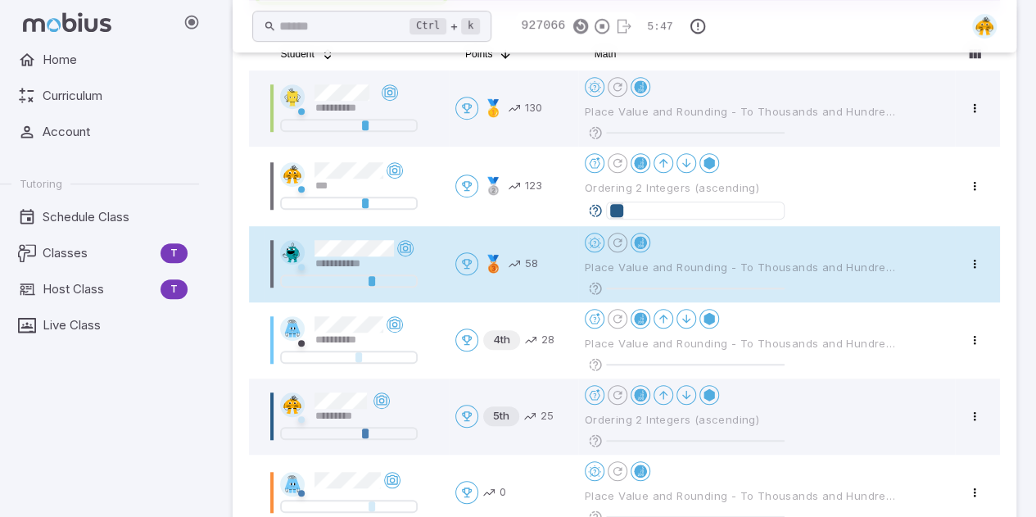
scroll to position [300, 0]
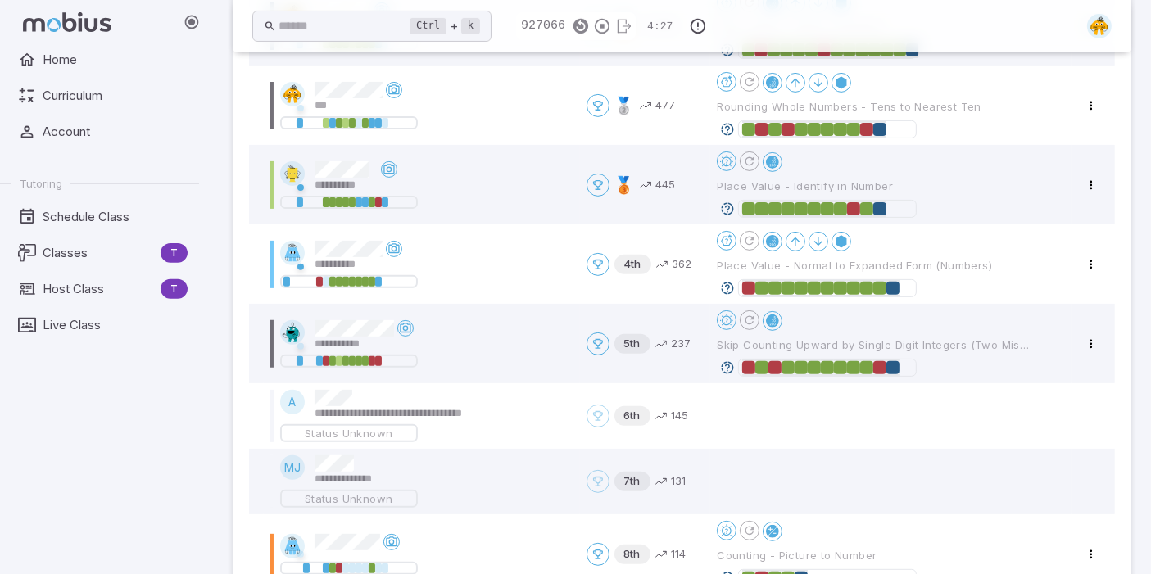
scroll to position [451, 0]
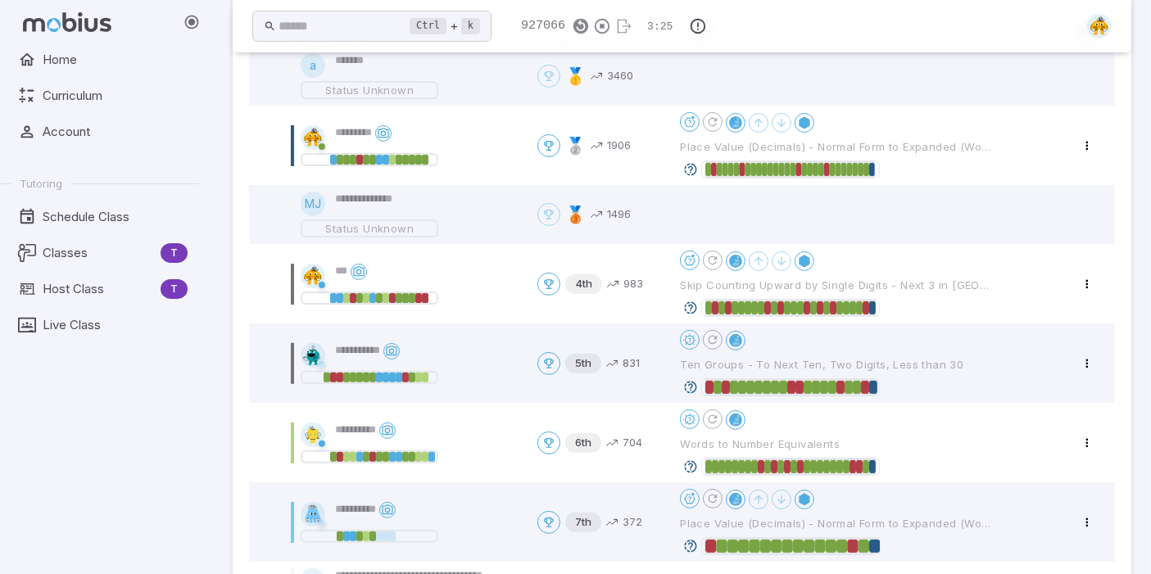
scroll to position [68, 0]
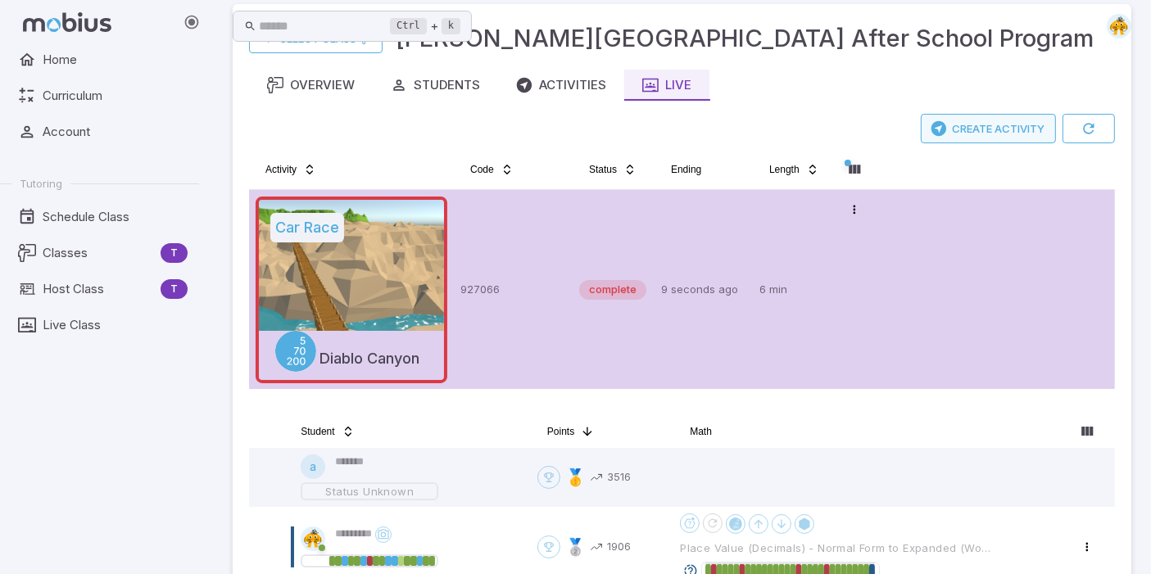
click at [982, 143] on button "Create Activity" at bounding box center [988, 128] width 135 height 29
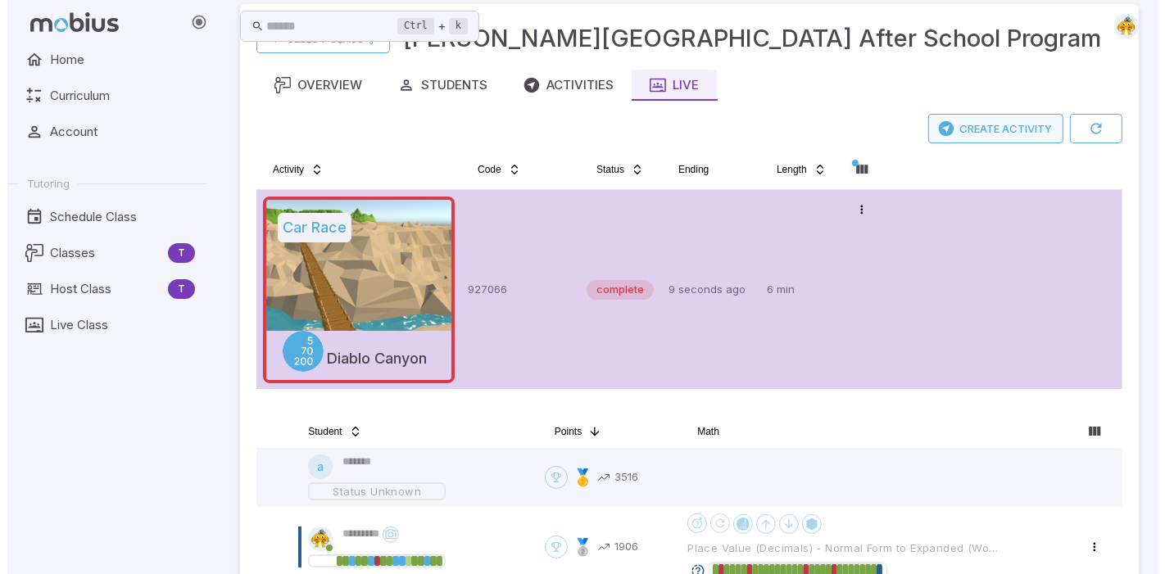
scroll to position [0, 0]
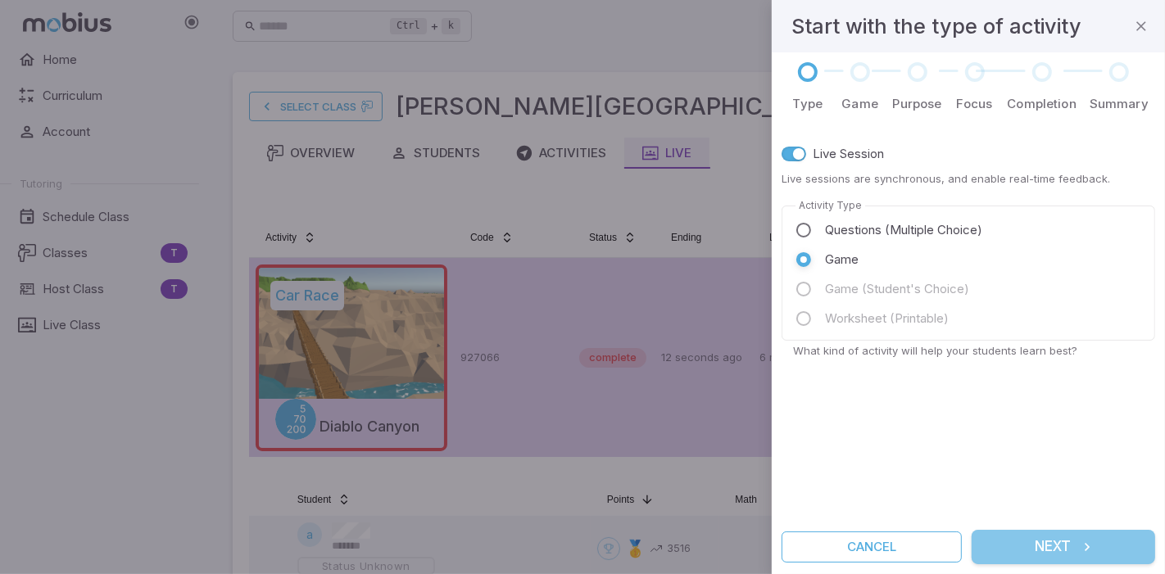
click at [1067, 551] on button "Next" at bounding box center [1064, 547] width 184 height 34
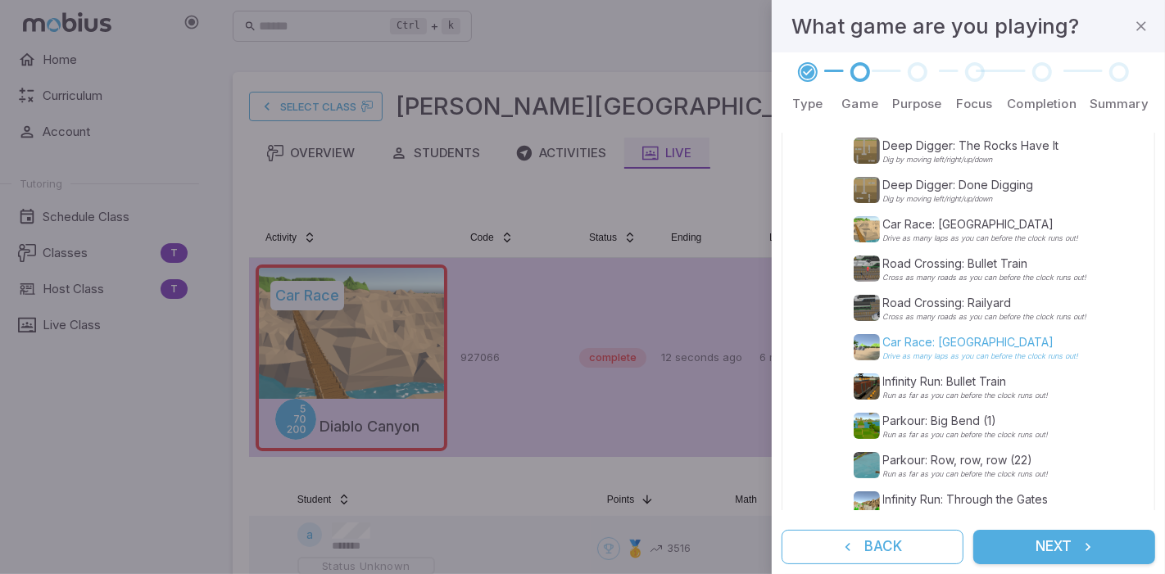
scroll to position [419, 0]
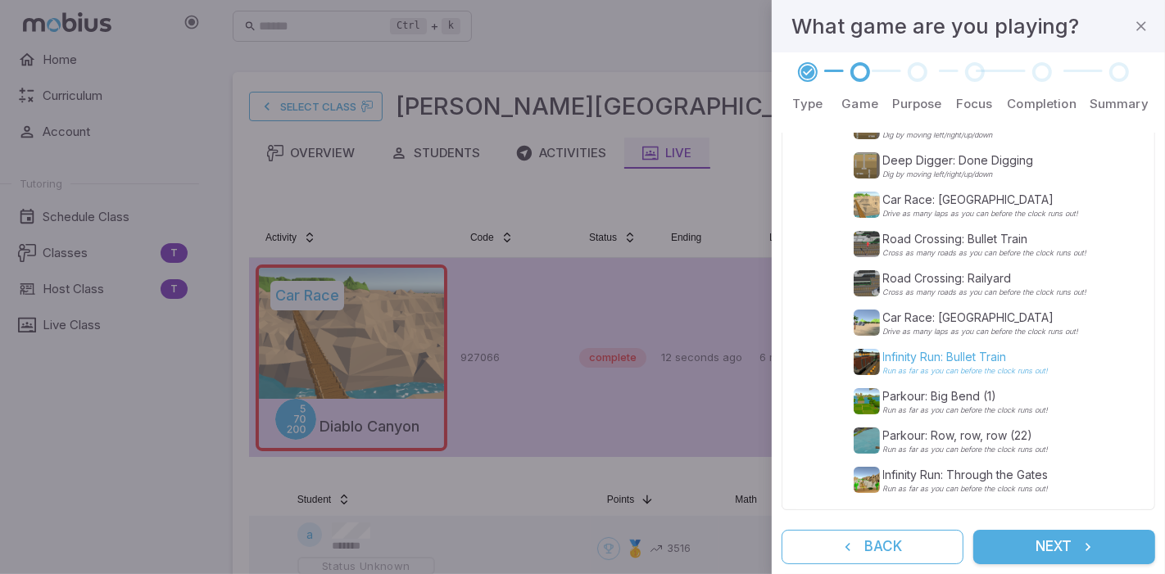
click at [1022, 349] on div "Infinity Run: Bullet Train Run as far as you can before the clock runs out!" at bounding box center [965, 362] width 165 height 26
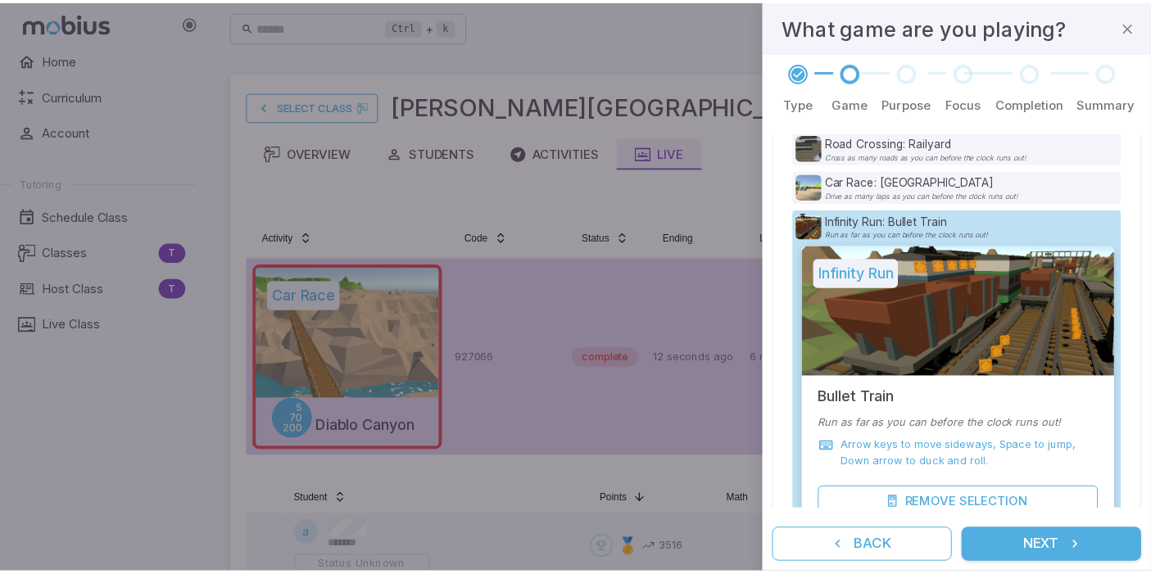
scroll to position [555, 0]
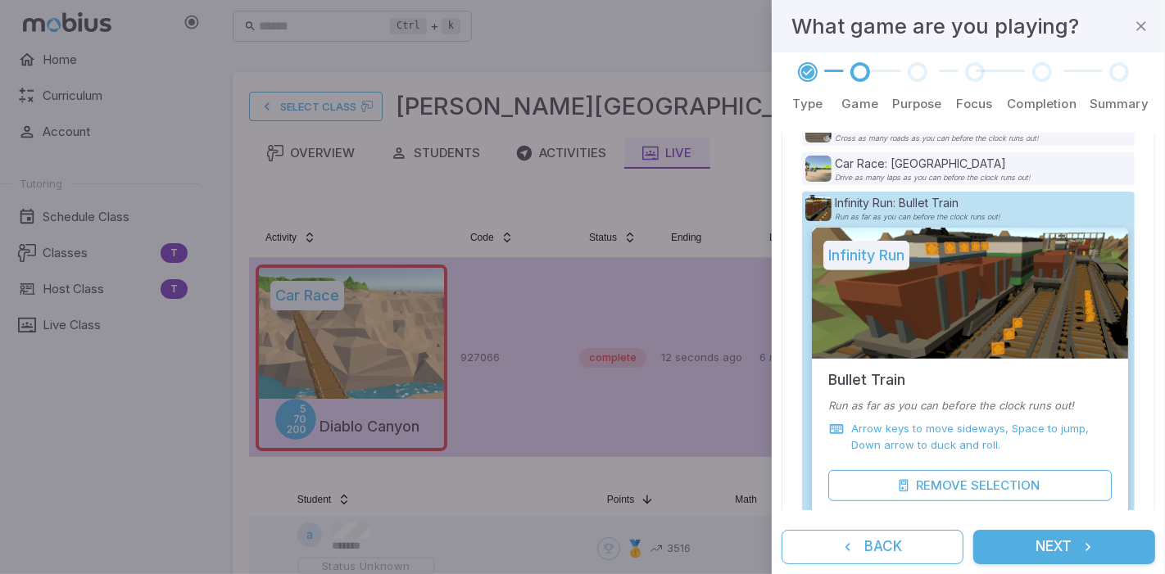
click at [1073, 544] on button "Next" at bounding box center [1064, 547] width 182 height 34
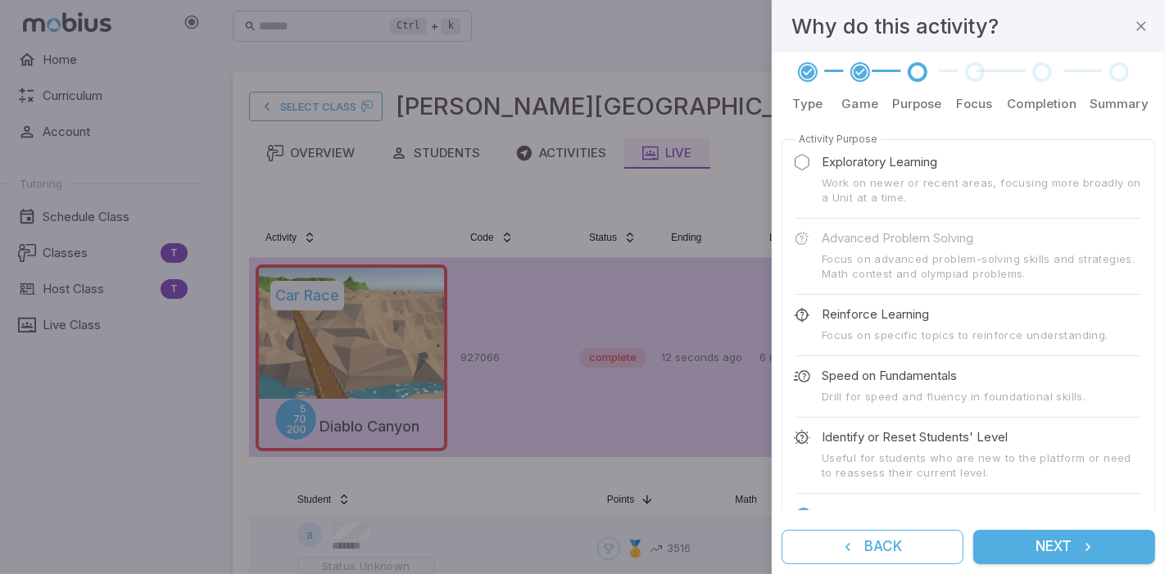
click at [1066, 537] on button "Next" at bounding box center [1064, 547] width 182 height 34
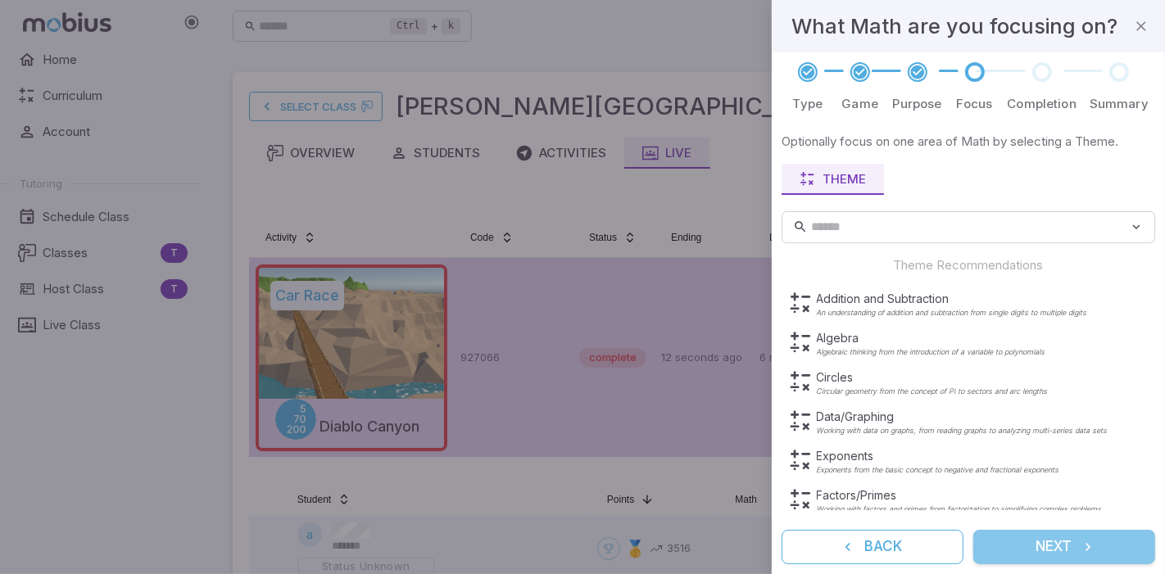
click at [1049, 548] on button "Next" at bounding box center [1064, 547] width 182 height 34
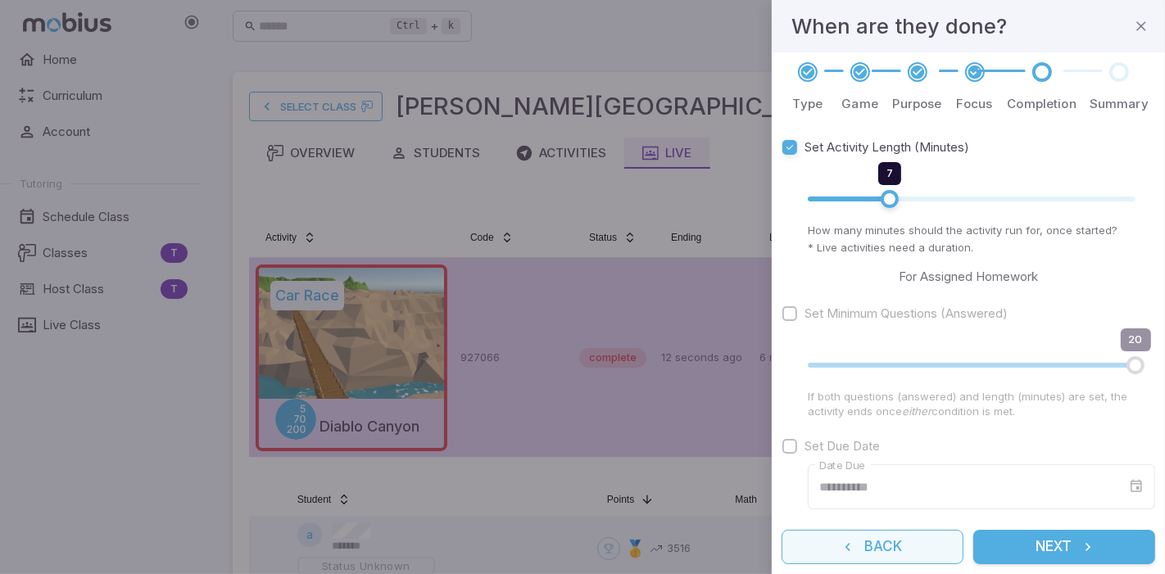
click at [894, 547] on button "Back" at bounding box center [873, 547] width 182 height 34
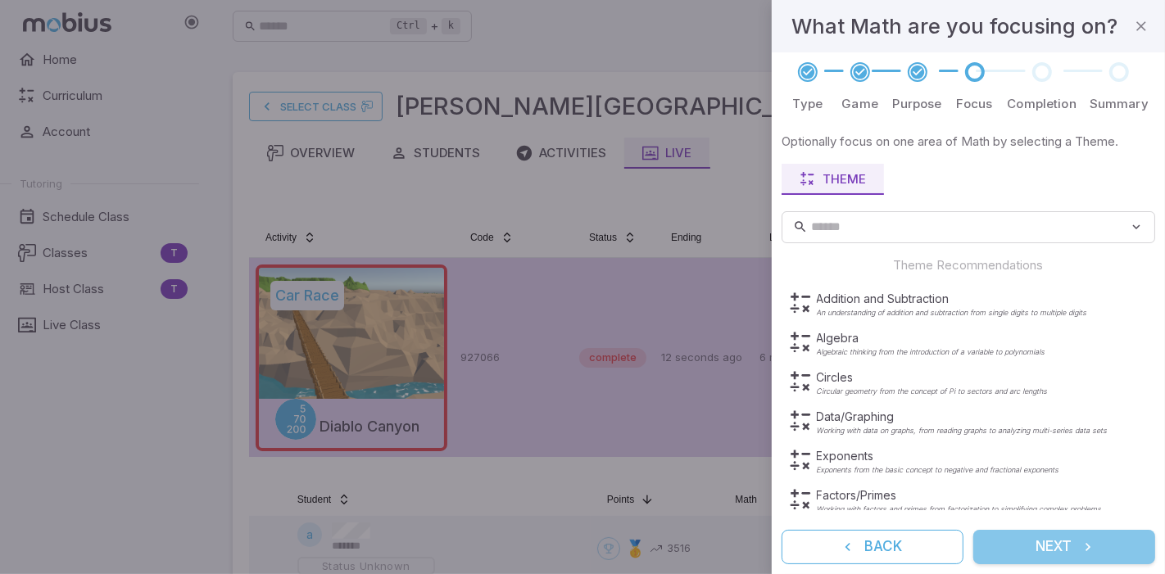
click at [1046, 543] on button "Next" at bounding box center [1064, 547] width 182 height 34
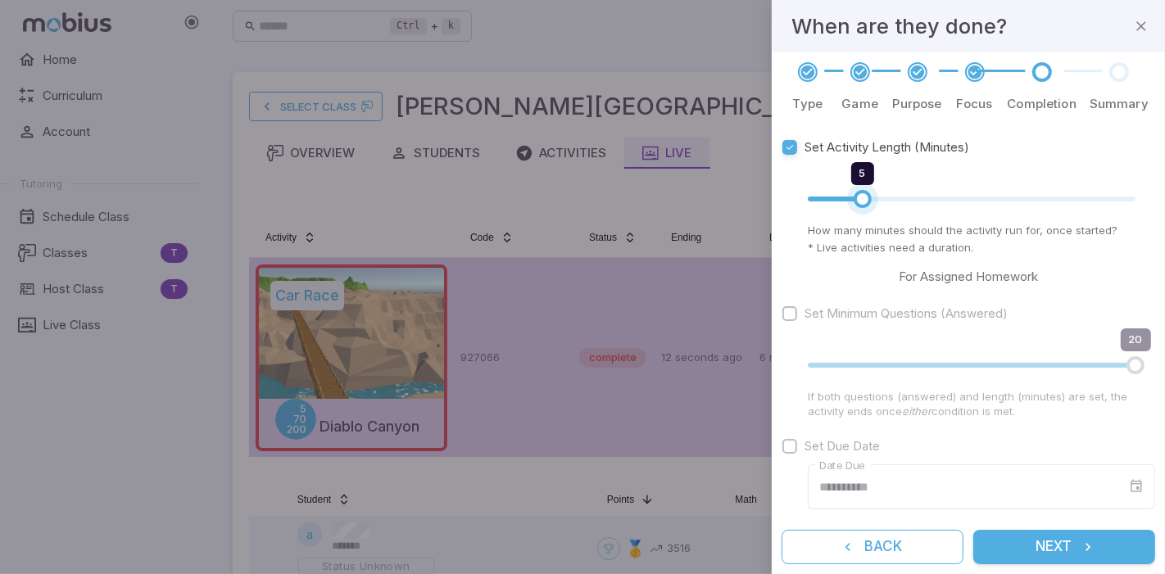
drag, startPoint x: 887, startPoint y: 197, endPoint x: 864, endPoint y: 197, distance: 23.8
click at [864, 197] on span "5" at bounding box center [863, 199] width 18 height 18
type input "*"
click at [868, 198] on span "6" at bounding box center [876, 199] width 18 height 18
click at [1092, 540] on icon "submit" at bounding box center [1088, 547] width 16 height 16
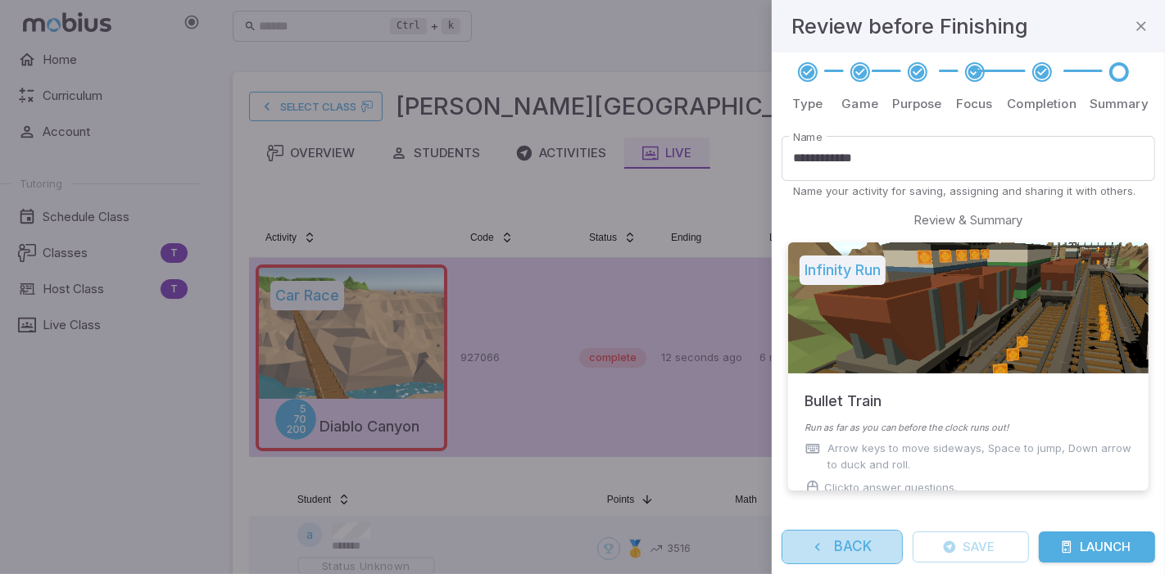
click at [886, 544] on button "Back" at bounding box center [842, 547] width 121 height 34
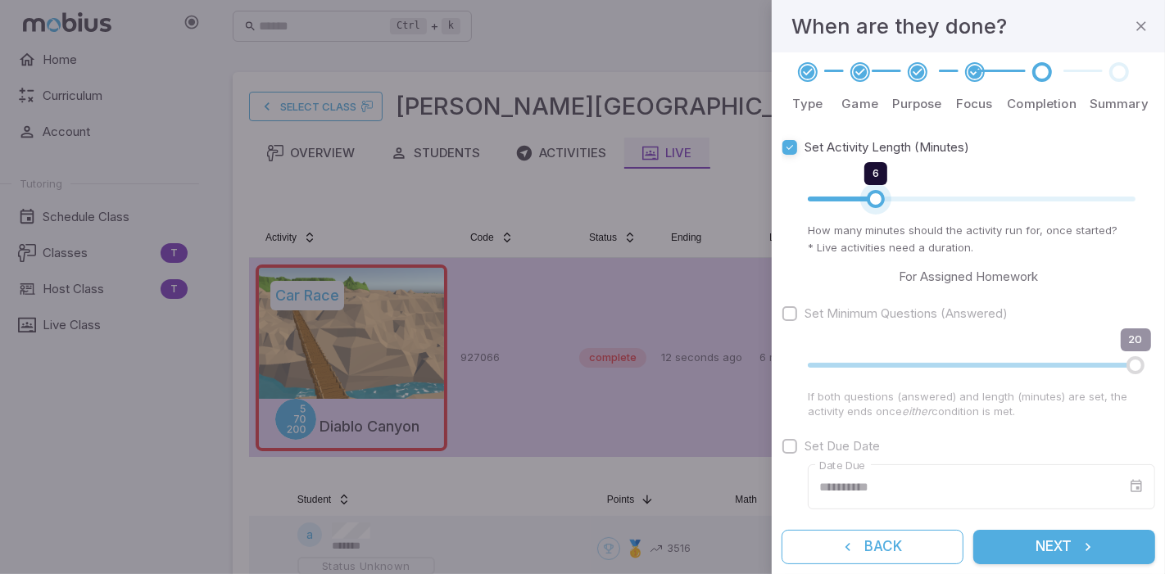
type input "*"
drag, startPoint x: 873, startPoint y: 205, endPoint x: 864, endPoint y: 205, distance: 9.8
click at [864, 205] on span "5" at bounding box center [863, 199] width 18 height 18
click at [1049, 555] on button "Next" at bounding box center [1064, 547] width 182 height 34
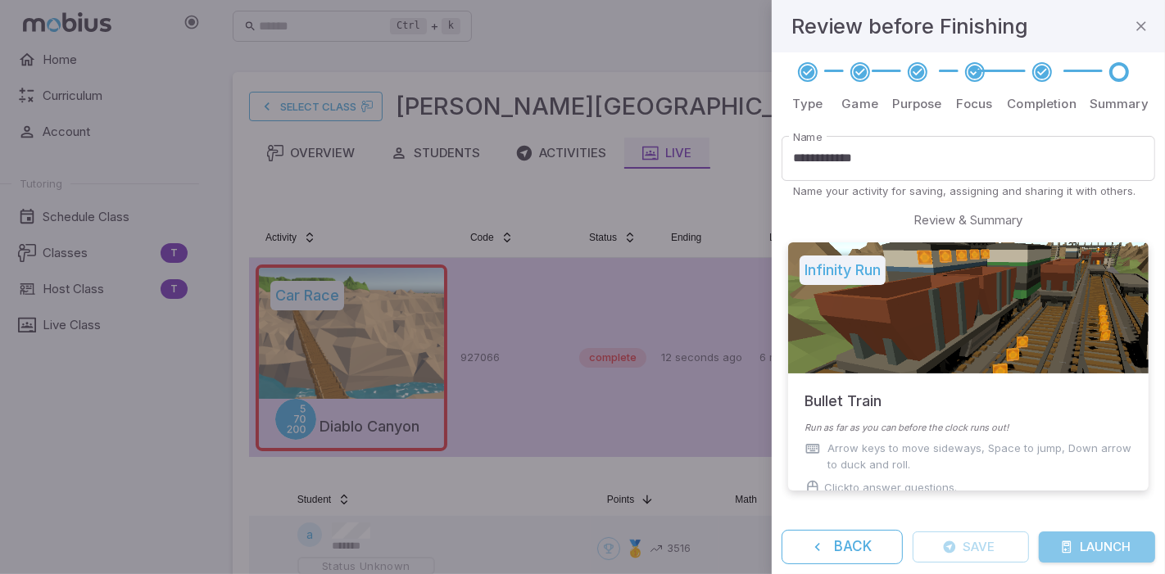
click at [1089, 553] on button "Launch" at bounding box center [1097, 547] width 116 height 31
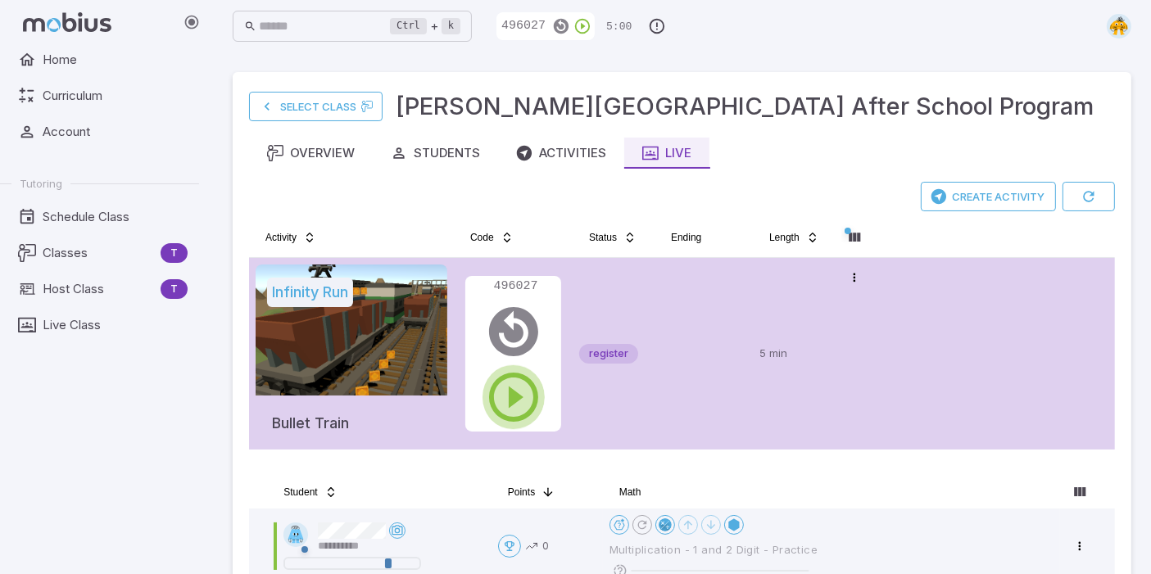
click at [512, 392] on icon "button" at bounding box center [513, 397] width 59 height 59
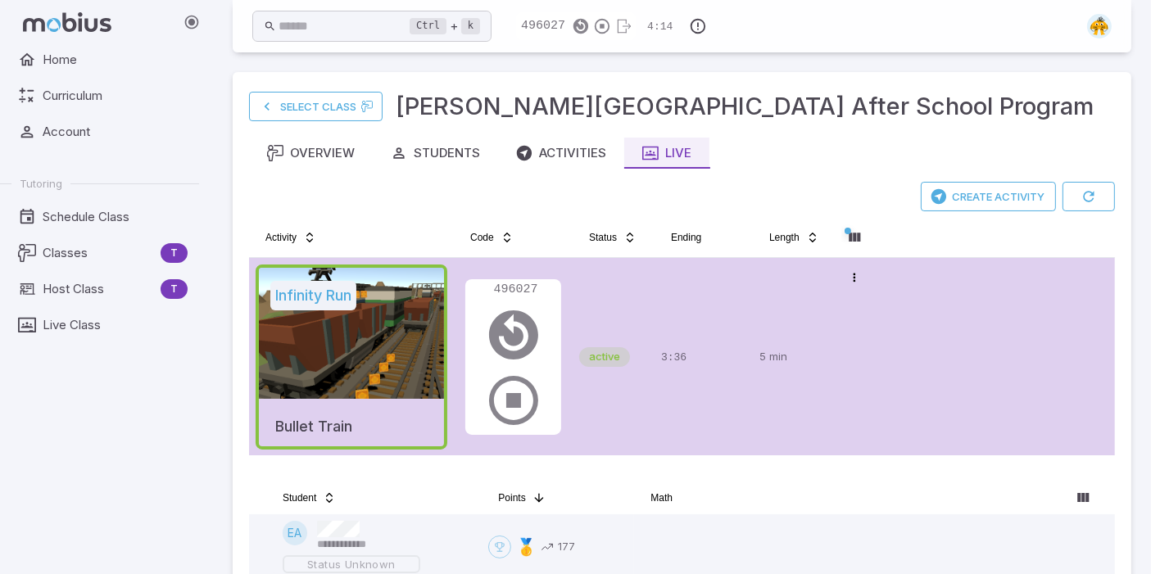
scroll to position [508, 0]
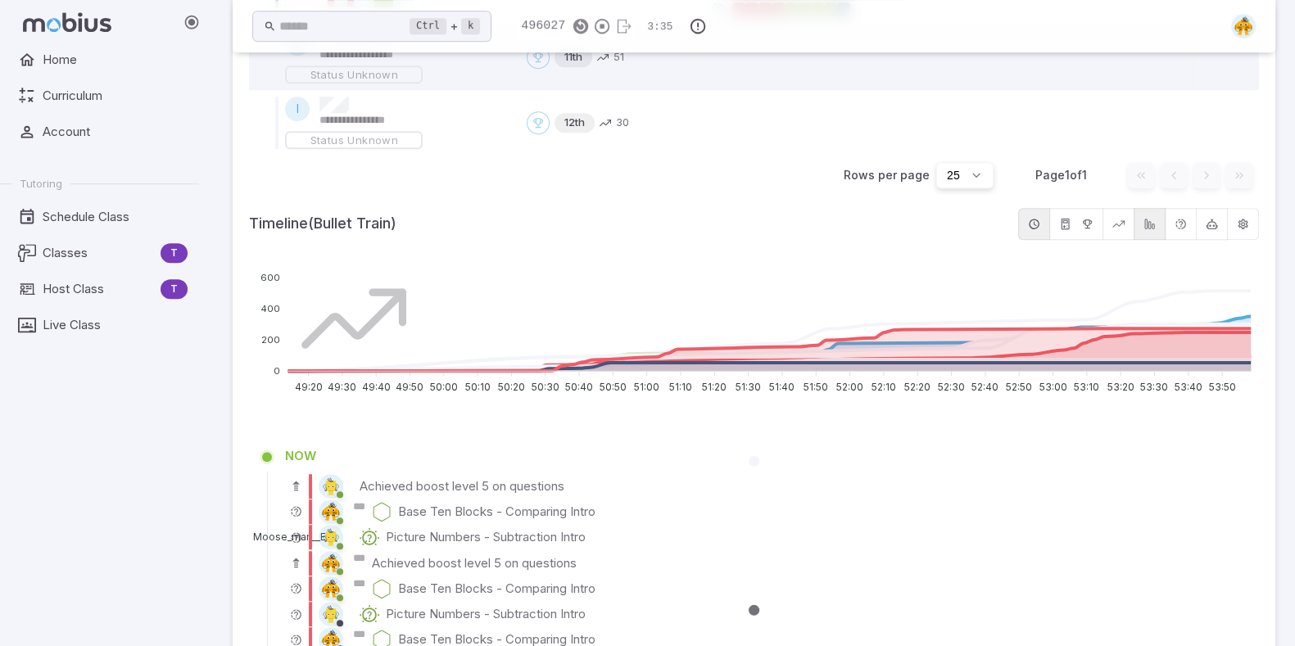
scroll to position [385, 0]
